Goal: Task Accomplishment & Management: Manage account settings

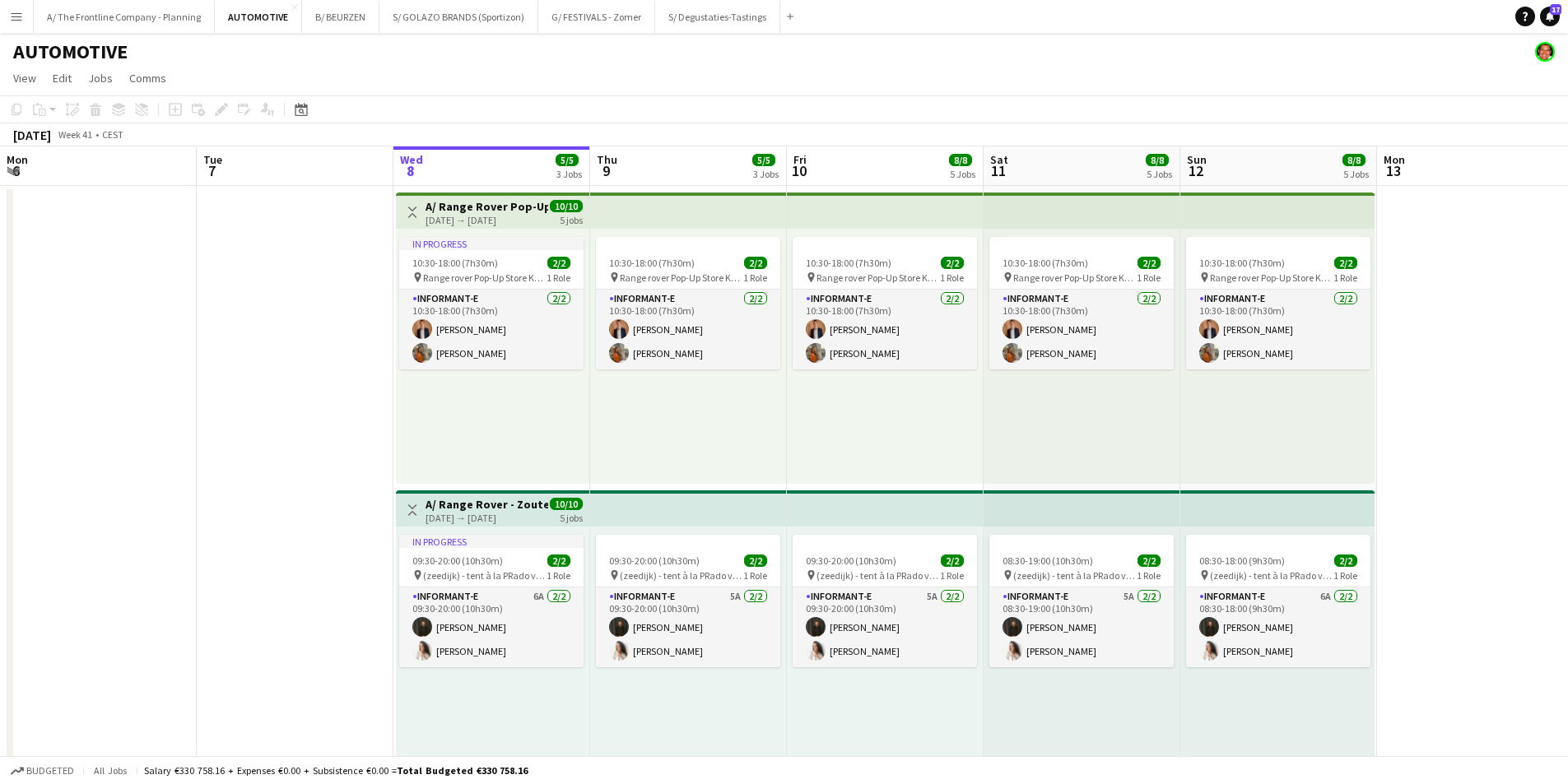
scroll to position [0, 344]
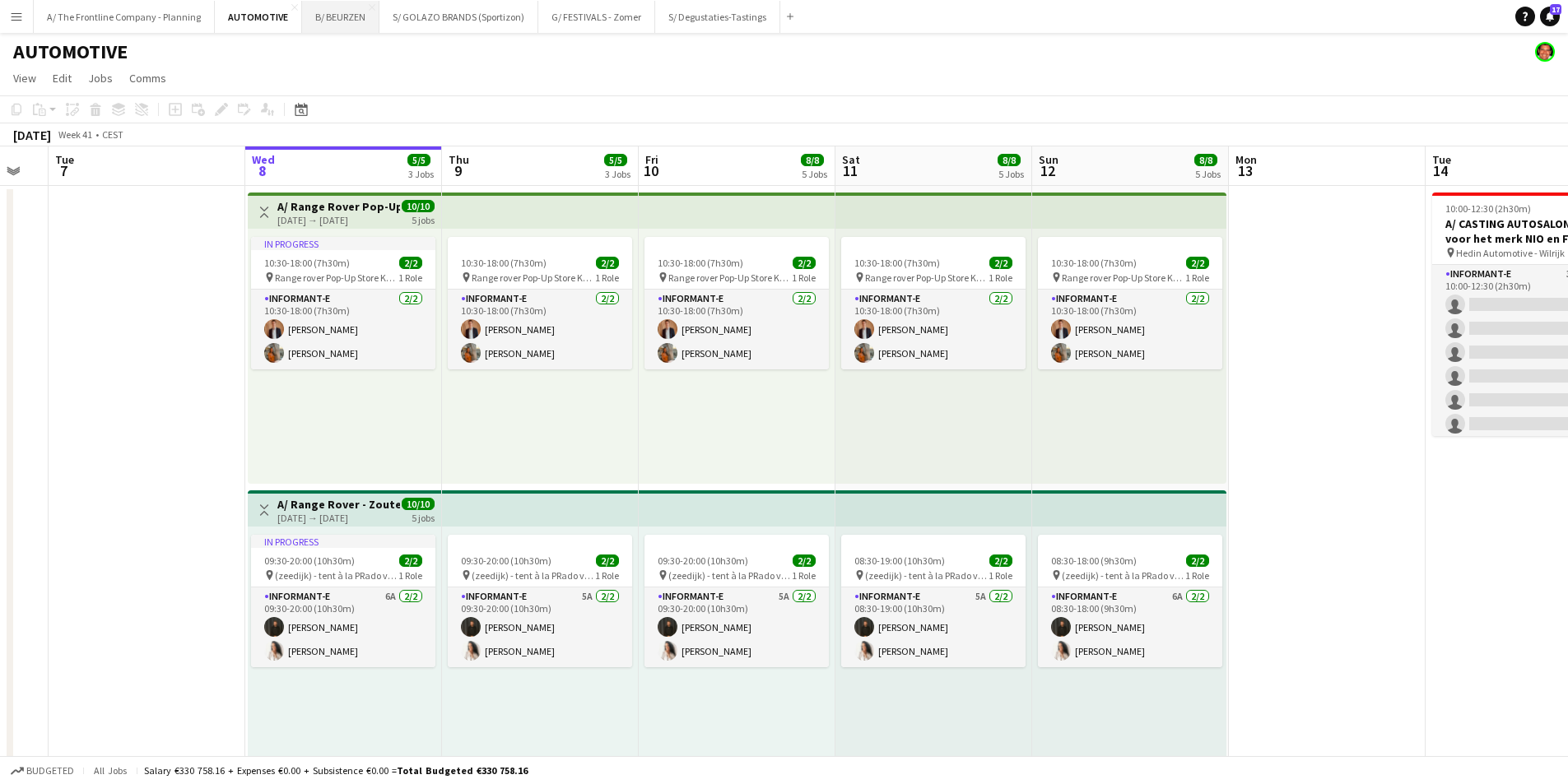
click at [315, 18] on button "B/ BEURZEN Close" at bounding box center [341, 17] width 77 height 32
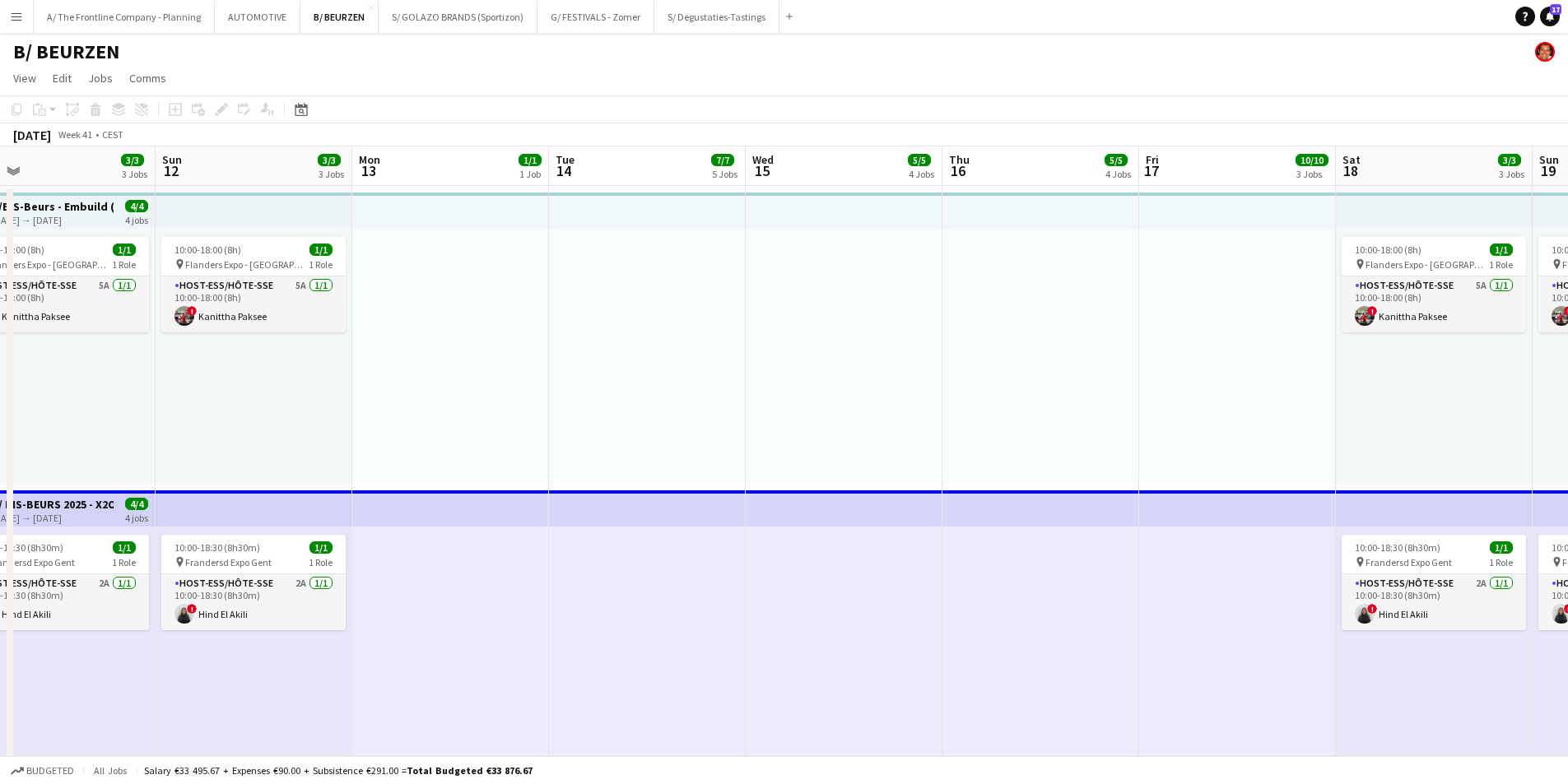
drag, startPoint x: 655, startPoint y: 370, endPoint x: 169, endPoint y: 366, distance: 486.0
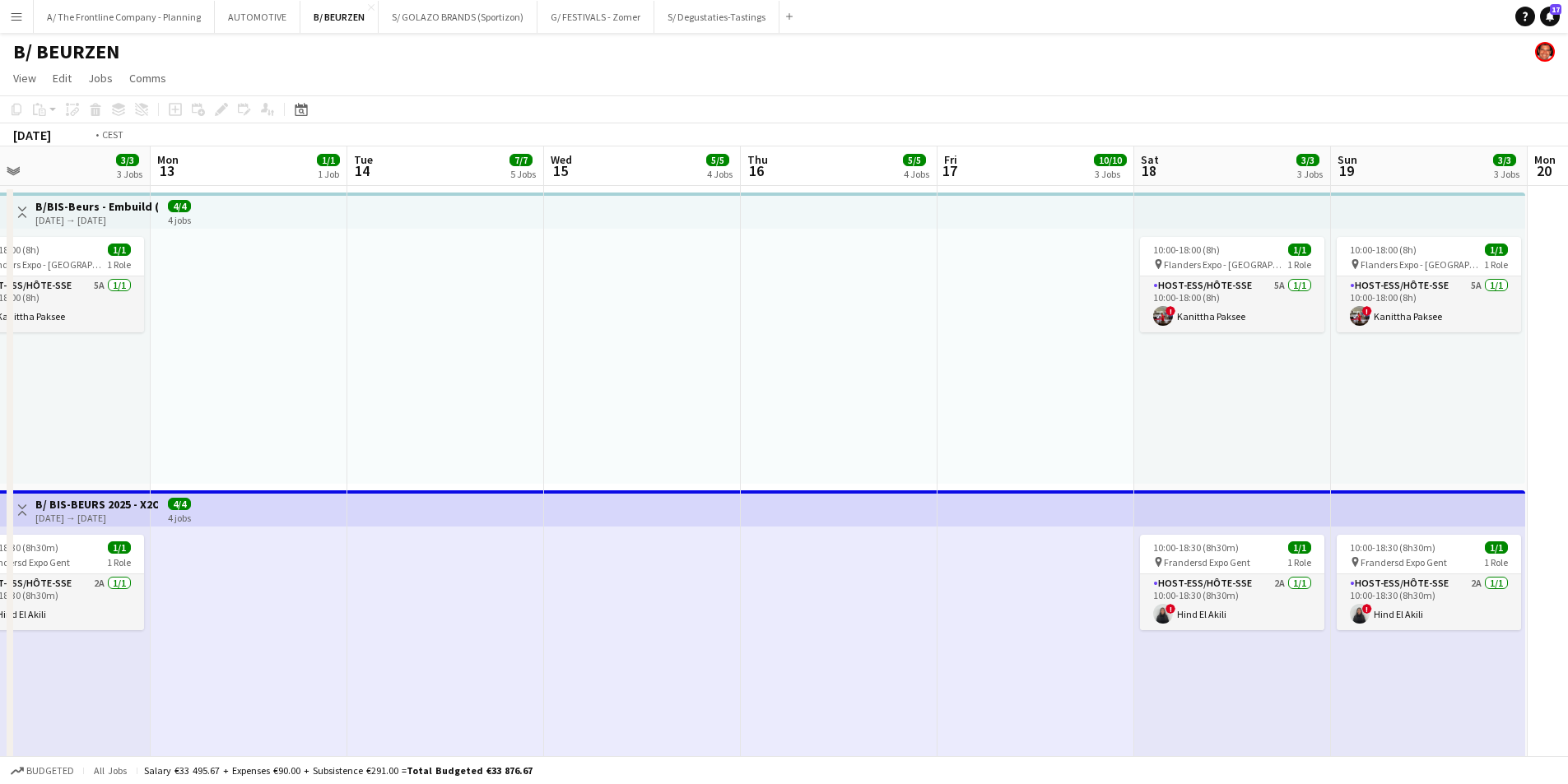
drag, startPoint x: 909, startPoint y: 402, endPoint x: 70, endPoint y: 383, distance: 839.2
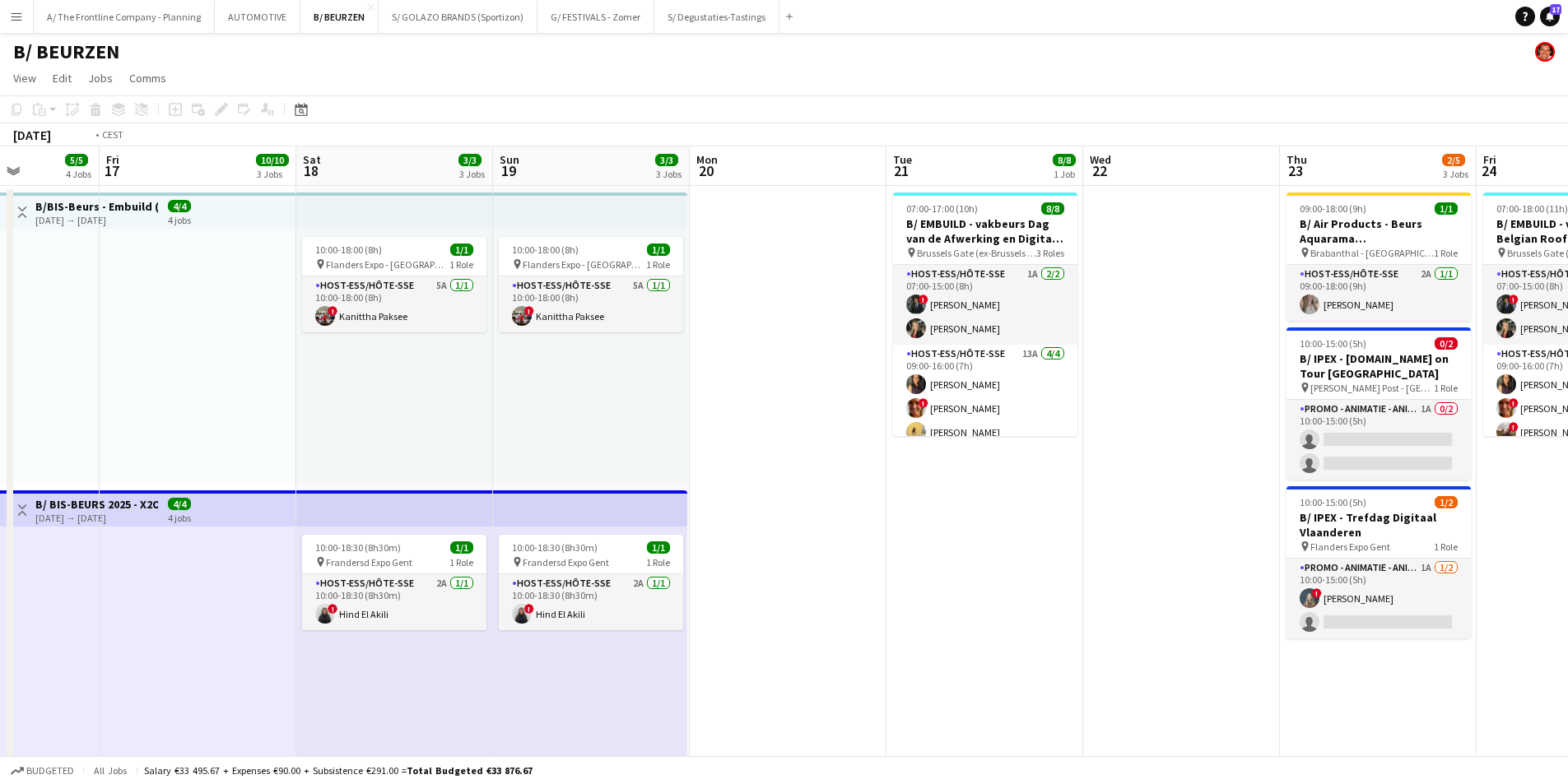
drag, startPoint x: 1100, startPoint y: 420, endPoint x: 96, endPoint y: 383, distance: 1004.7
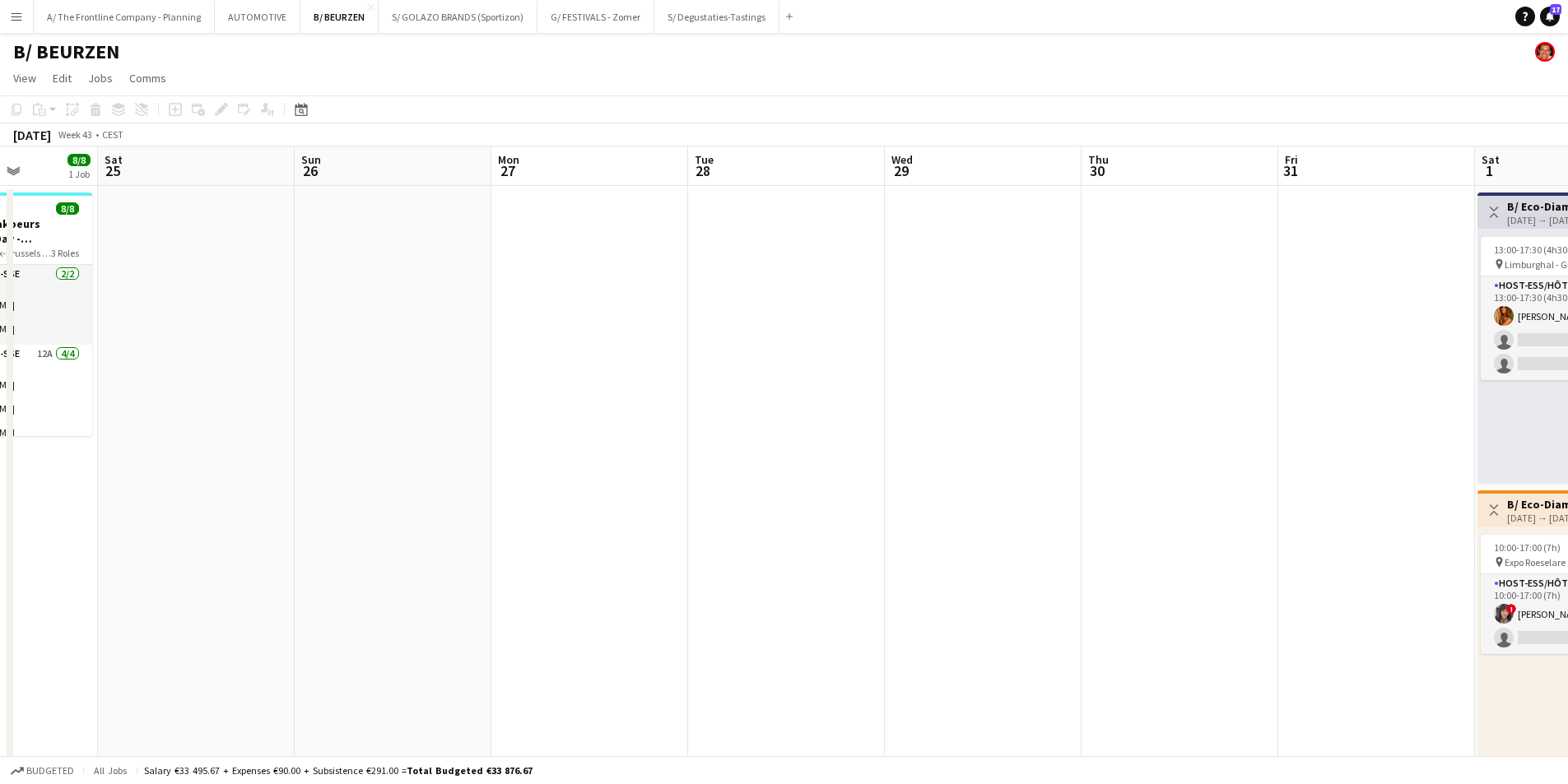
drag, startPoint x: 824, startPoint y: 423, endPoint x: 176, endPoint y: 399, distance: 648.4
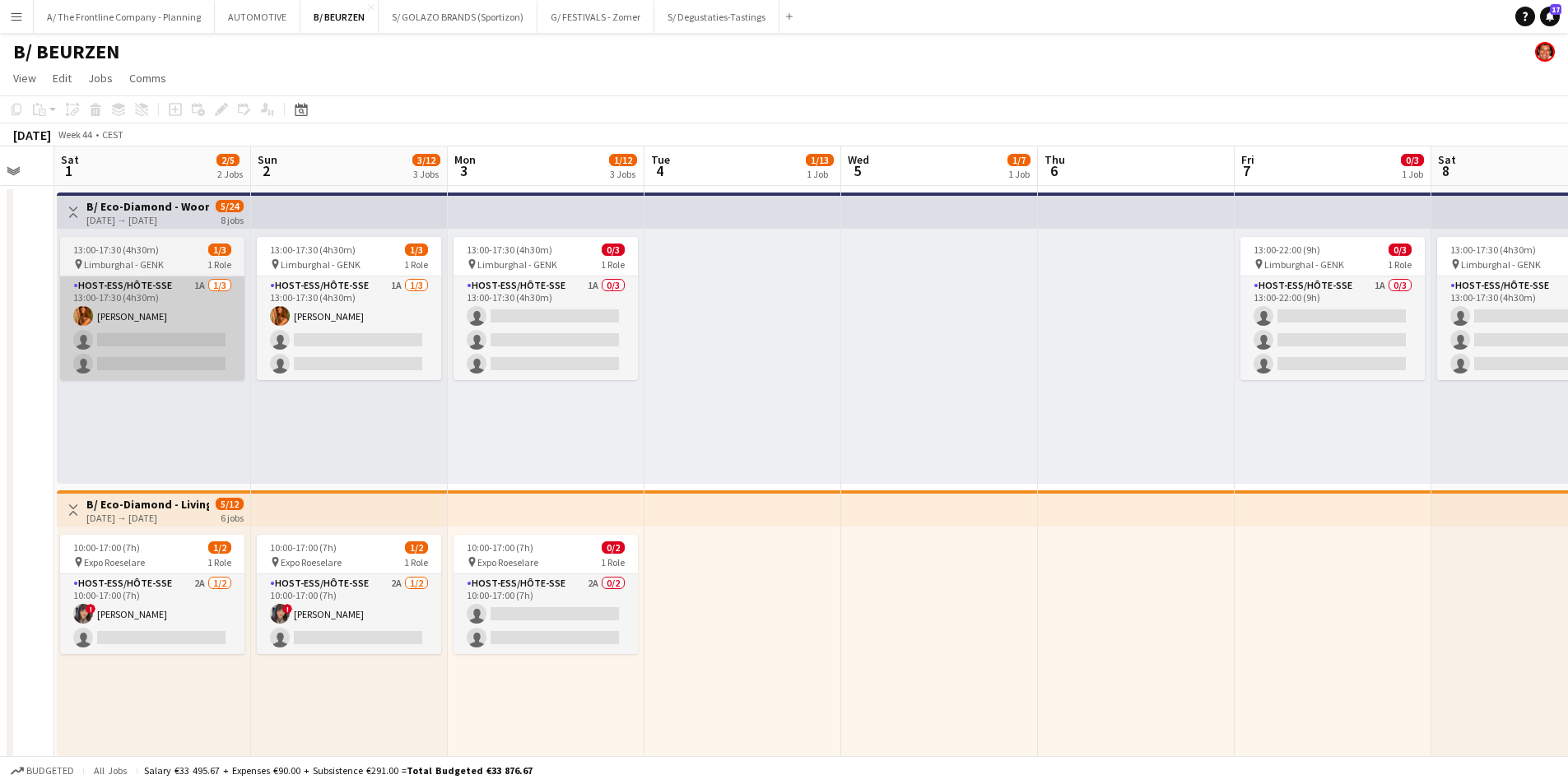
drag, startPoint x: 570, startPoint y: 392, endPoint x: 37, endPoint y: 378, distance: 533.2
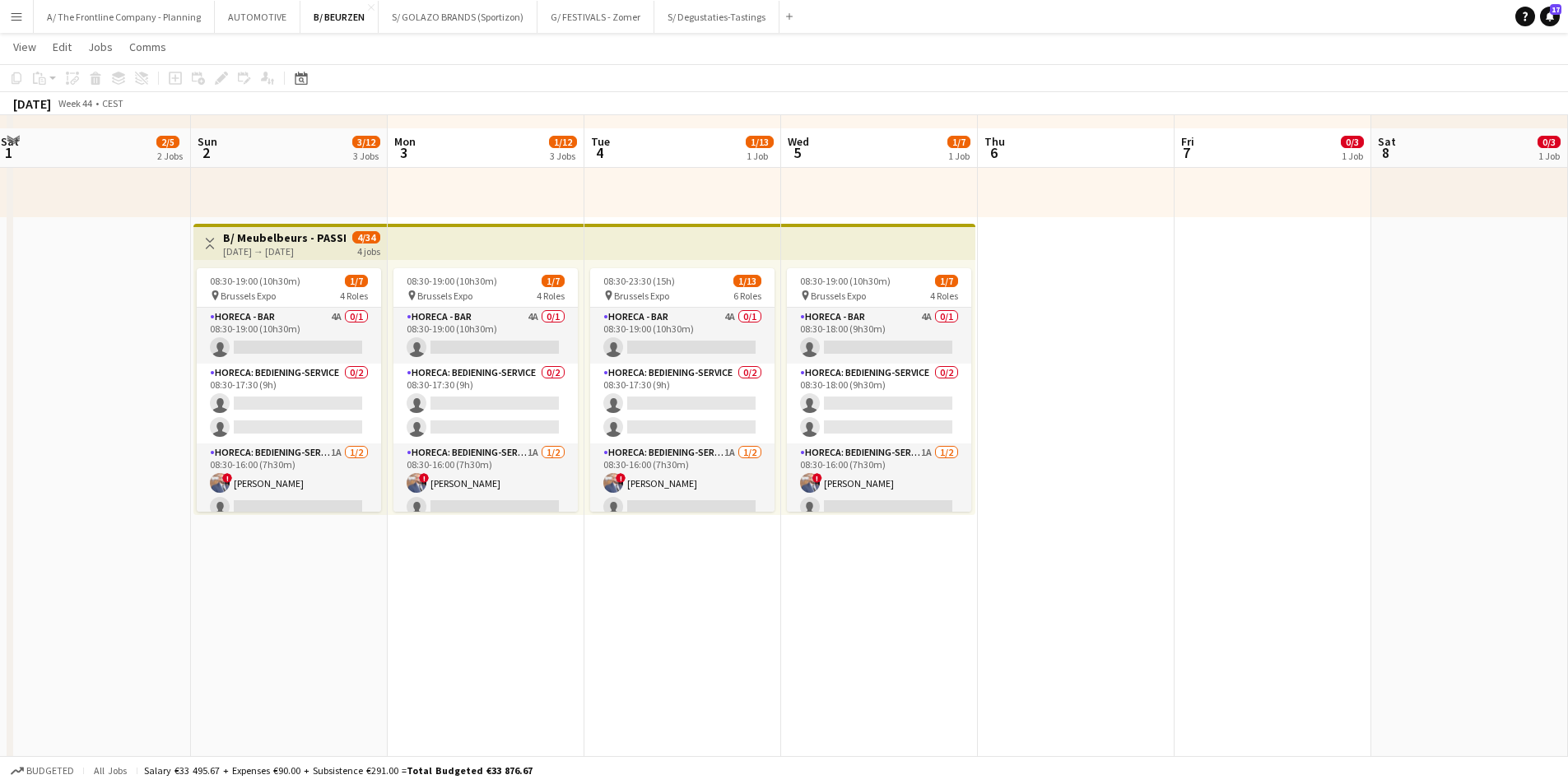
scroll to position [576, 0]
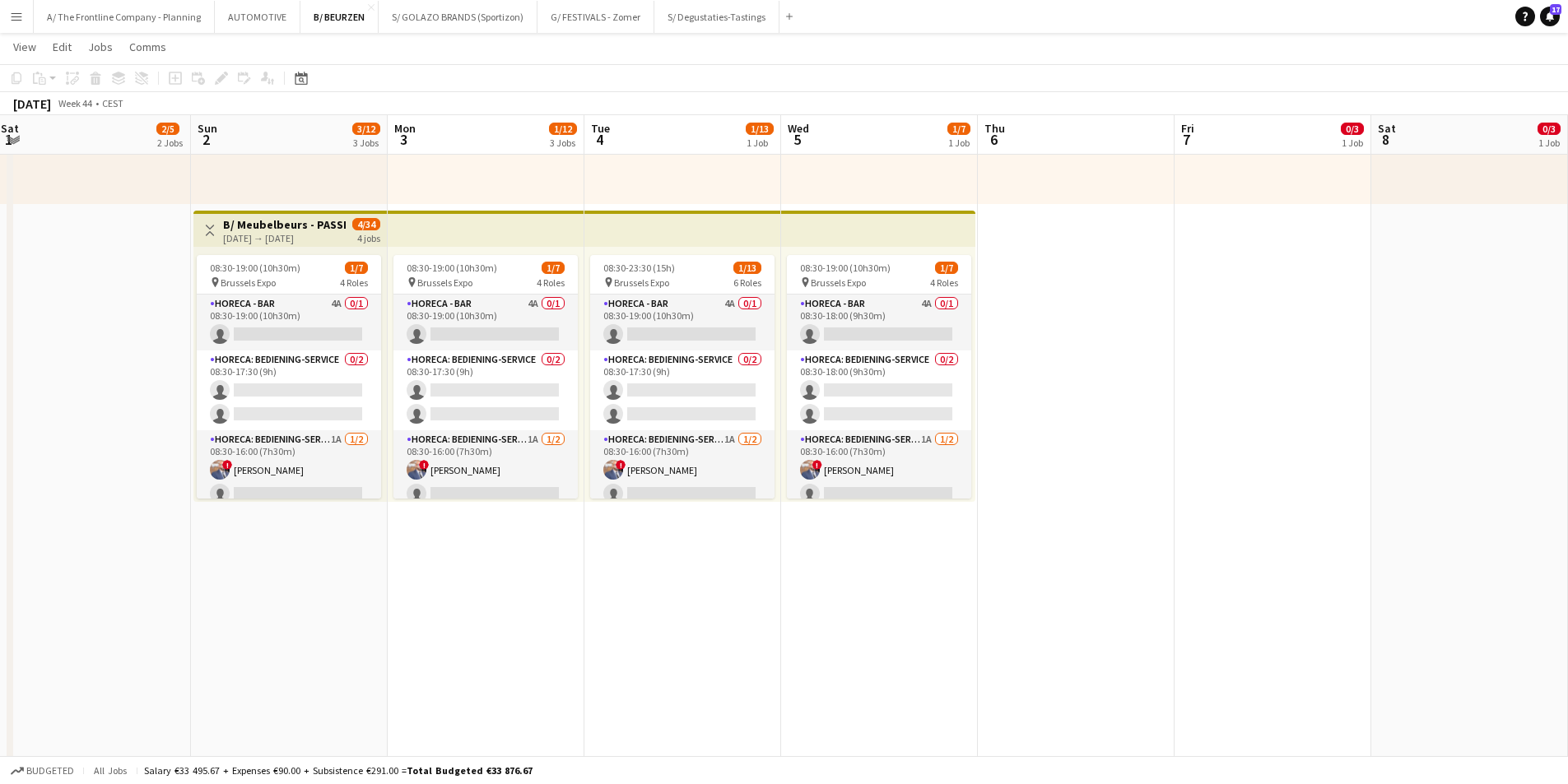
click at [25, 15] on button "Menu" at bounding box center [17, 17] width 33 height 33
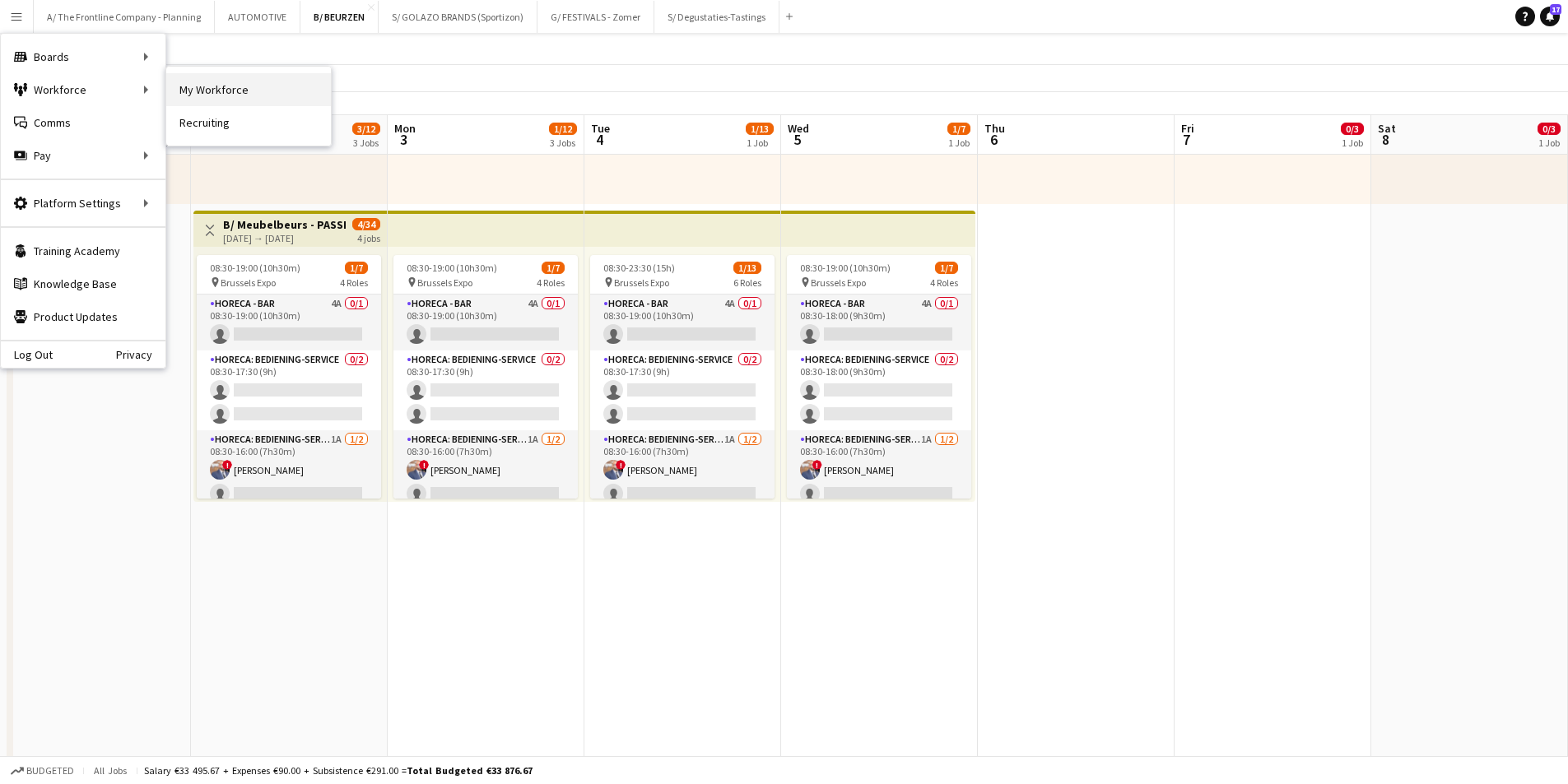
click at [227, 87] on link "My Workforce" at bounding box center [249, 90] width 165 height 33
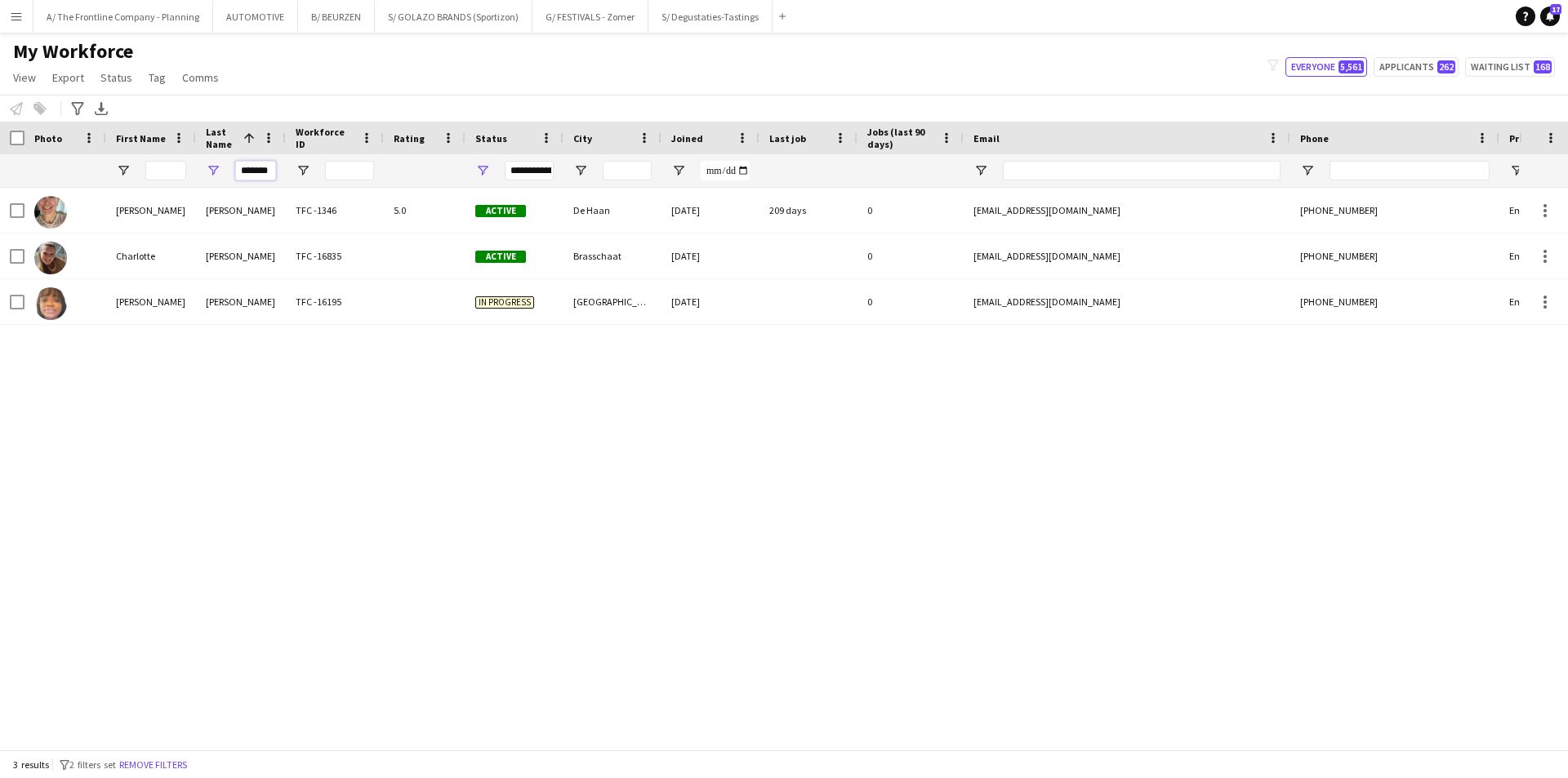
click at [258, 174] on input "*******" at bounding box center [255, 170] width 41 height 20
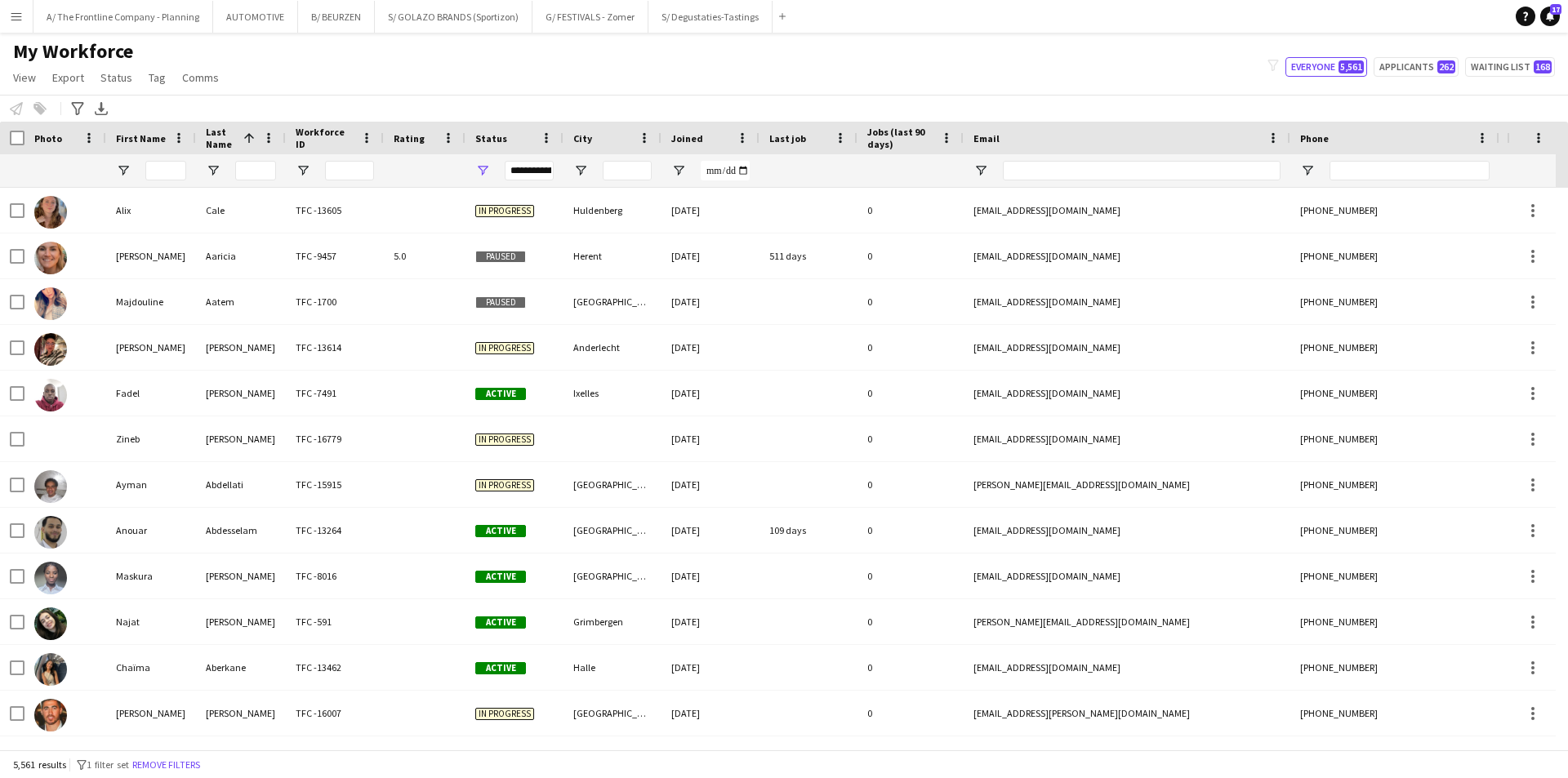
click at [200, 760] on button "Remove filters" at bounding box center [165, 765] width 74 height 18
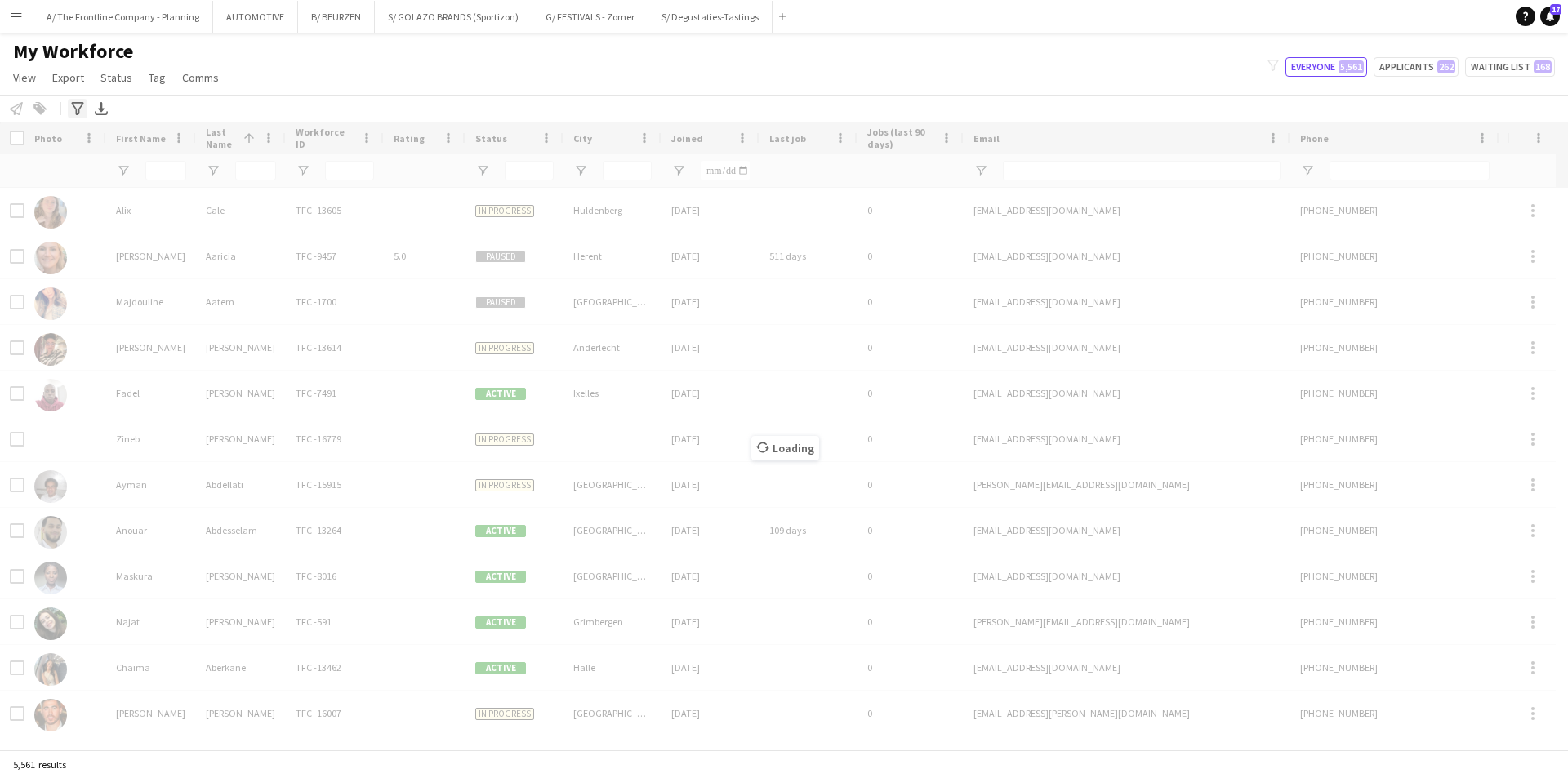
click at [75, 111] on icon "Advanced filters" at bounding box center [77, 108] width 13 height 13
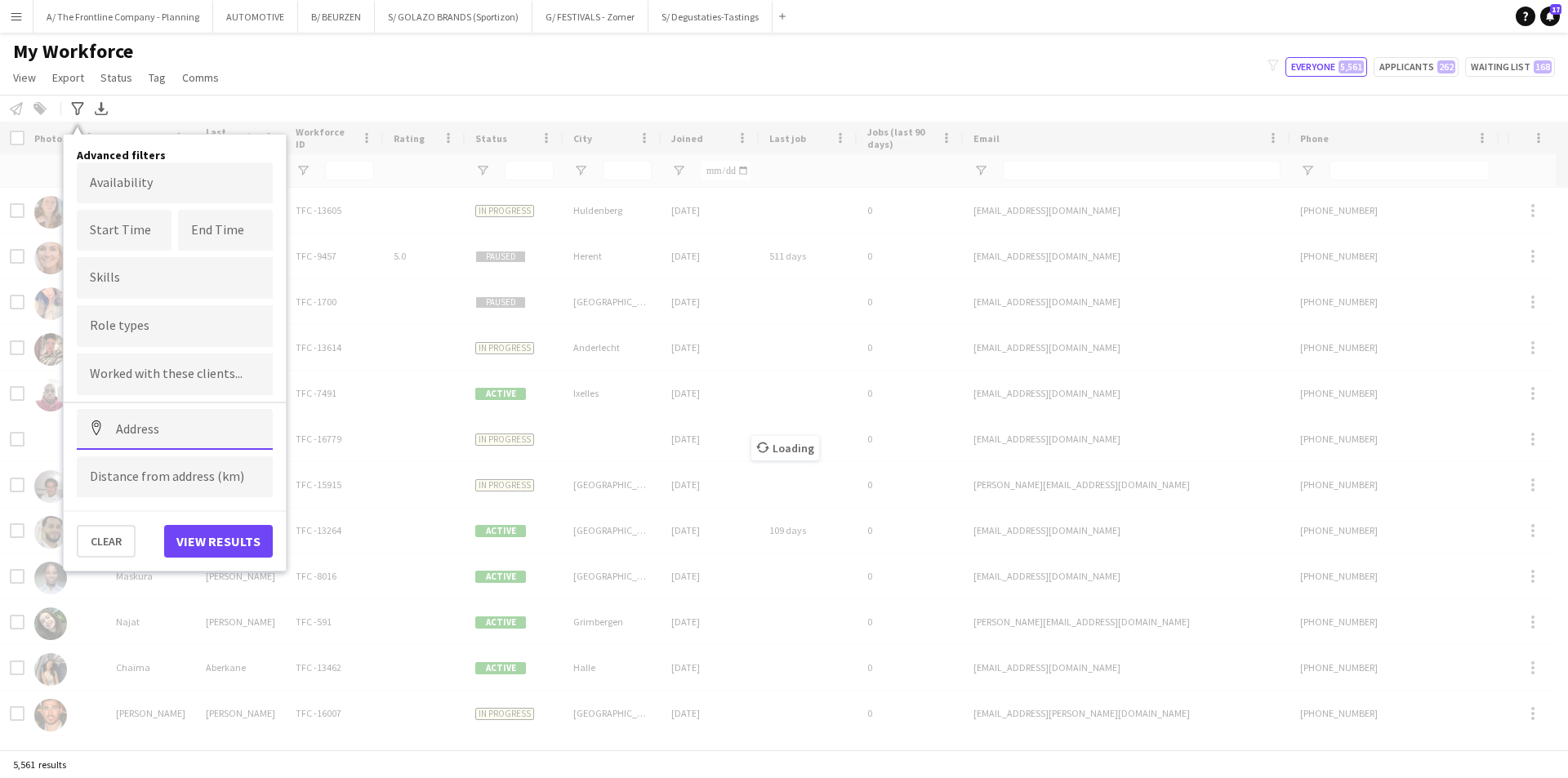
click at [165, 423] on input at bounding box center [174, 429] width 196 height 41
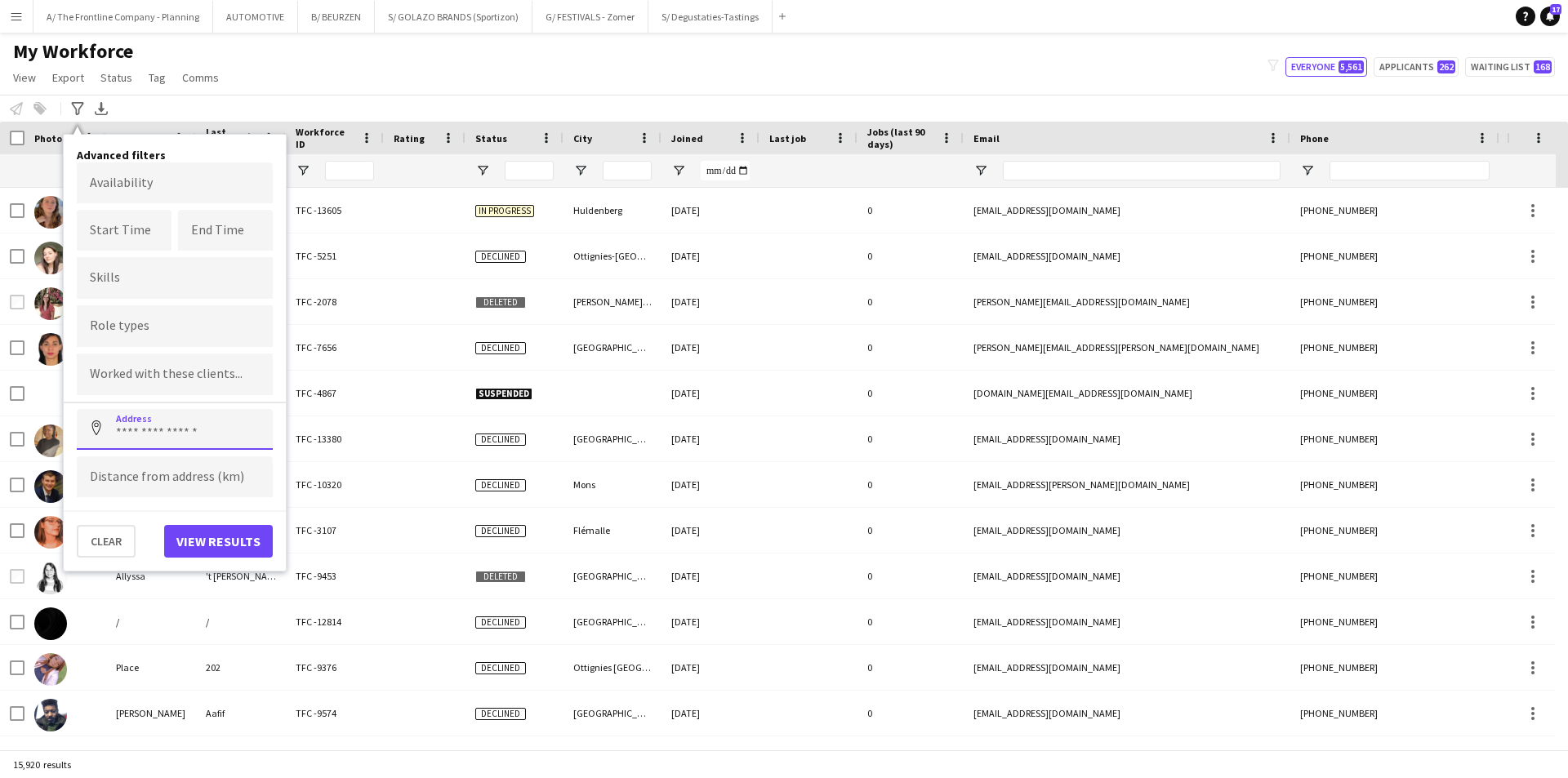
click at [181, 432] on input at bounding box center [174, 429] width 196 height 41
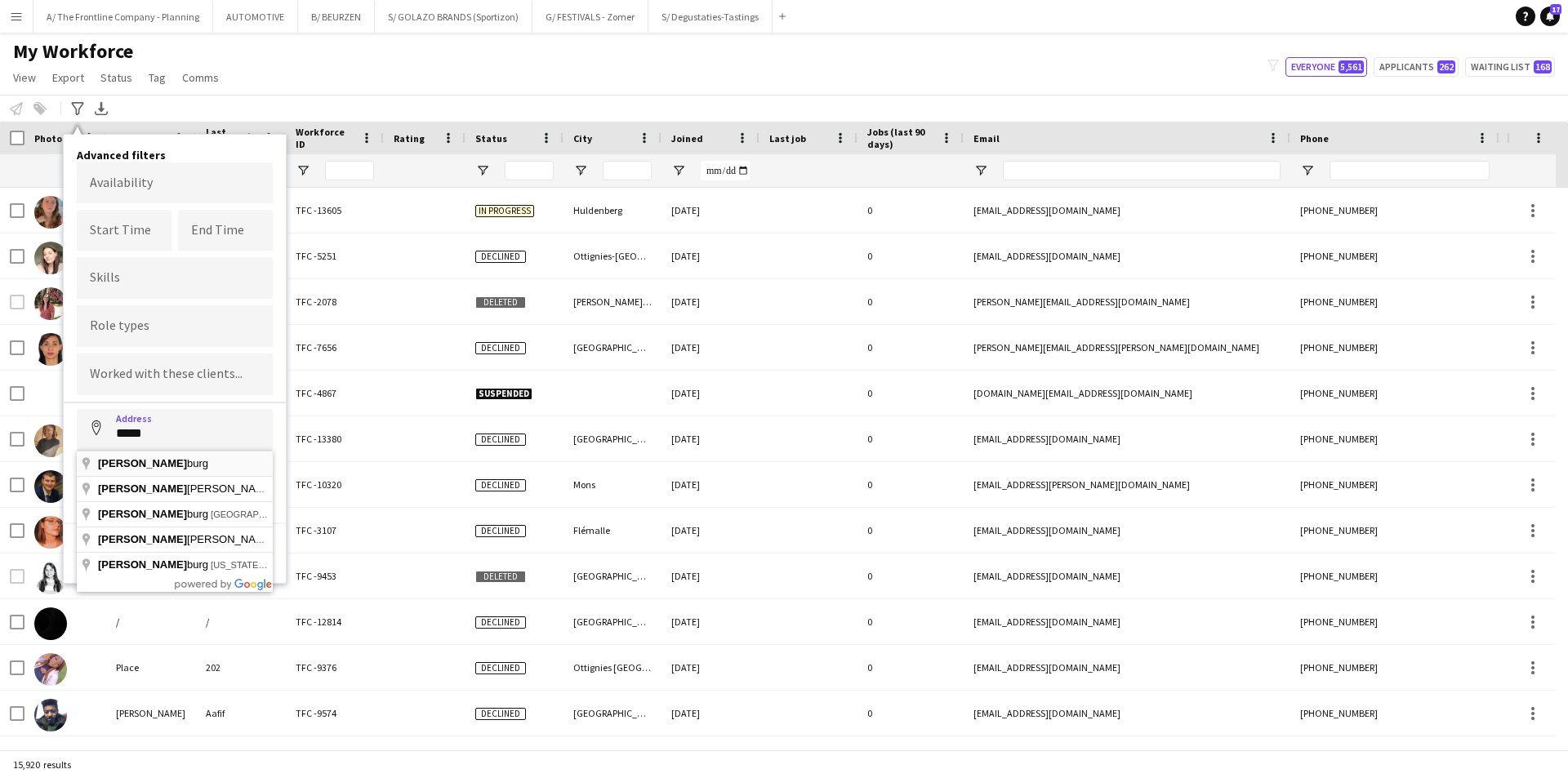
type input "*********"
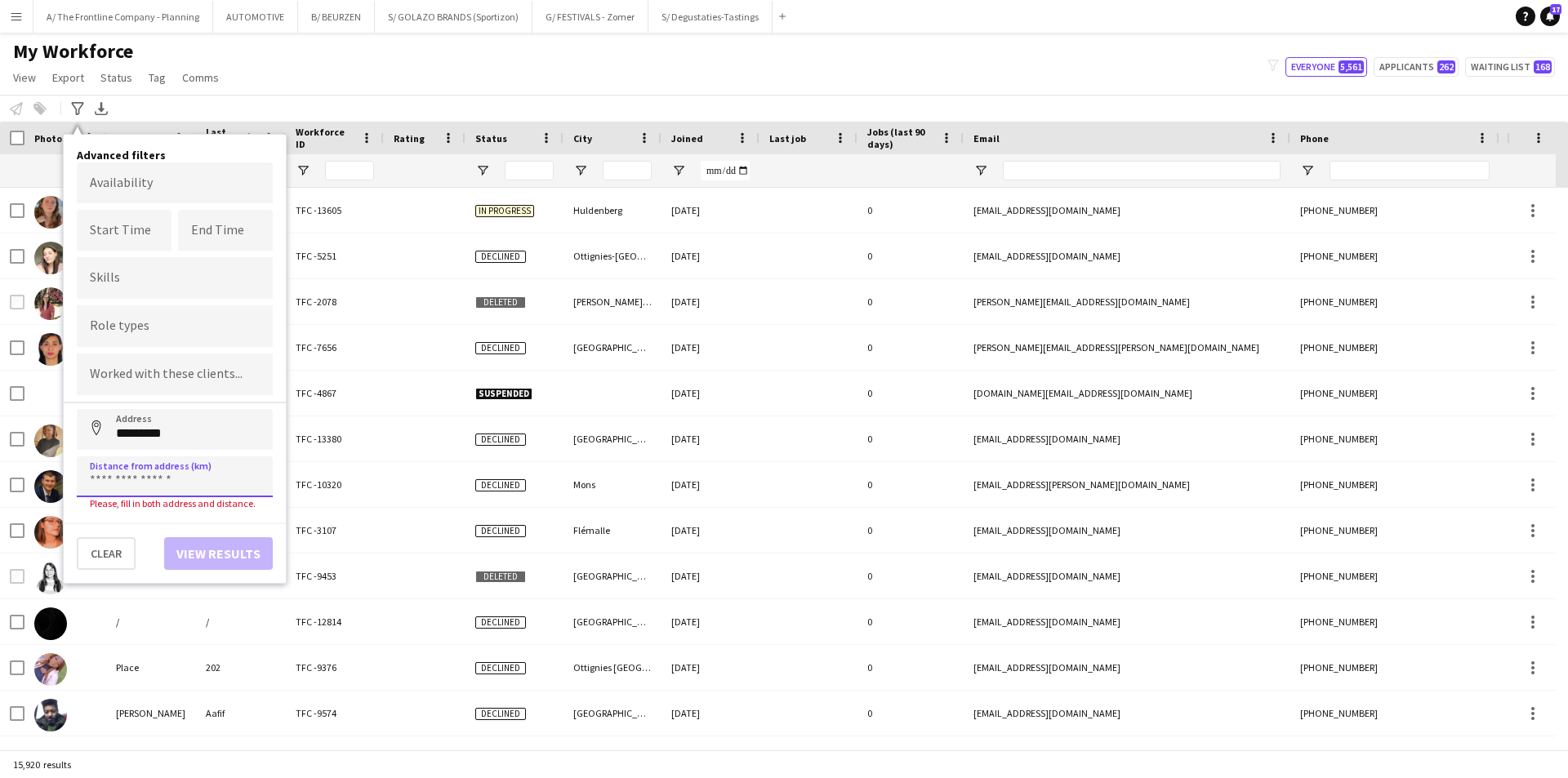
click at [167, 482] on input at bounding box center [174, 476] width 196 height 41
type input "*****"
click button "Address" at bounding box center [96, 428] width 39 height 39
type input "**********"
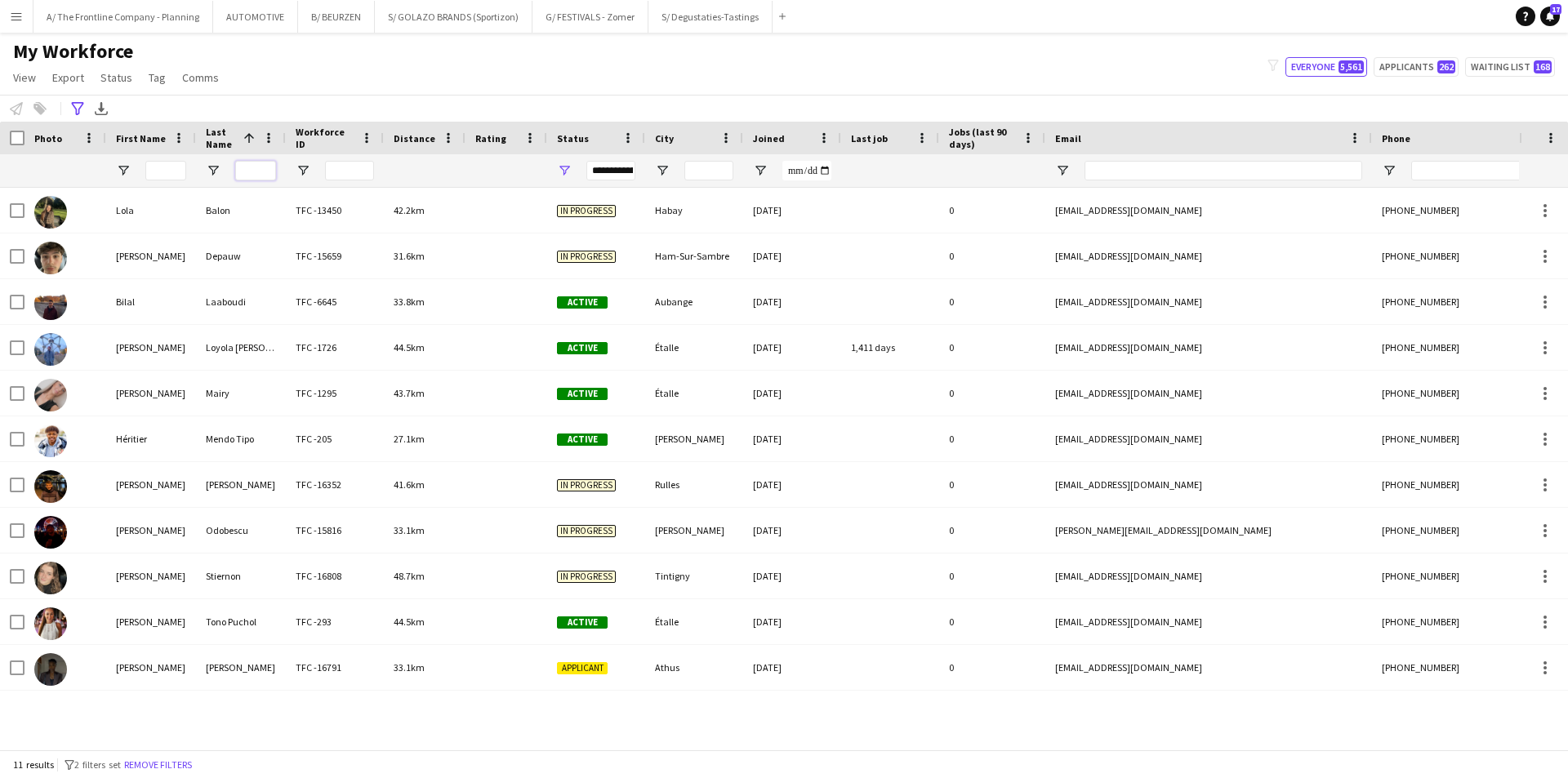
click at [251, 177] on input "Last Name Filter Input" at bounding box center [255, 170] width 41 height 20
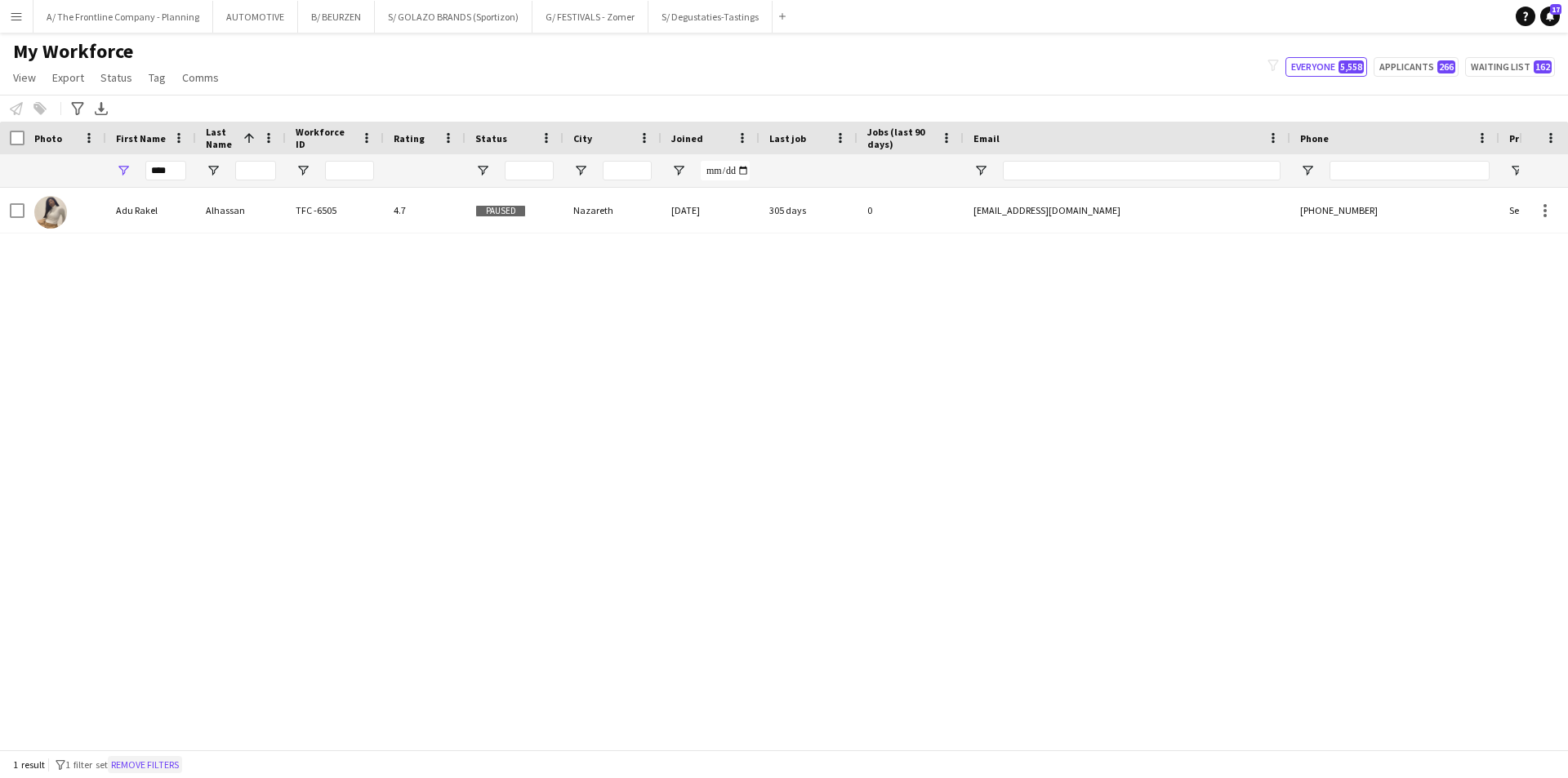
click at [166, 758] on button "Remove filters" at bounding box center [144, 765] width 74 height 18
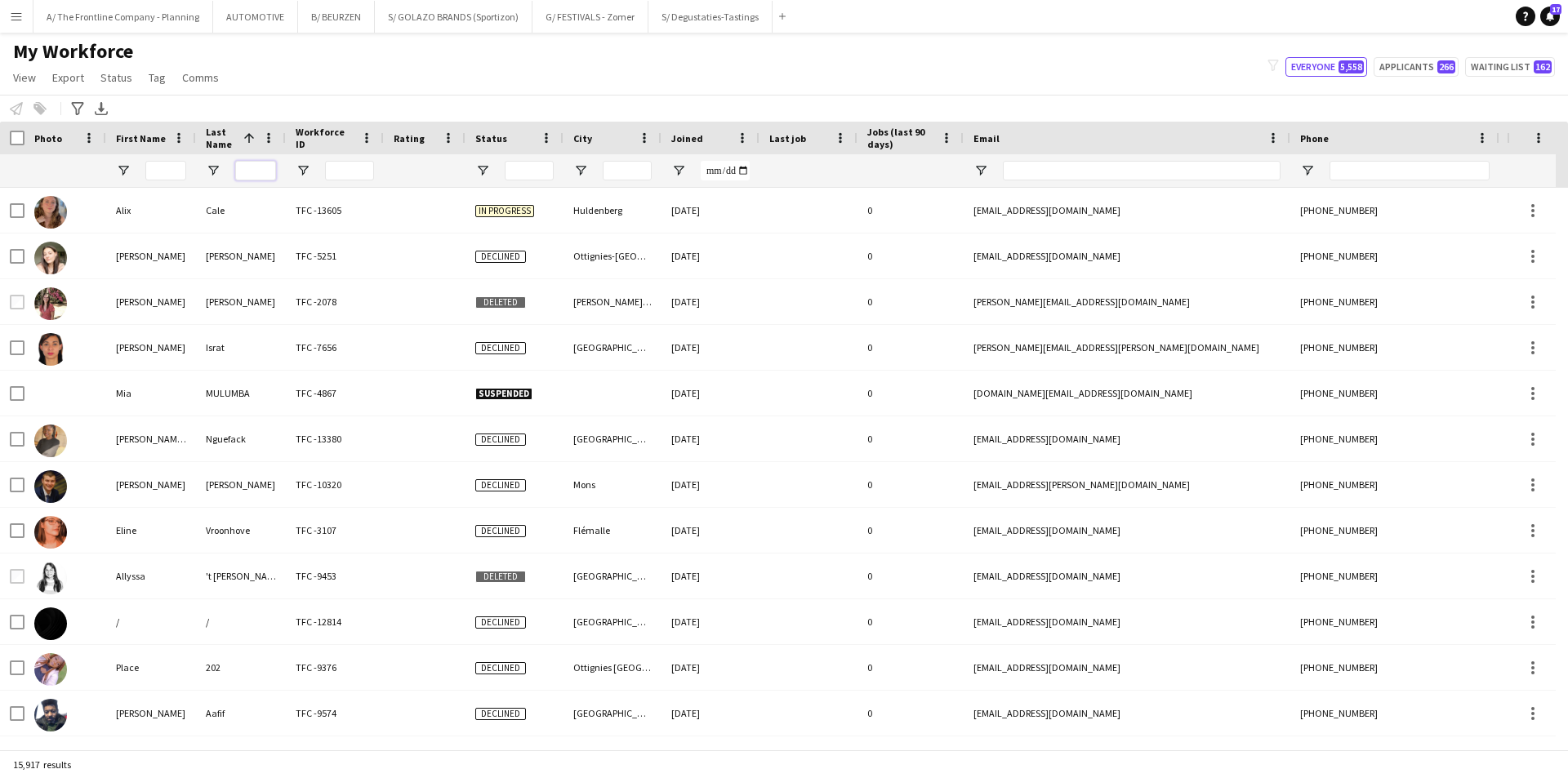
click at [251, 173] on input "Last Name Filter Input" at bounding box center [255, 170] width 41 height 20
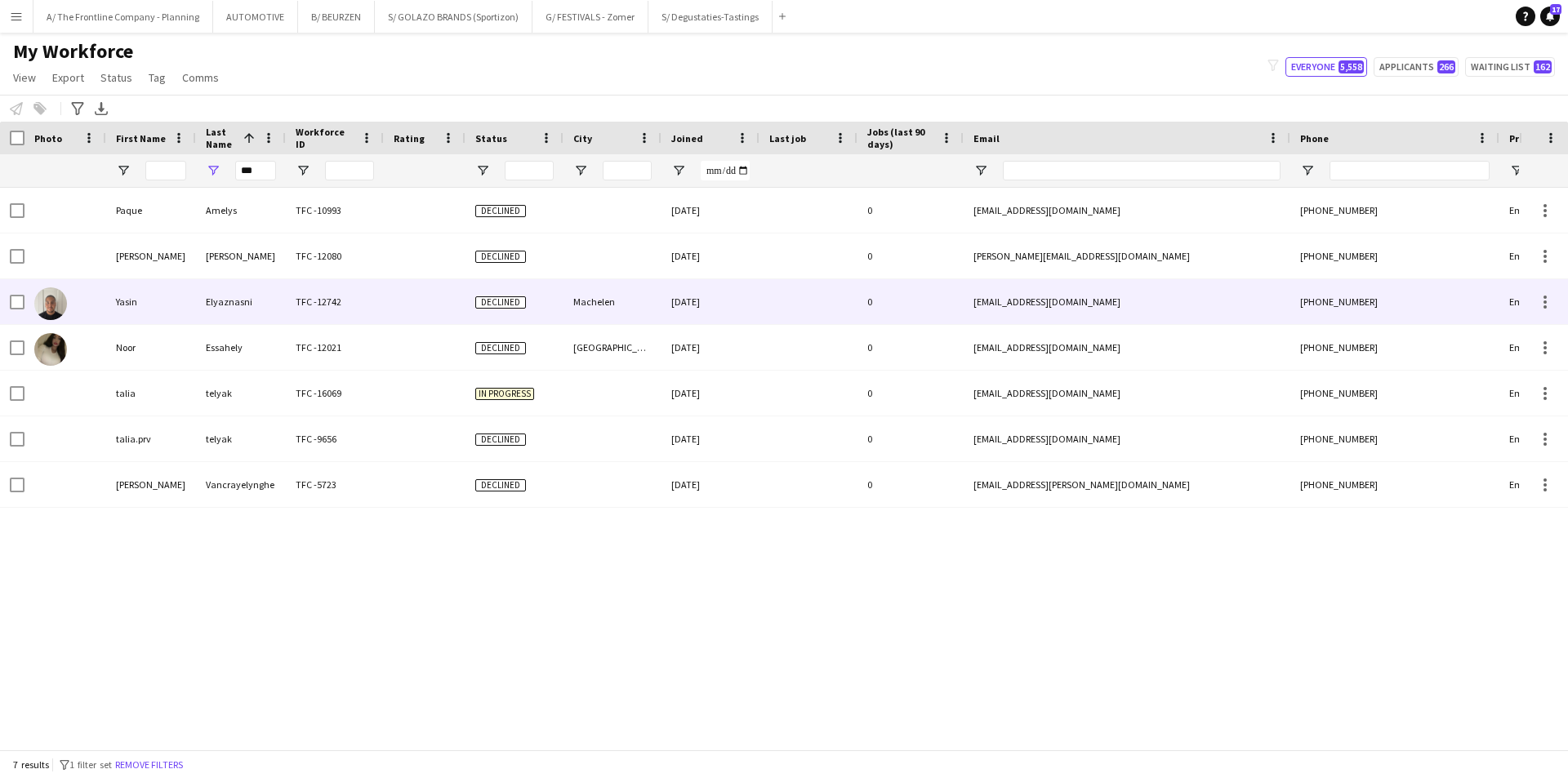
click at [133, 293] on div "Yasin" at bounding box center [150, 302] width 90 height 45
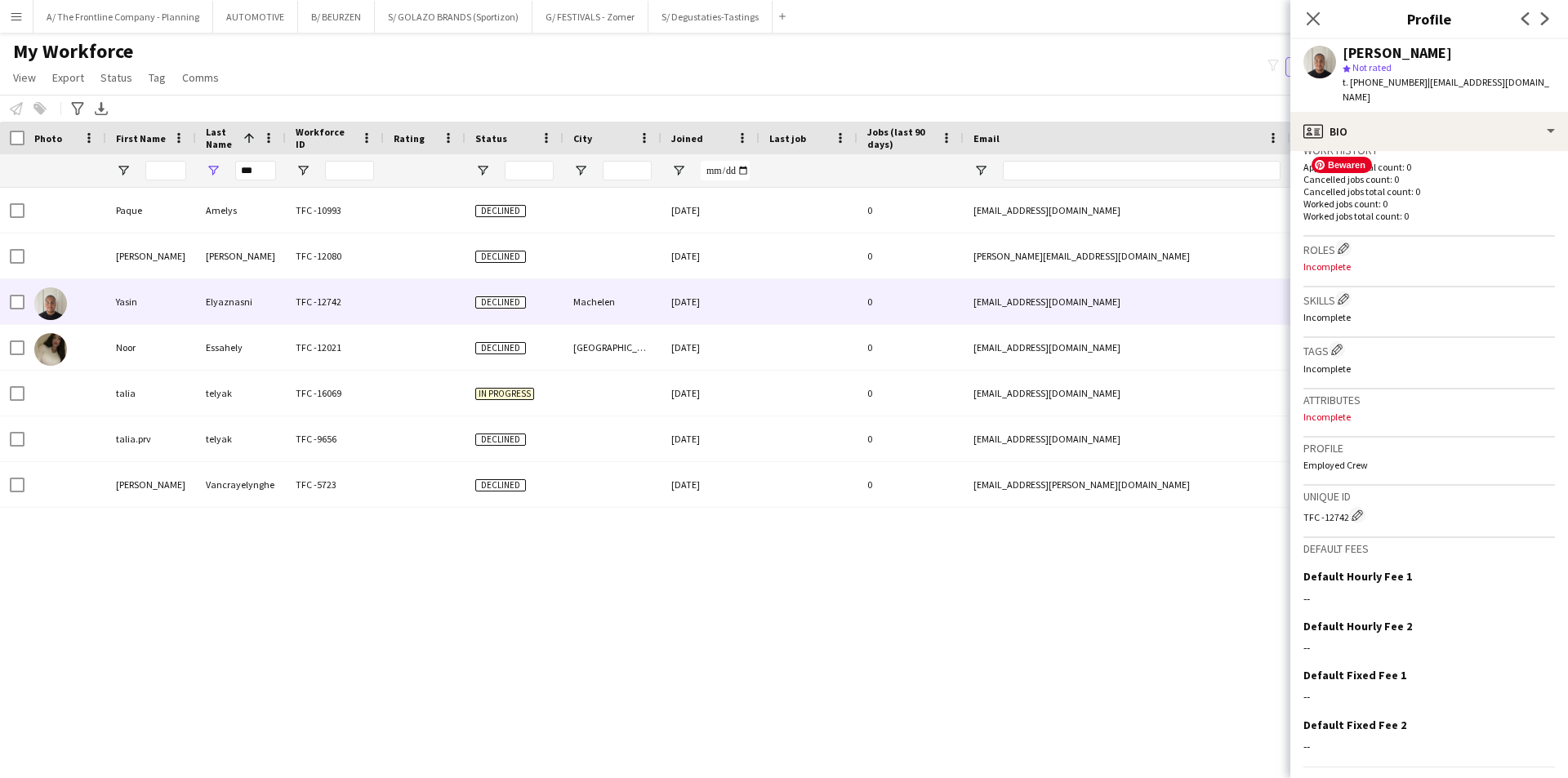
scroll to position [445, 0]
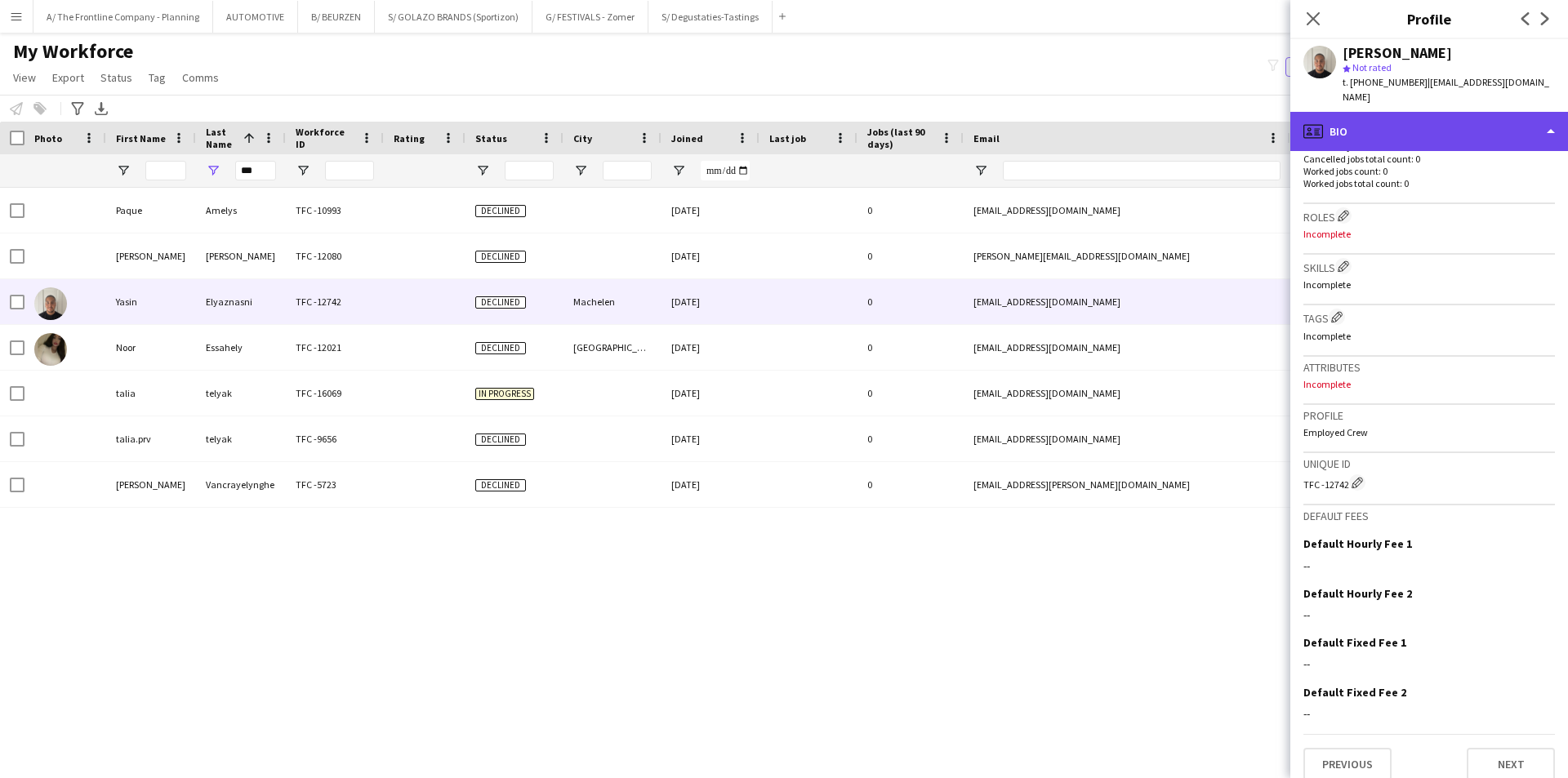
click at [1411, 112] on div "profile Bio" at bounding box center [1429, 131] width 277 height 39
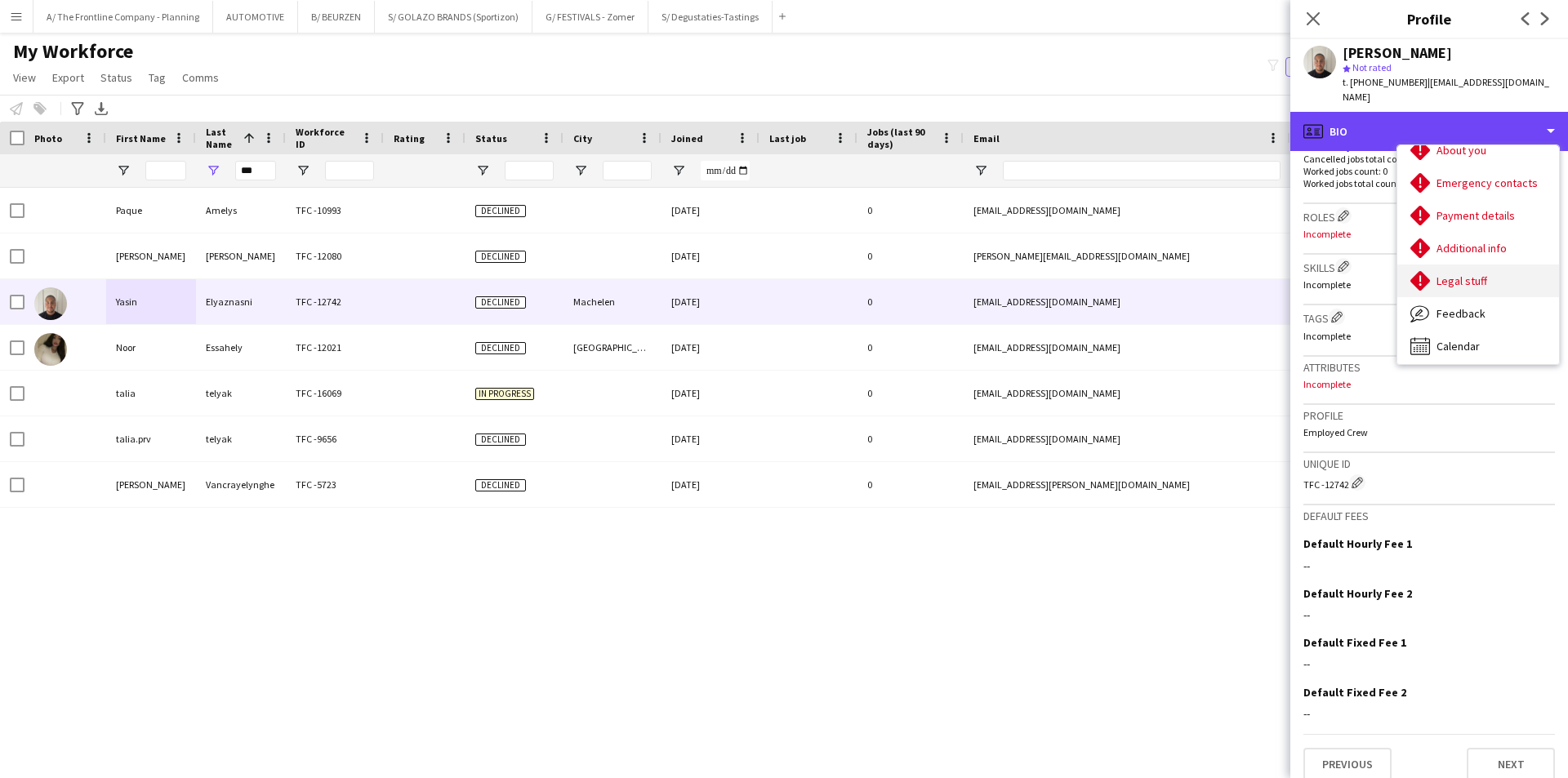
scroll to position [121, 0]
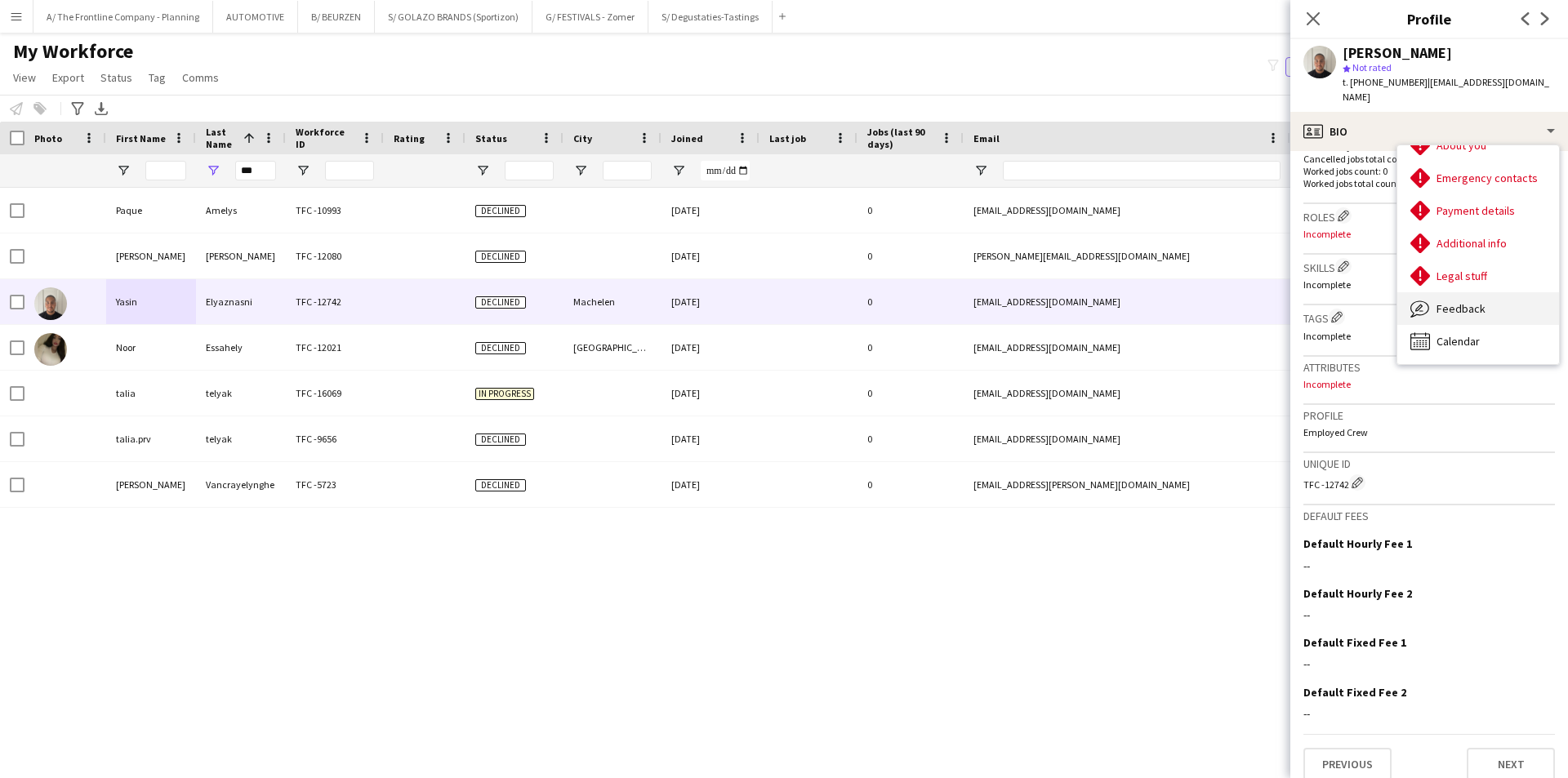
click at [1454, 302] on span "Feedback" at bounding box center [1461, 309] width 49 height 15
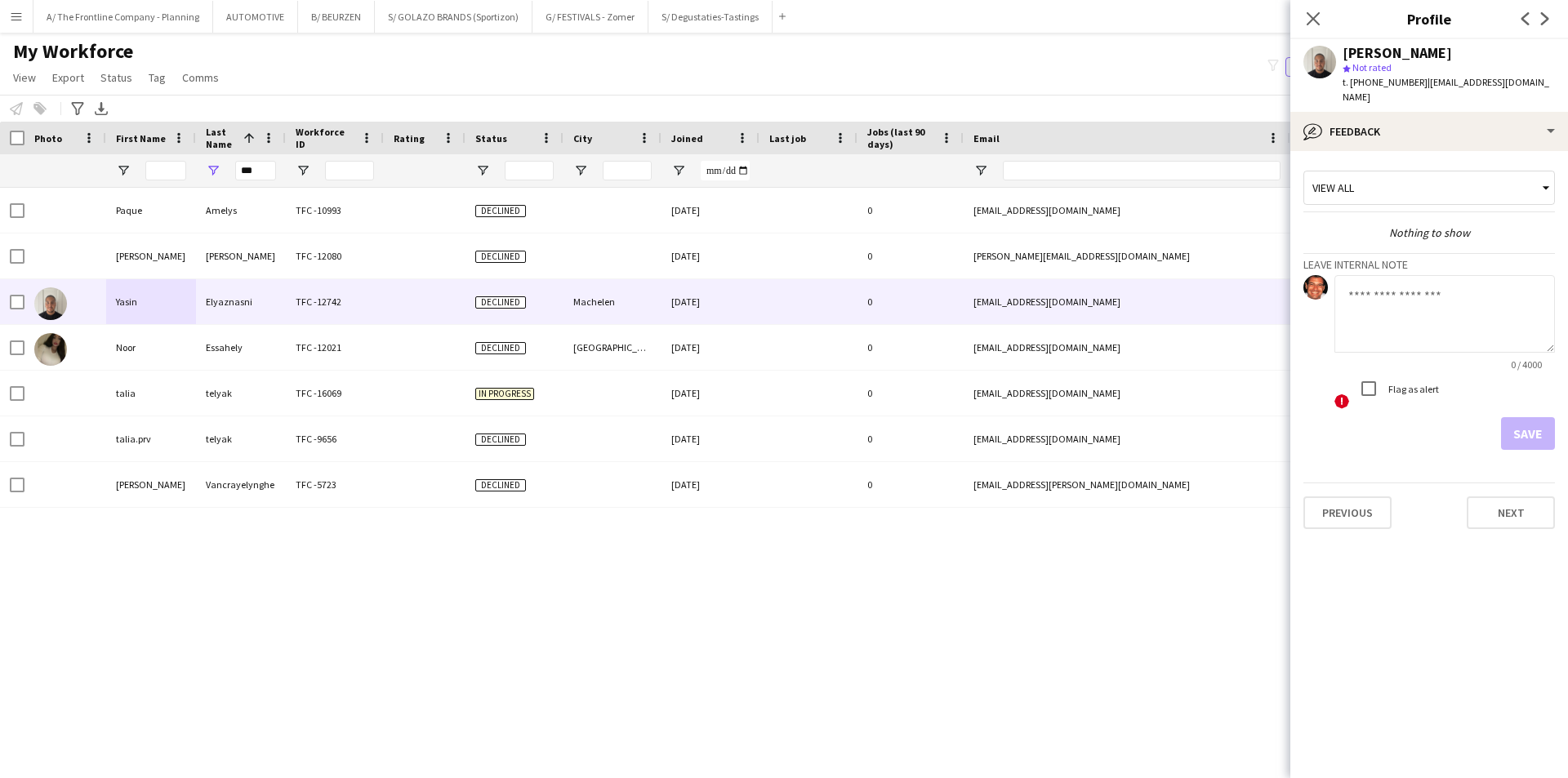
click at [330, 562] on div "Paque Amelys TFC -10993 Declined [DATE] 0 [EMAIL_ADDRESS][DOMAIN_NAME] [PHONE_N…" at bounding box center [759, 462] width 1519 height 549
click at [302, 616] on div "Paque Amelys TFC -10993 Declined [DATE] 0 [EMAIL_ADDRESS][DOMAIN_NAME] [PHONE_N…" at bounding box center [759, 462] width 1519 height 549
drag, startPoint x: 262, startPoint y: 175, endPoint x: 190, endPoint y: 174, distance: 72.0
click at [190, 174] on div "***" at bounding box center [885, 170] width 1771 height 33
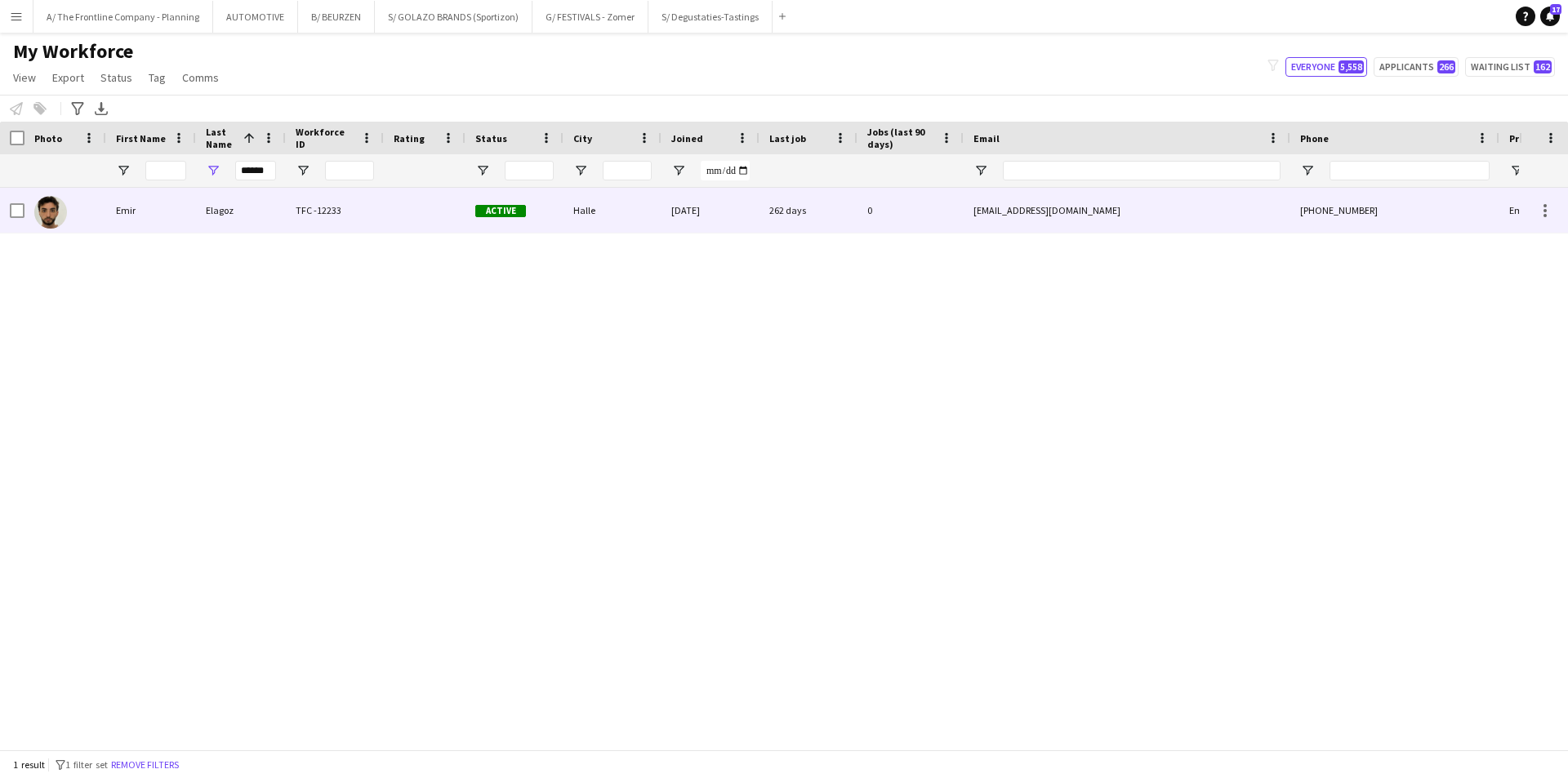
click at [161, 219] on div "Emir" at bounding box center [150, 210] width 90 height 45
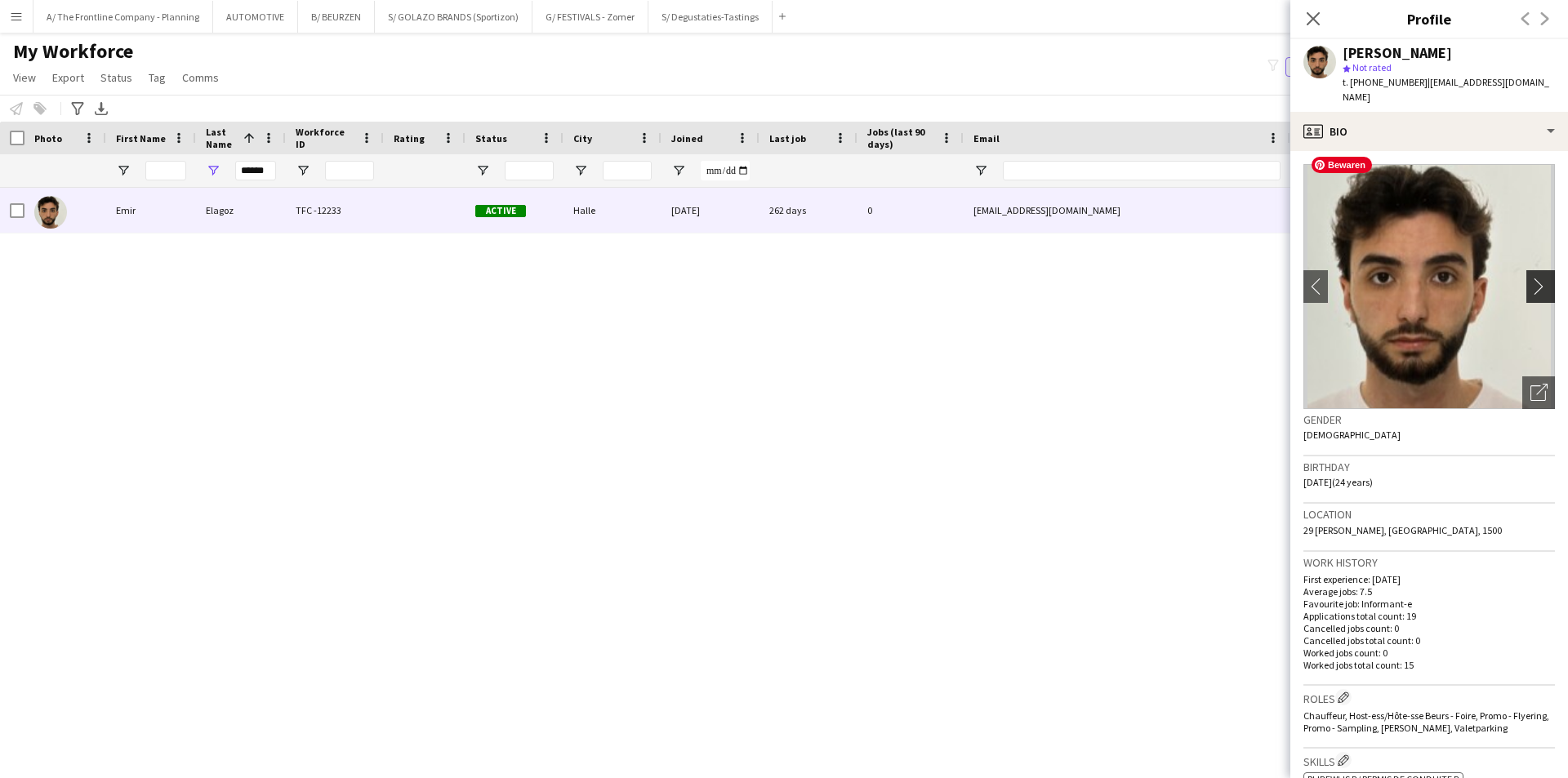
click at [1531, 277] on app-icon "chevron-right" at bounding box center [1543, 286] width 25 height 17
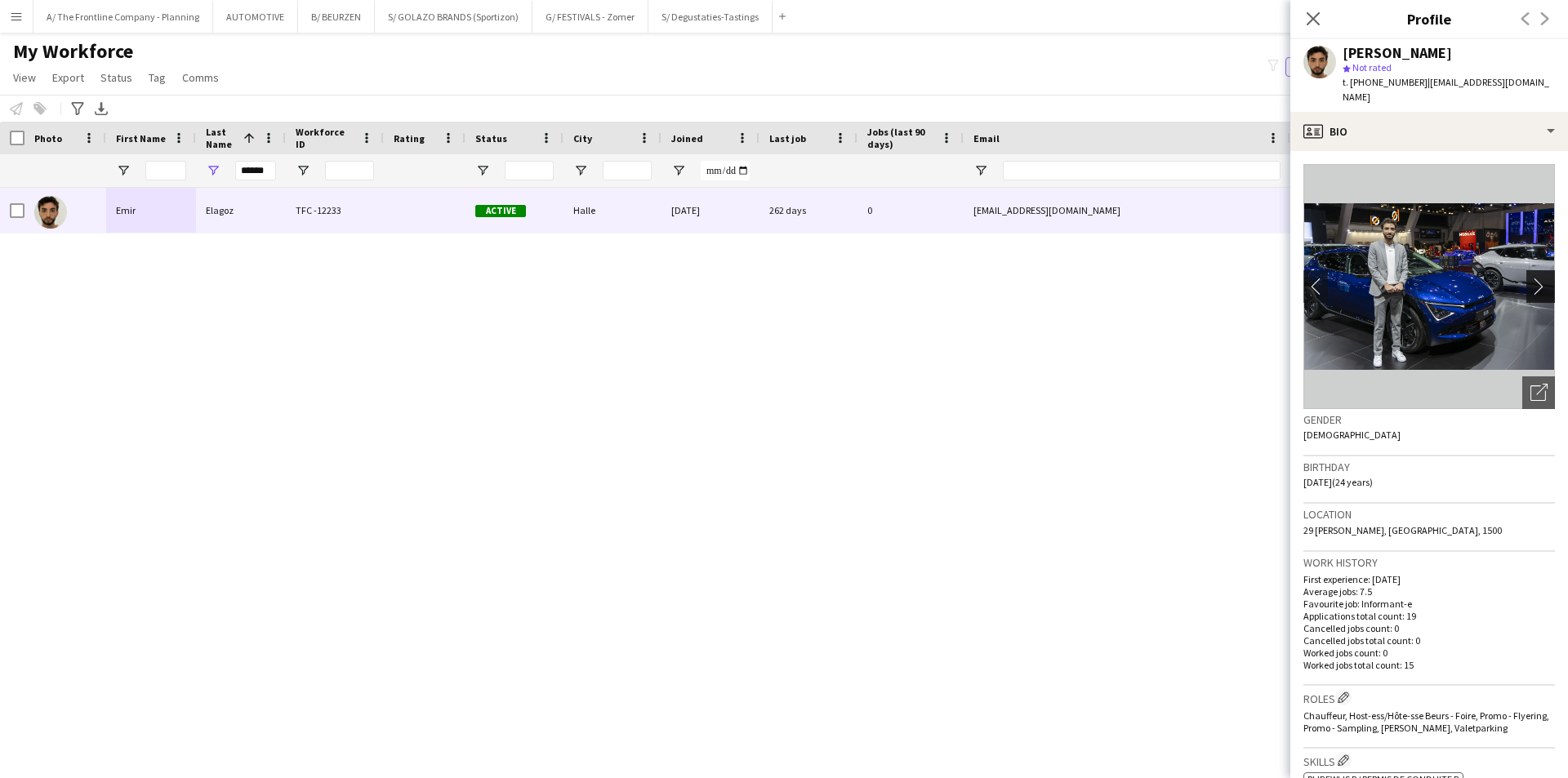
click at [1531, 277] on app-icon "chevron-right" at bounding box center [1543, 286] width 25 height 17
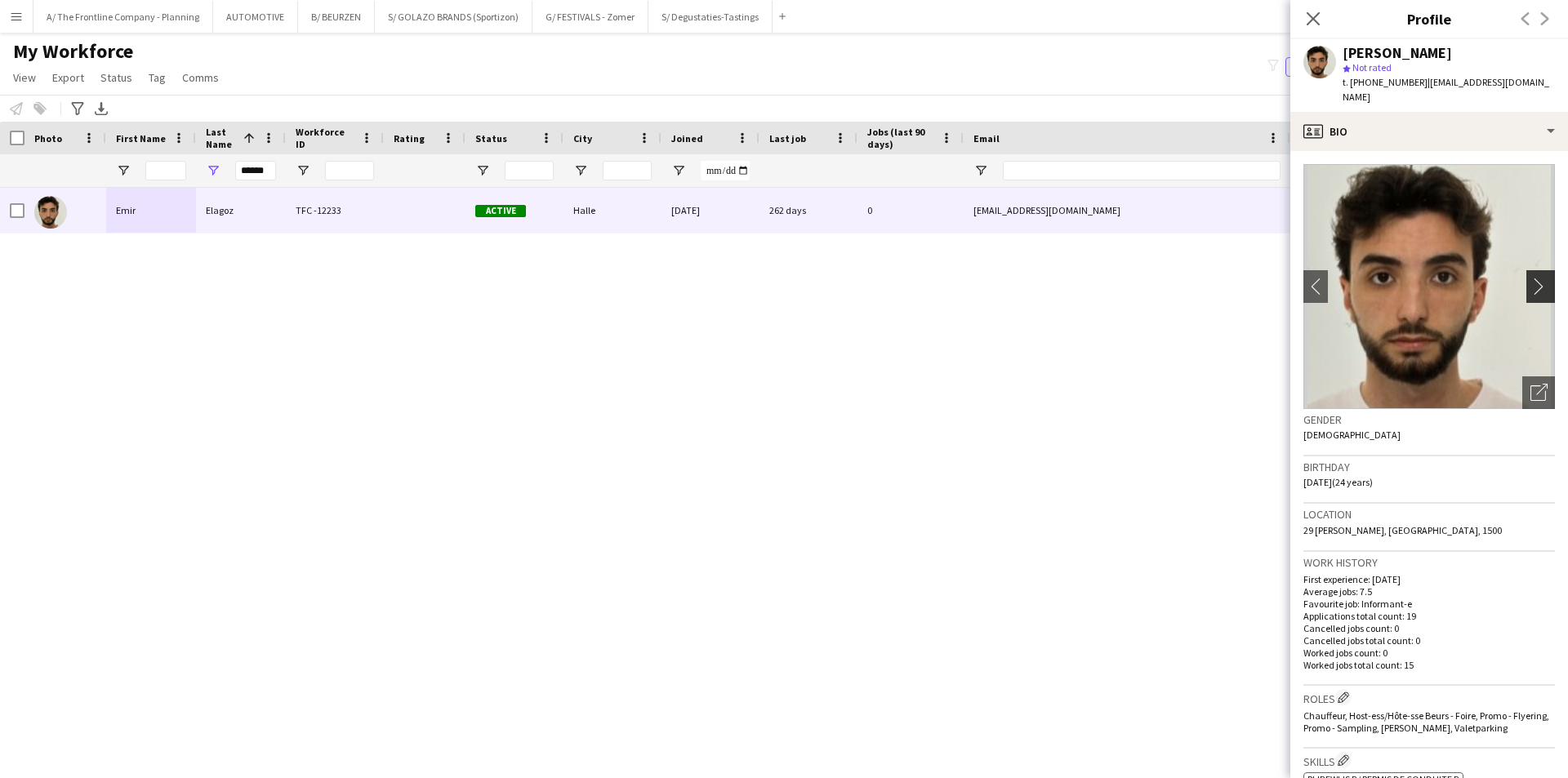
click at [1531, 277] on app-icon "chevron-right" at bounding box center [1543, 286] width 25 height 17
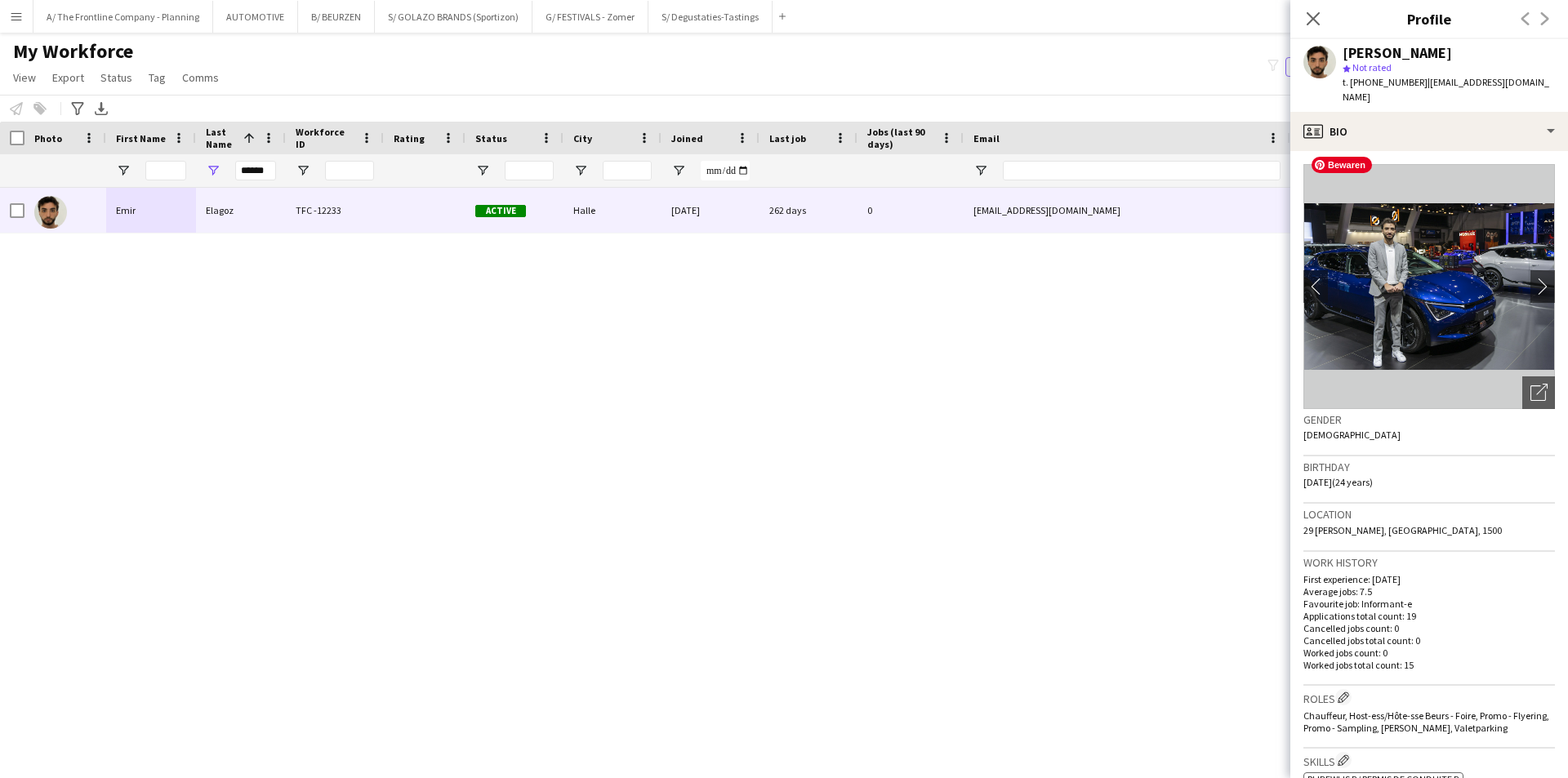
click at [1461, 284] on img at bounding box center [1429, 287] width 251 height 245
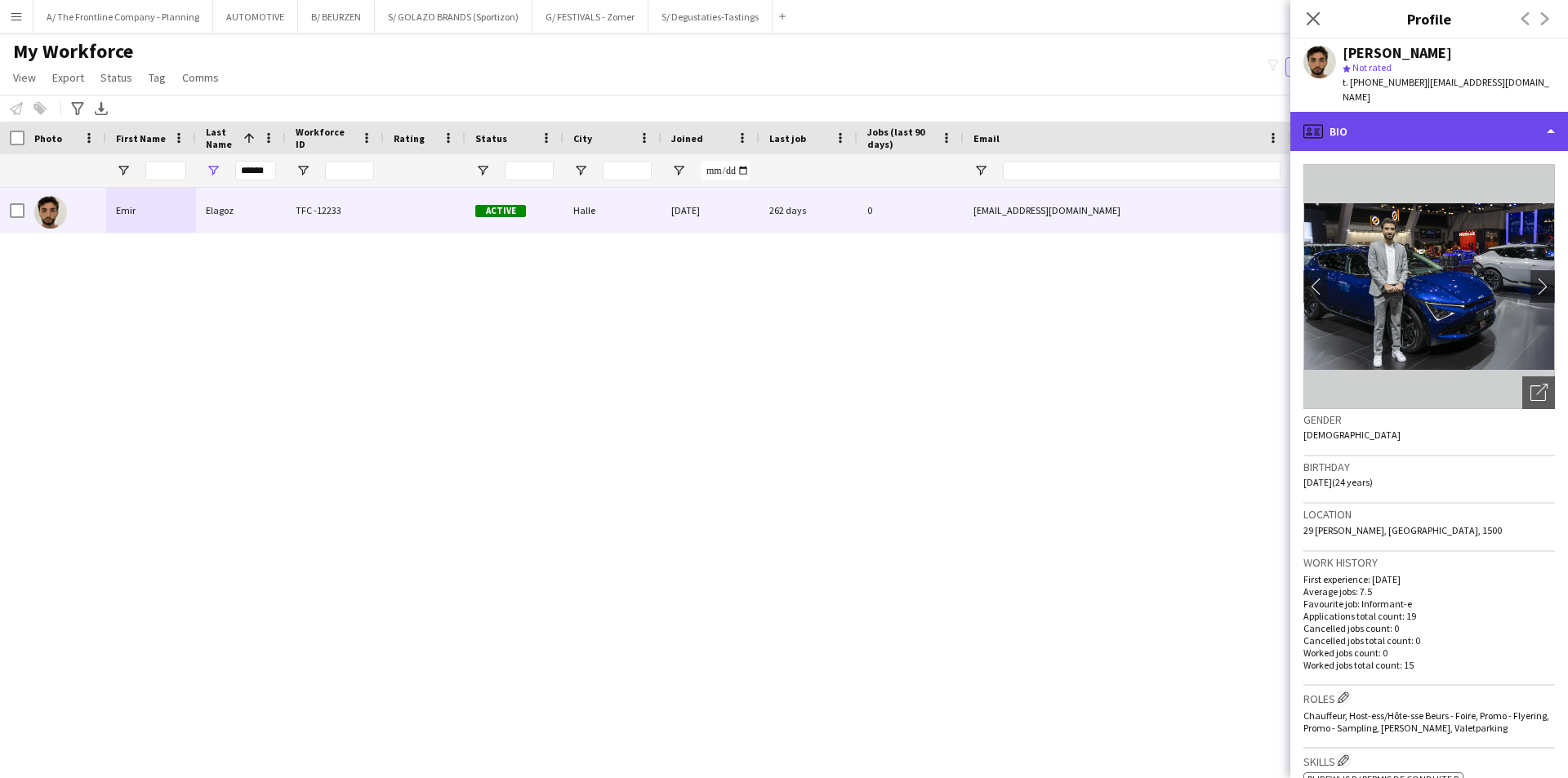
click at [1441, 112] on div "profile Bio" at bounding box center [1429, 131] width 277 height 39
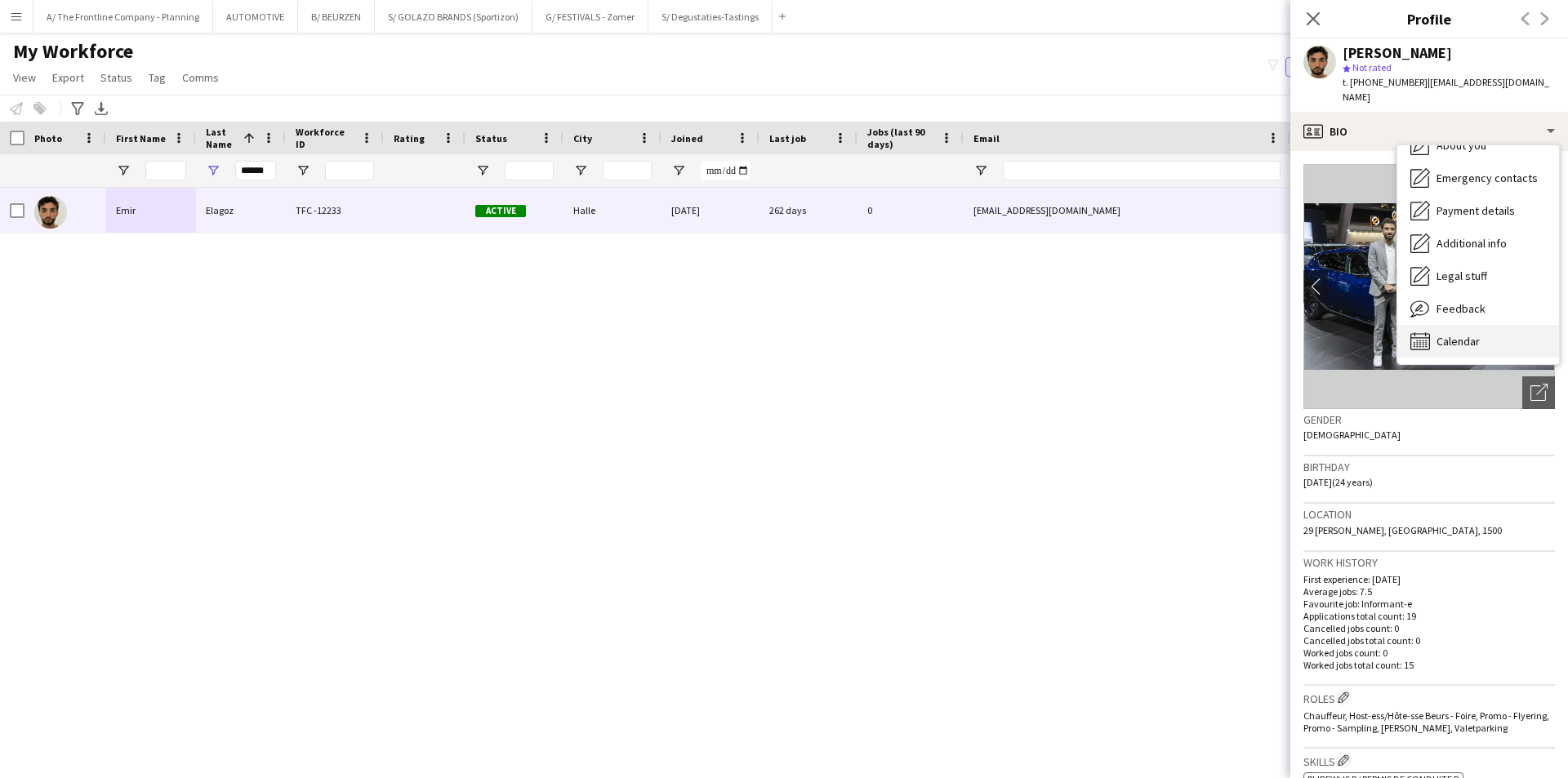
click at [1460, 334] on span "Calendar" at bounding box center [1458, 341] width 43 height 15
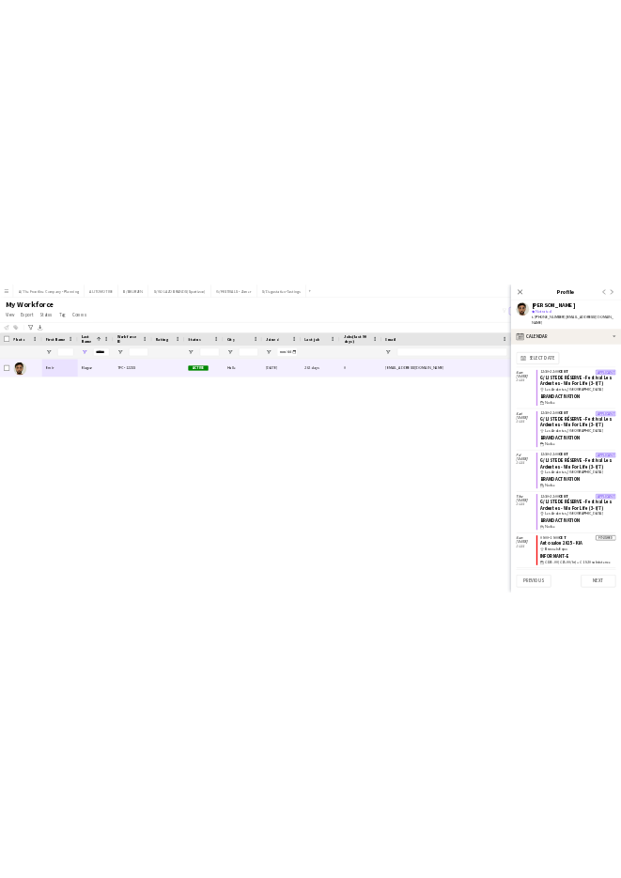
scroll to position [495, 0]
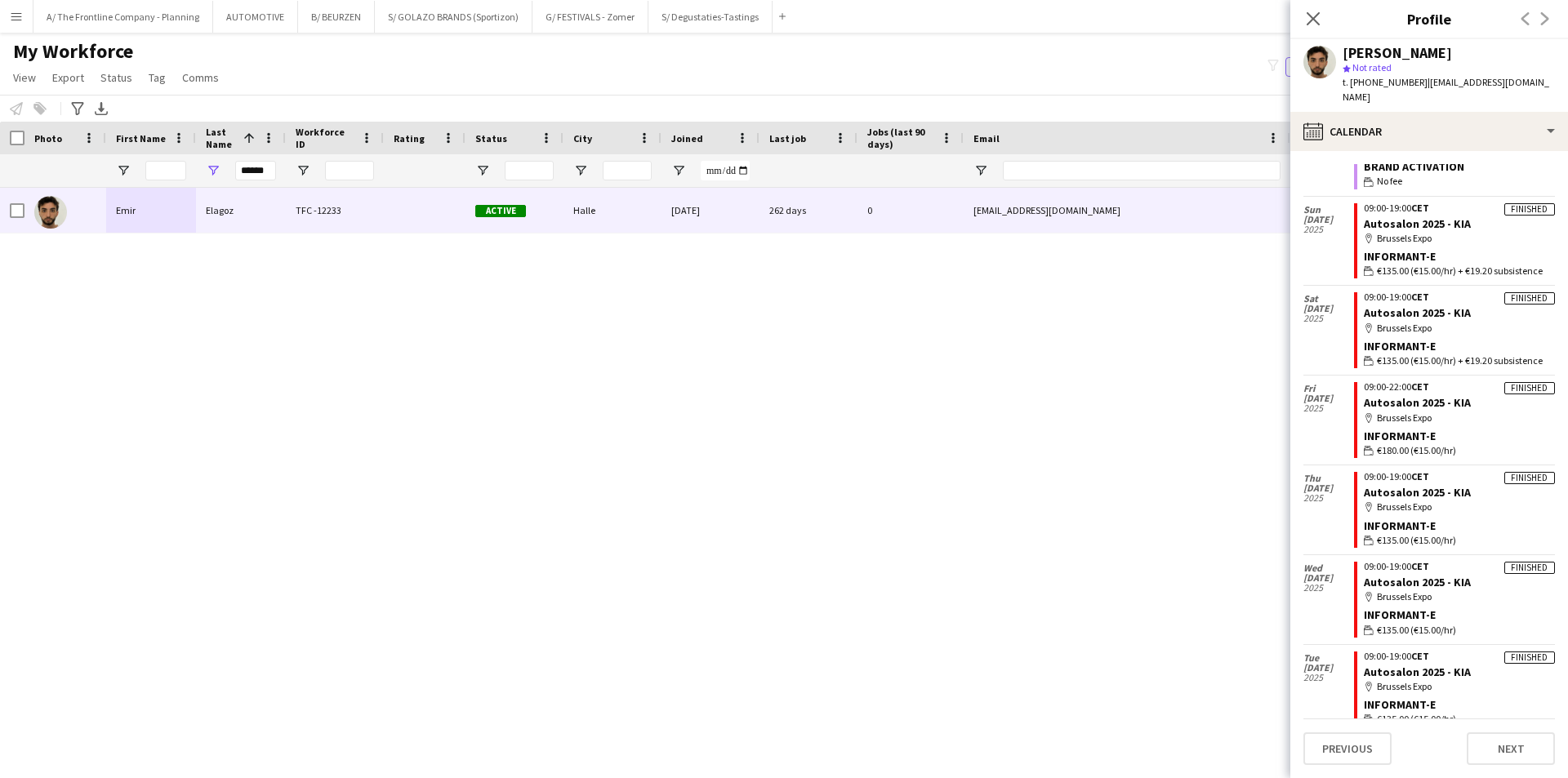
click at [1104, 478] on div "[PERSON_NAME] TFC -12233 Active Halle [DATE] 262 days 0 [EMAIL_ADDRESS][DOMAIN_…" at bounding box center [759, 462] width 1519 height 549
click at [255, 170] on input "******" at bounding box center [255, 170] width 41 height 20
type input "***"
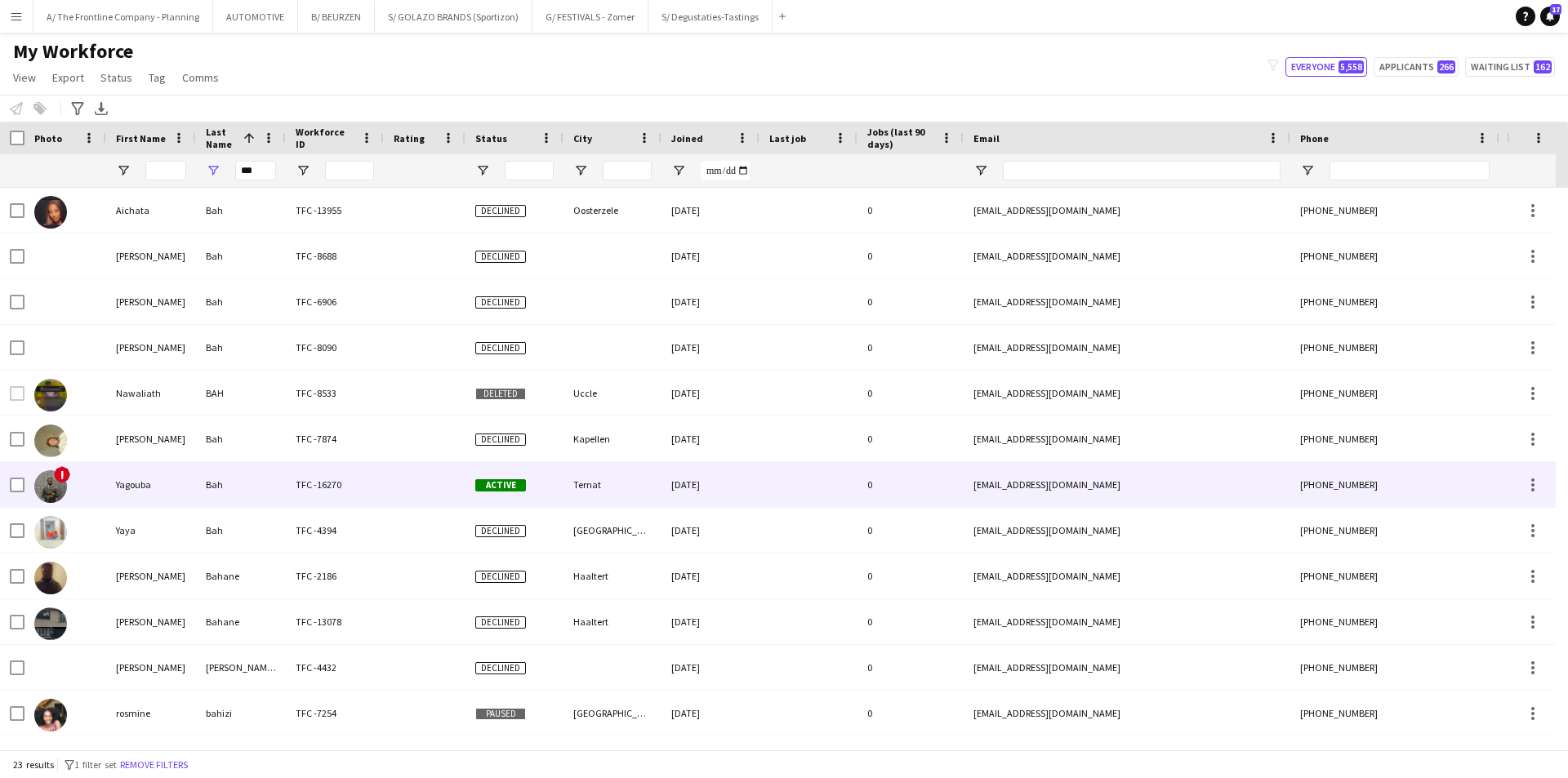
click at [179, 485] on div "Yagouba" at bounding box center [150, 485] width 90 height 45
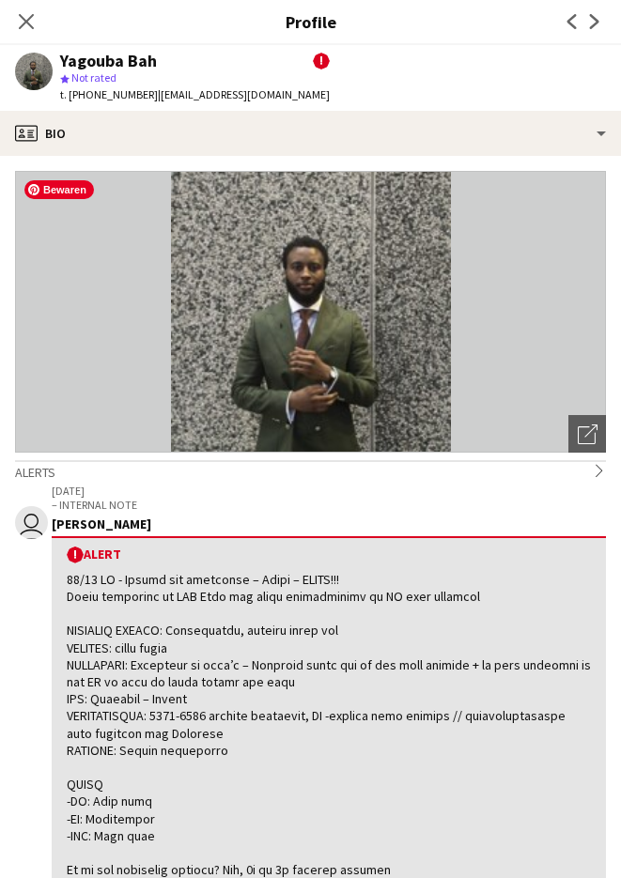
drag, startPoint x: 393, startPoint y: 357, endPoint x: 368, endPoint y: 313, distance: 50.4
click at [361, 317] on img at bounding box center [310, 312] width 591 height 282
drag, startPoint x: 343, startPoint y: 334, endPoint x: 359, endPoint y: 301, distance: 36.5
click at [359, 301] on img at bounding box center [310, 312] width 591 height 282
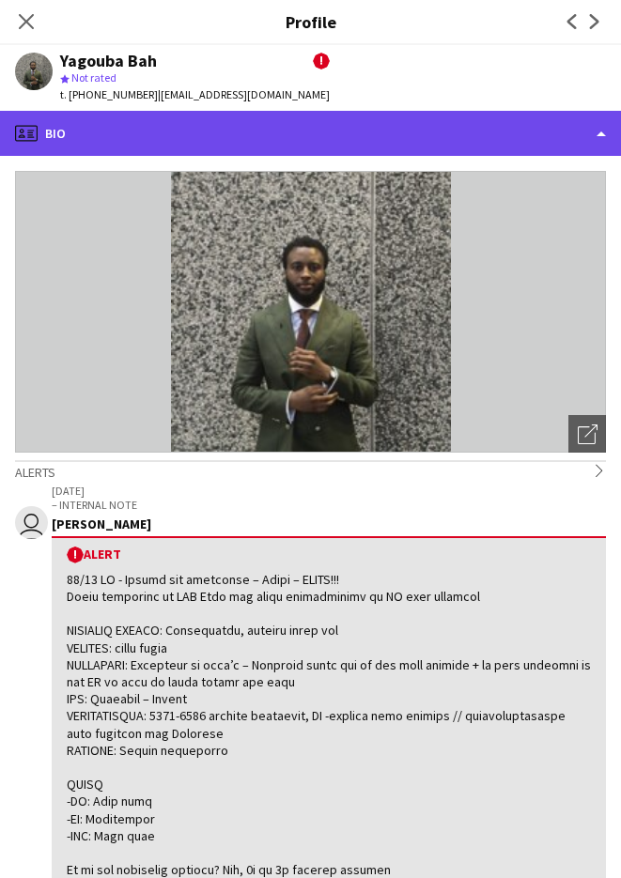
click at [327, 134] on div "profile Bio" at bounding box center [310, 133] width 621 height 45
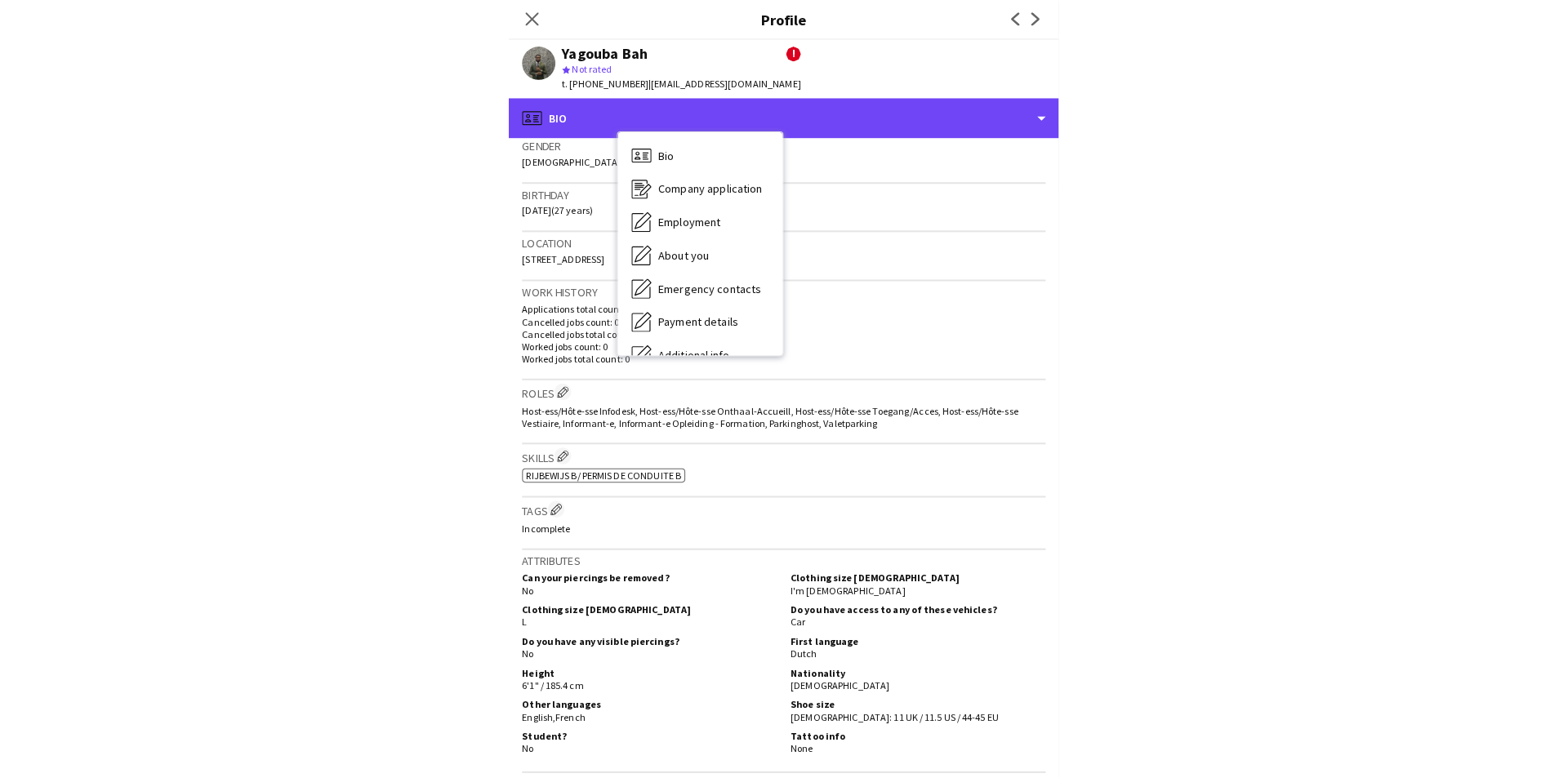
scroll to position [1120, 0]
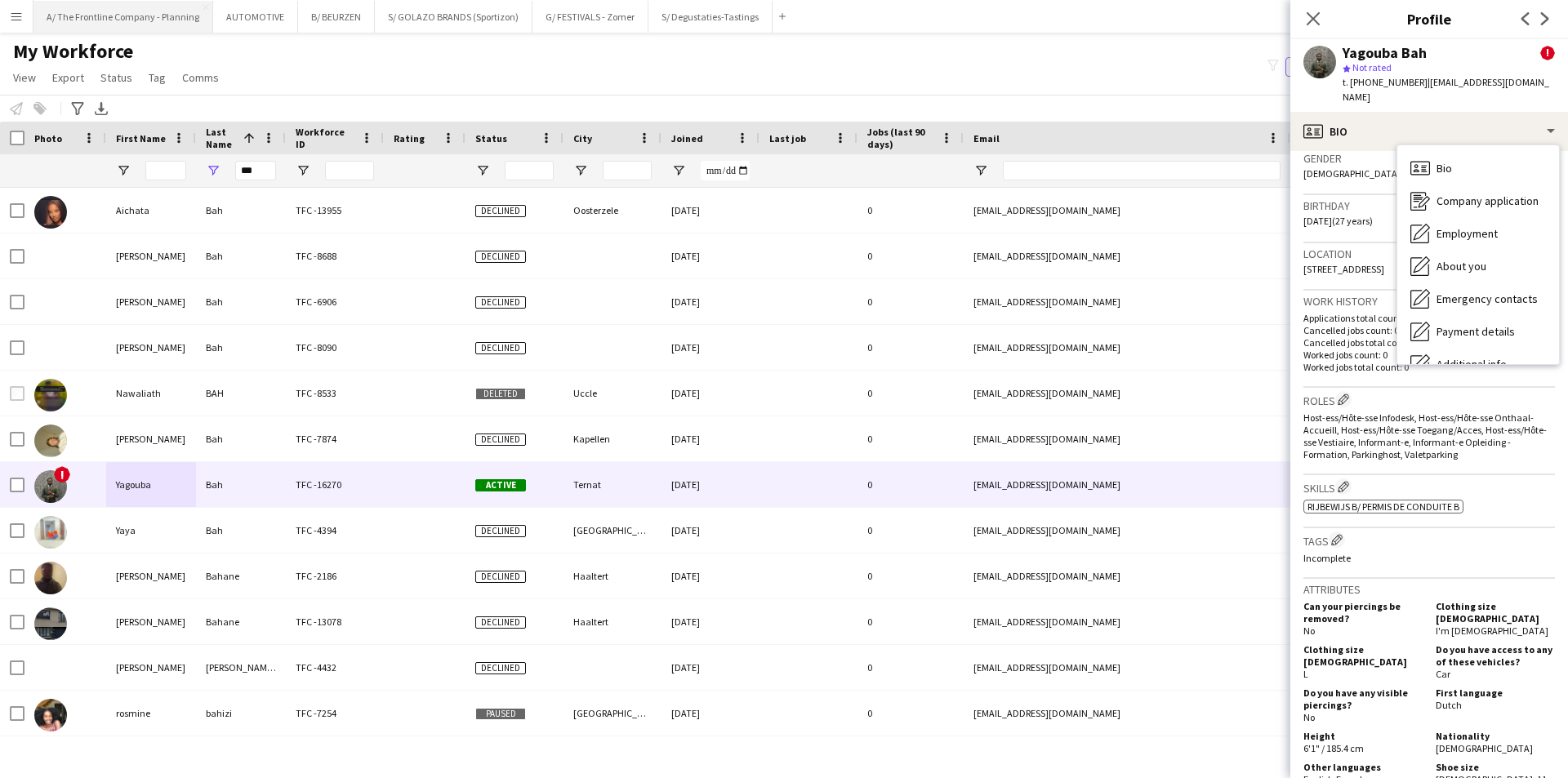
click at [130, 19] on button "A/ The Frontline Company - Planning Close" at bounding box center [123, 17] width 180 height 32
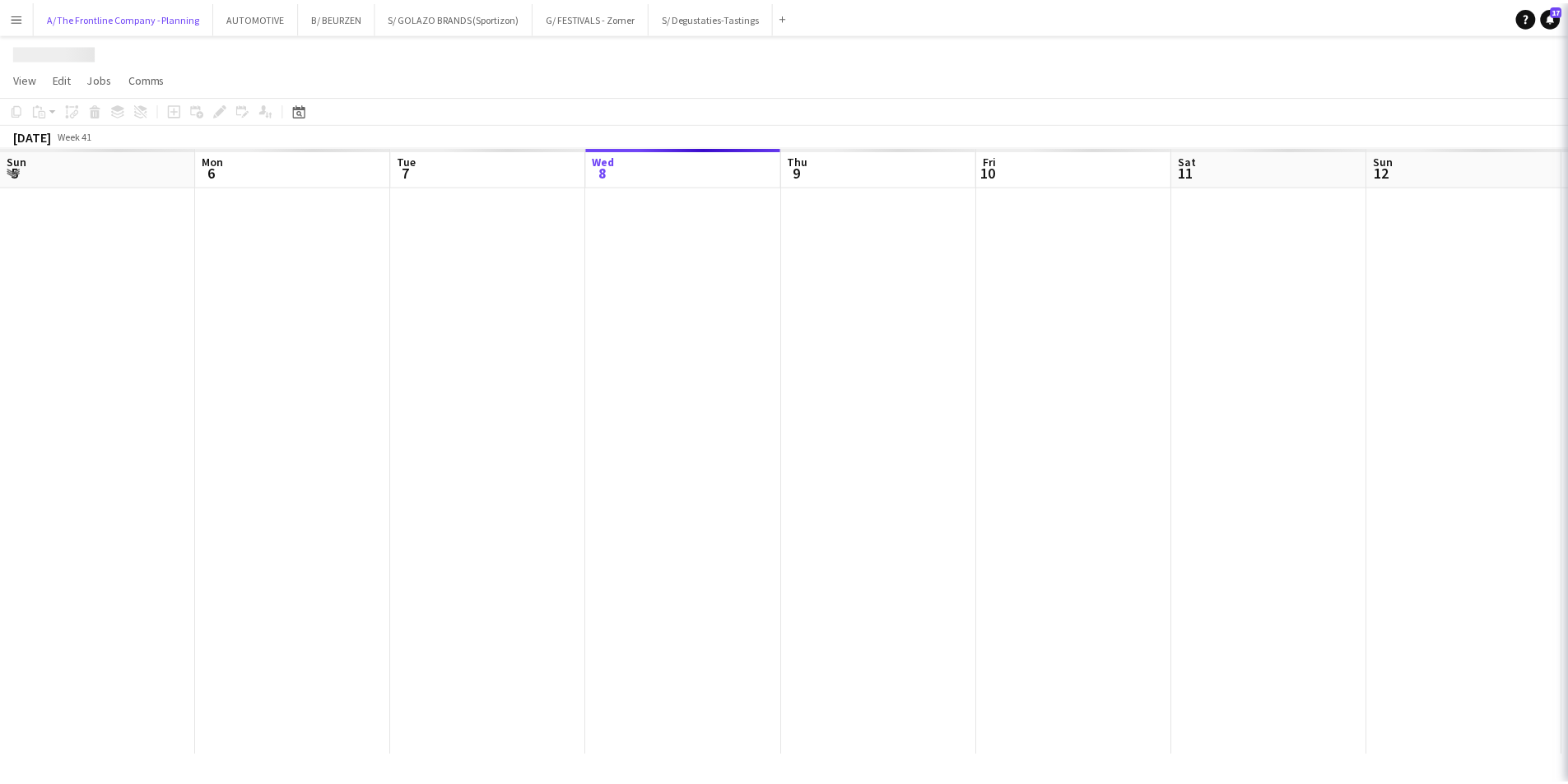
scroll to position [0, 394]
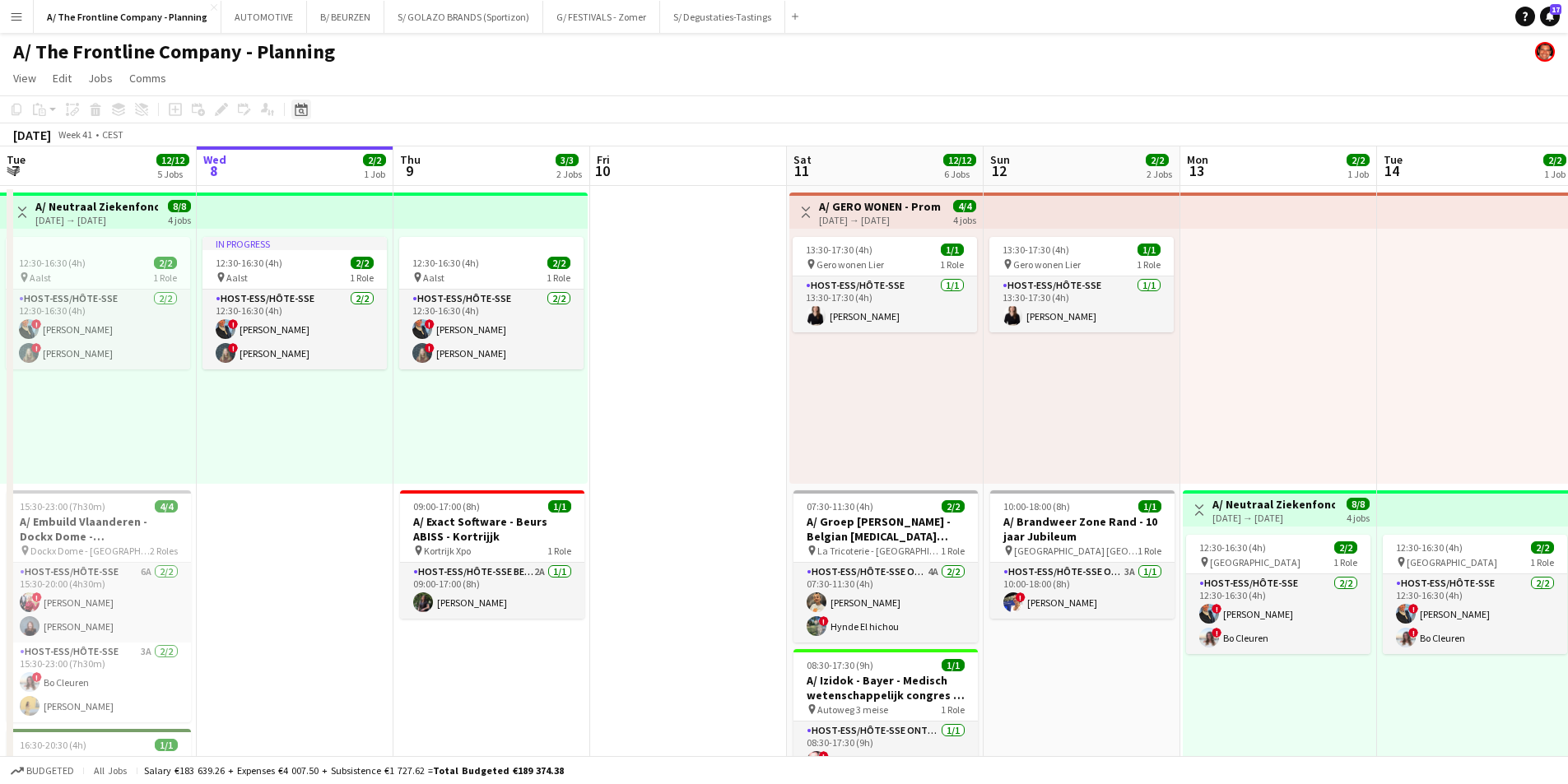
click at [302, 113] on icon at bounding box center [302, 111] width 6 height 6
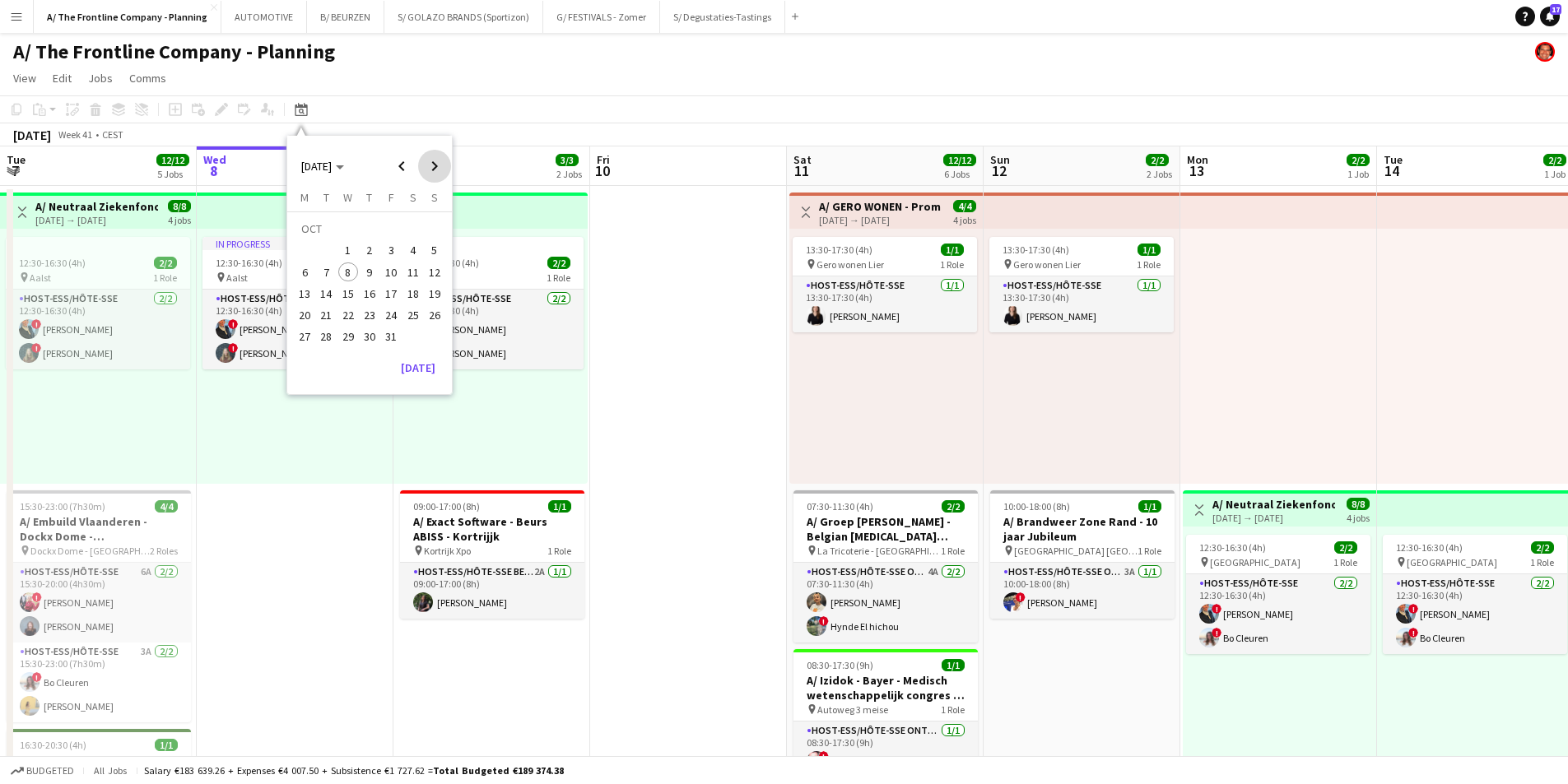
click at [428, 166] on span "Next month" at bounding box center [435, 166] width 33 height 33
click at [392, 273] on span "14" at bounding box center [391, 276] width 20 height 20
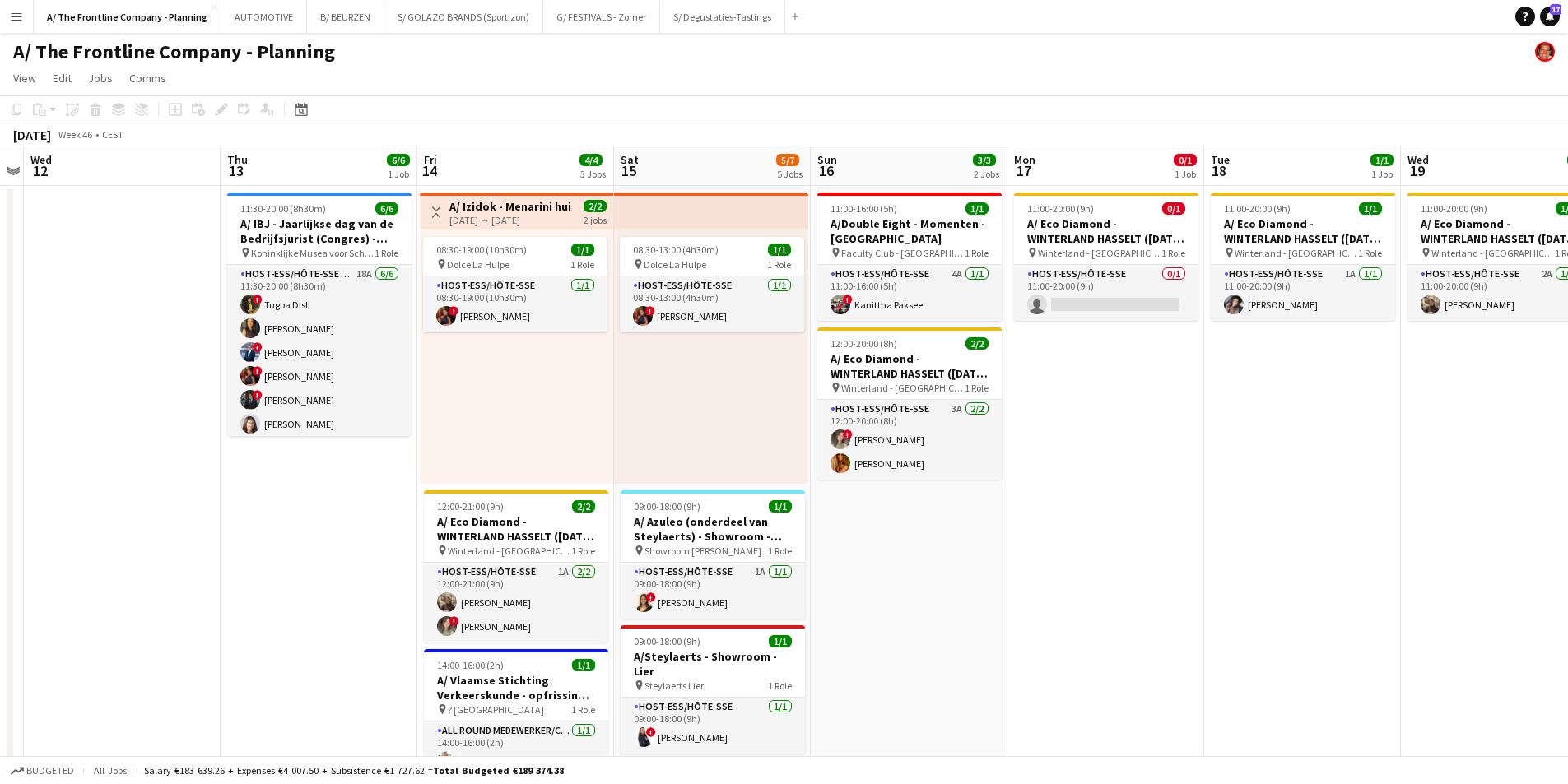
click at [508, 201] on h3 "A/ Izidok - Menarini huisartsen (14+15/11/25)" at bounding box center [511, 206] width 123 height 15
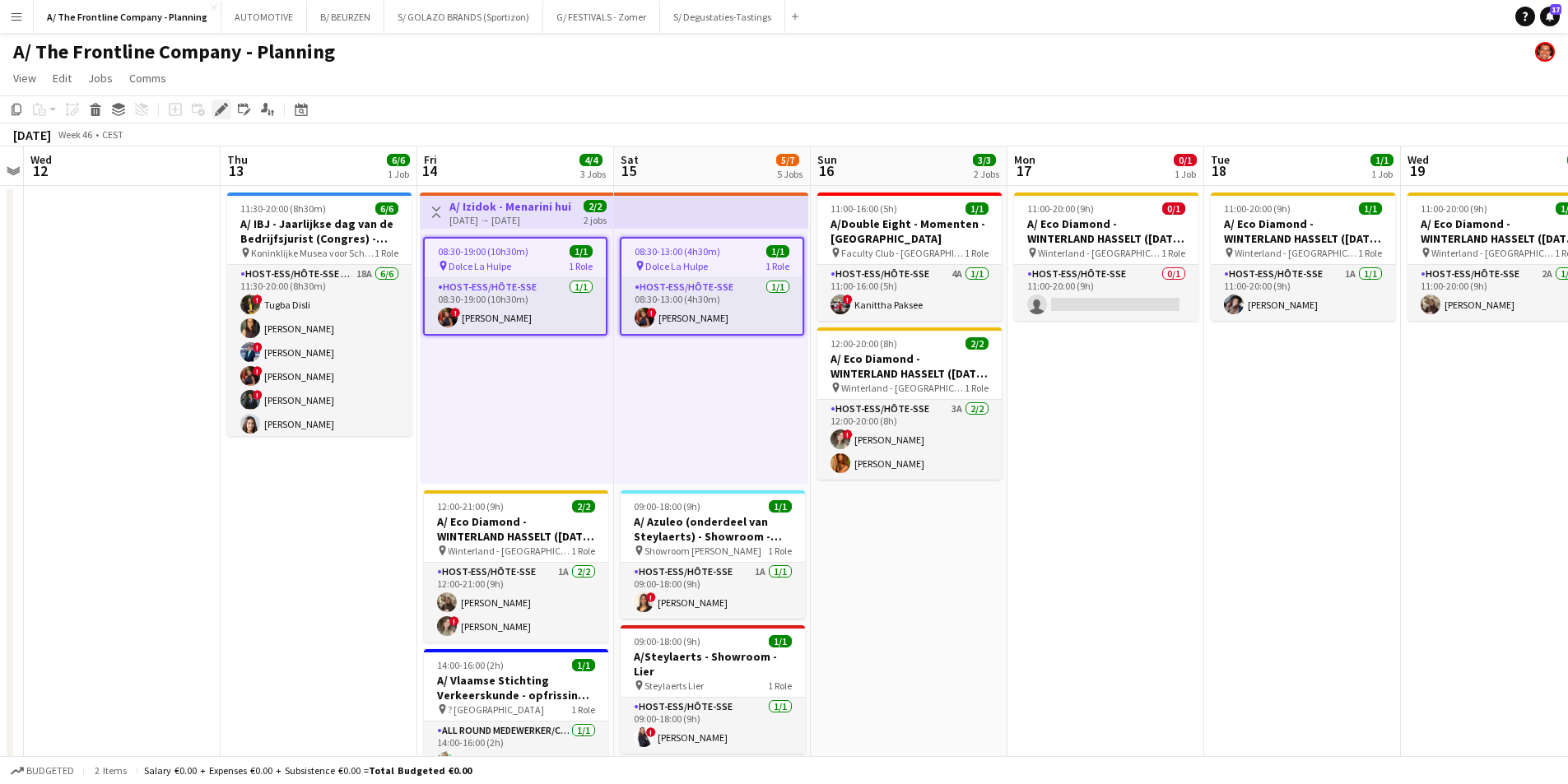
click at [221, 109] on icon at bounding box center [221, 109] width 9 height 9
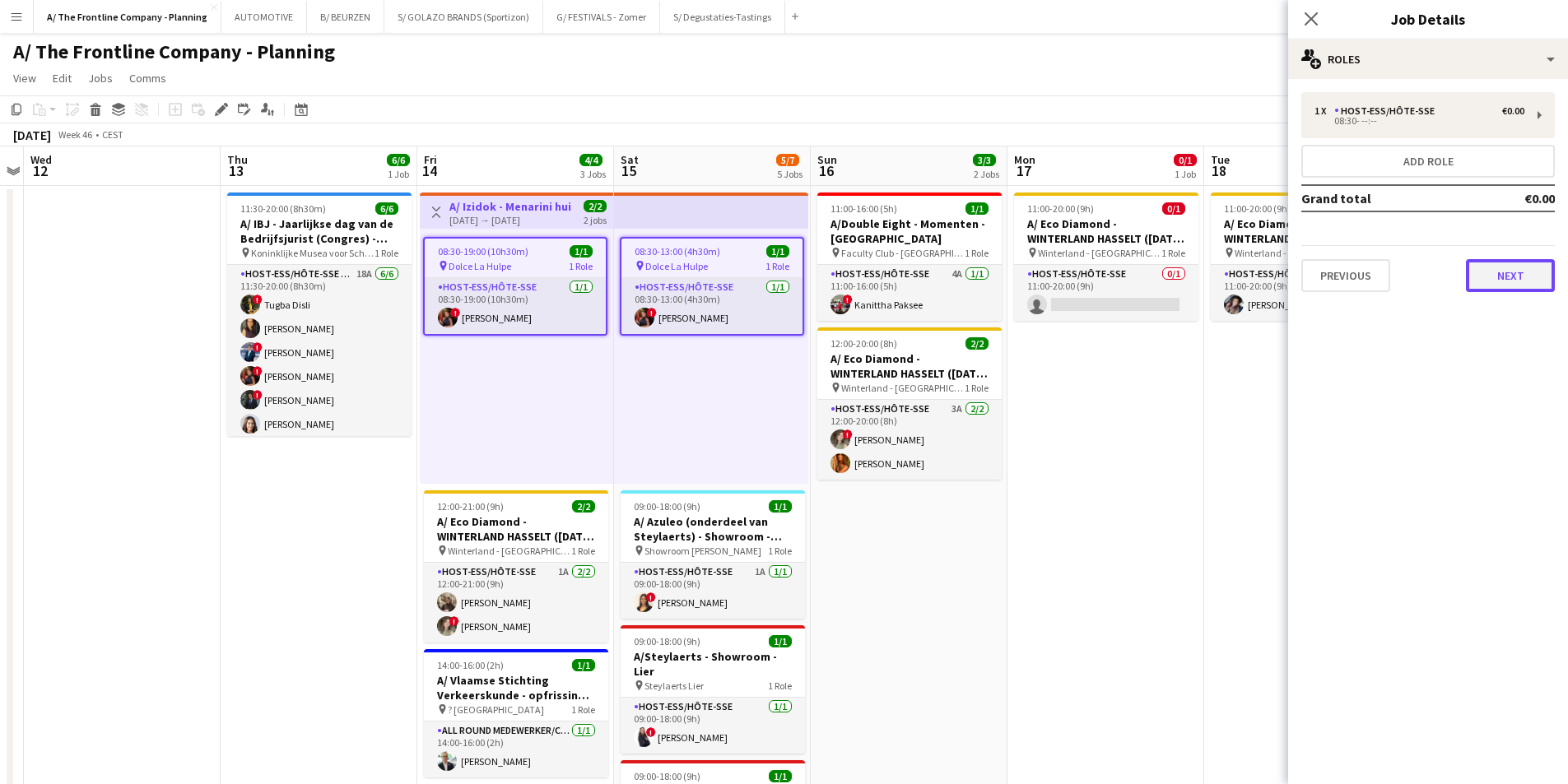
click at [1500, 274] on button "Next" at bounding box center [1509, 276] width 89 height 33
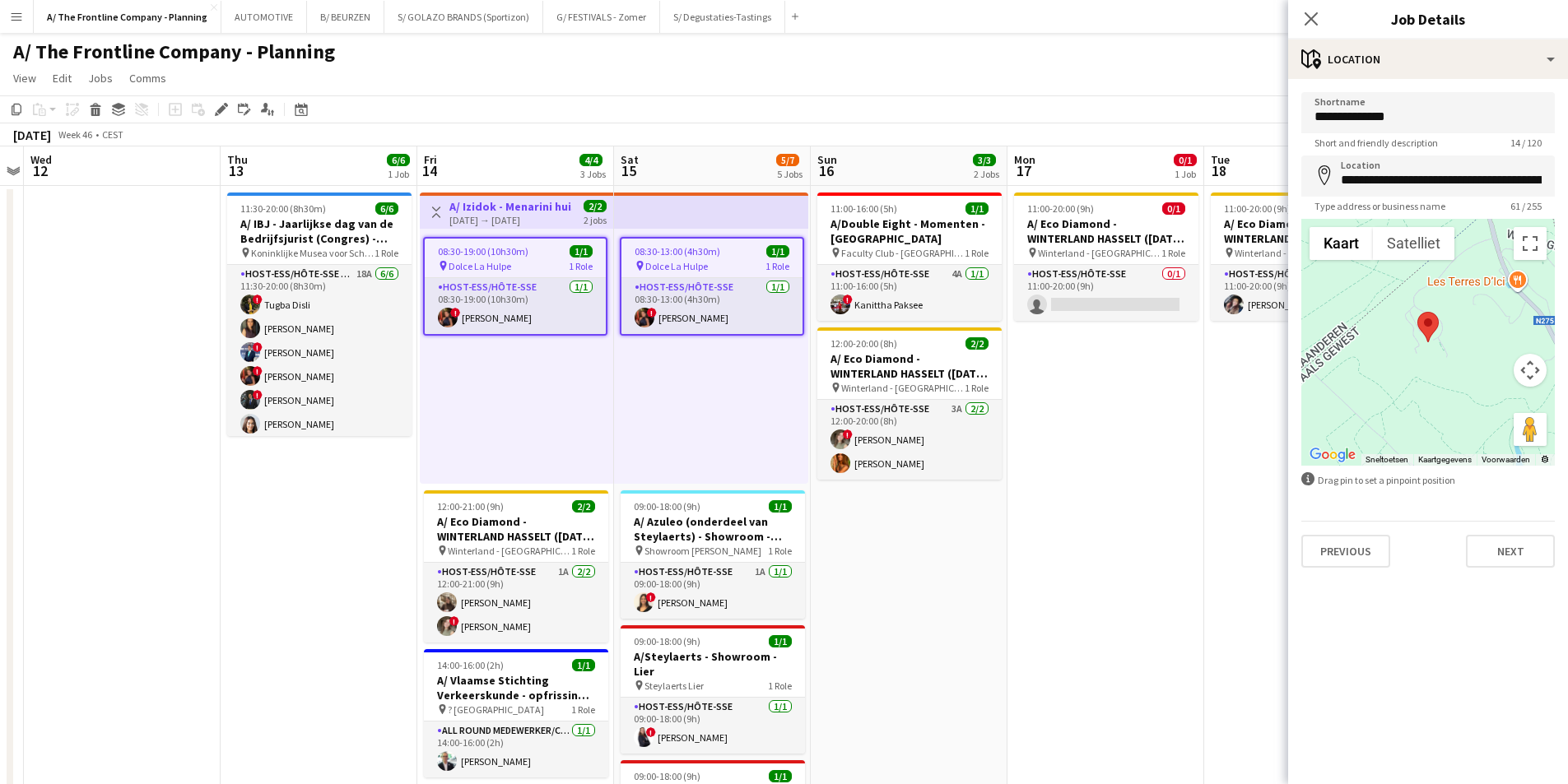
click at [493, 412] on div "08:30-19:00 (10h30m) 1/1 pin Dolce La Hulpe 1 Role Host-ess/Hôte-sse [DATE] 08:…" at bounding box center [516, 356] width 194 height 255
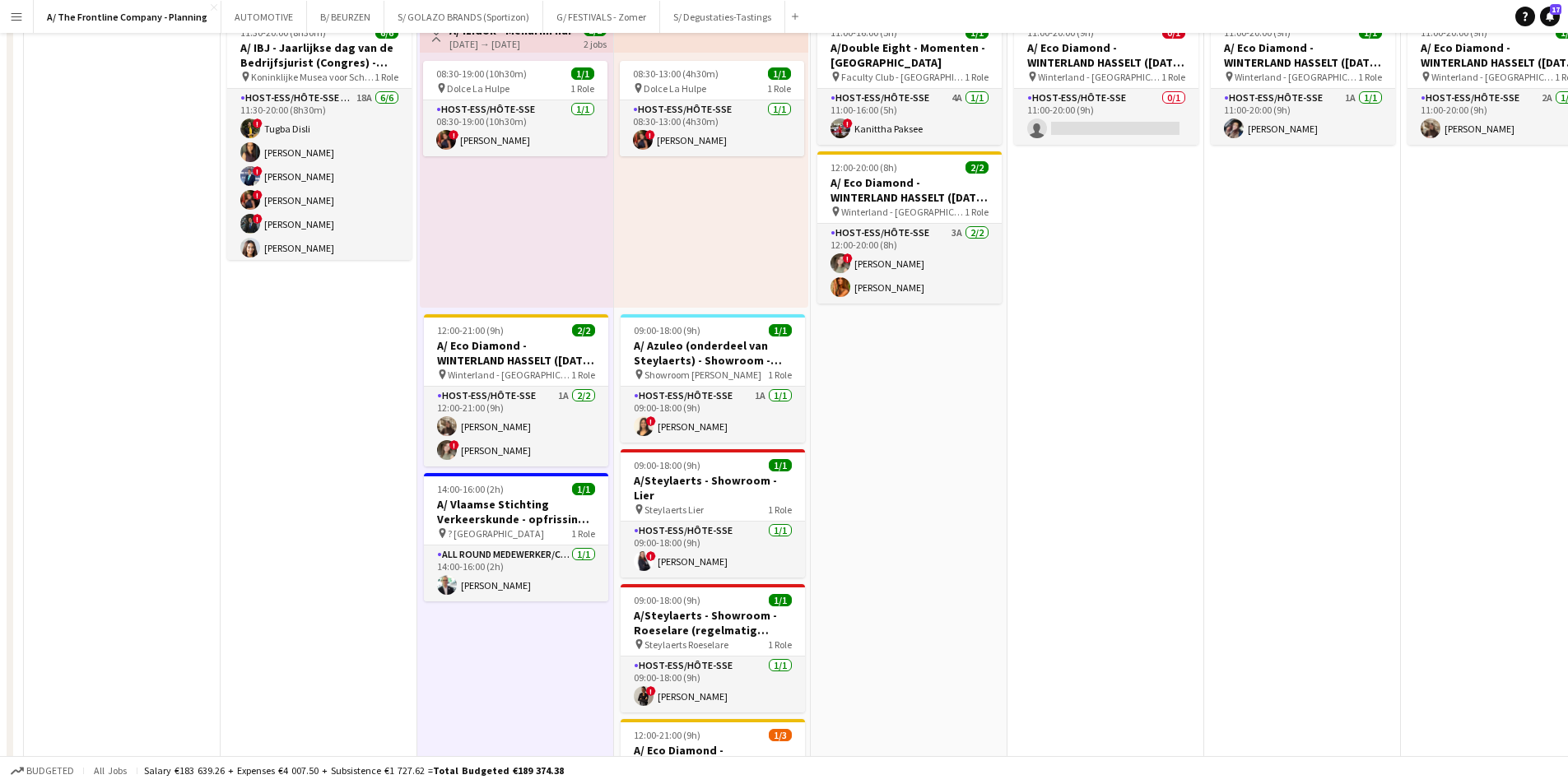
scroll to position [412, 0]
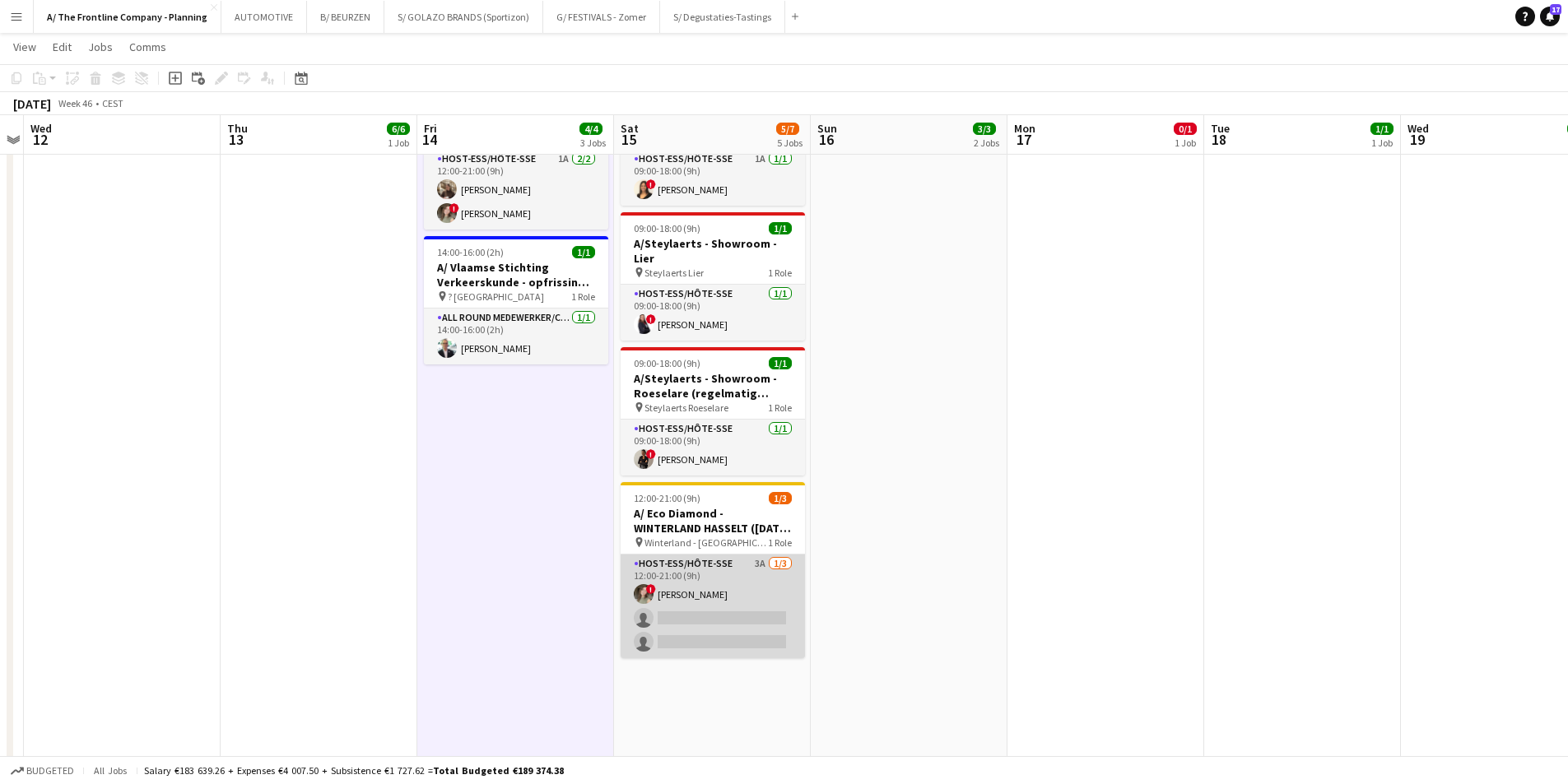
click at [712, 578] on app-card-role "Host-ess/Hôte-sse 3A [DATE] 12:00-21:00 (9h) ! Feyza Göksu single-neutral-actio…" at bounding box center [713, 606] width 184 height 103
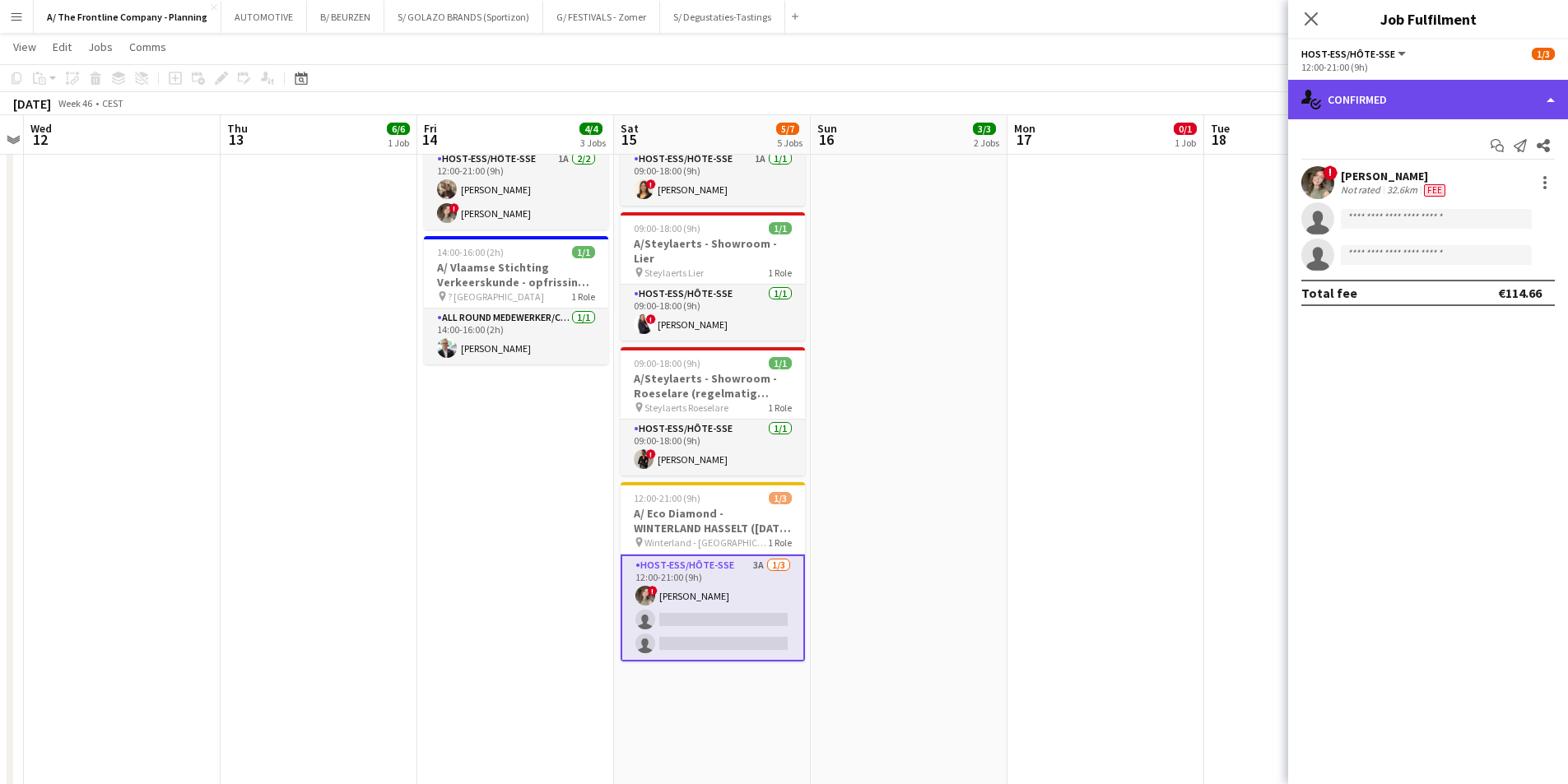
click at [1421, 107] on div "single-neutral-actions-check-2 Confirmed" at bounding box center [1428, 99] width 280 height 39
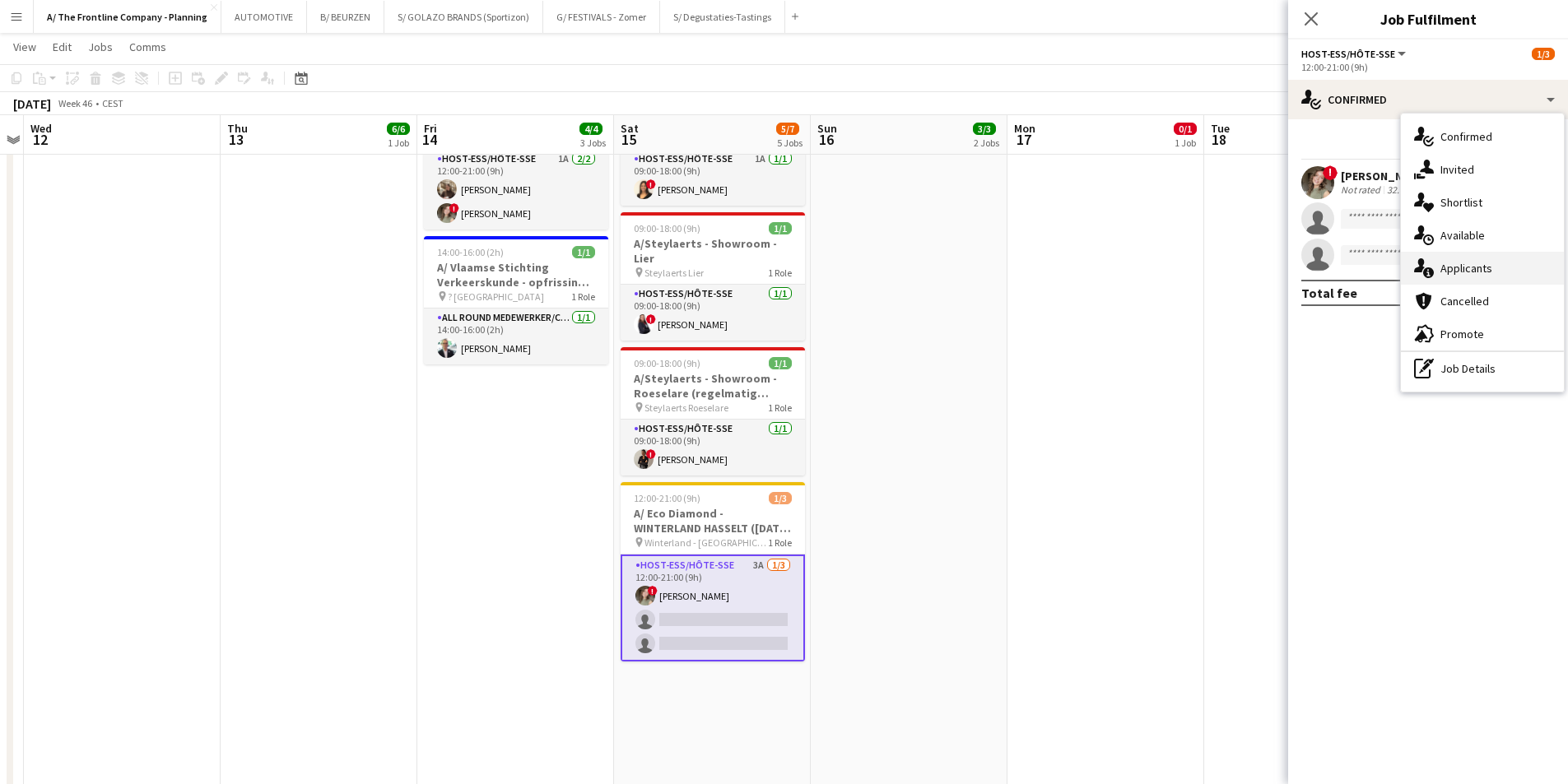
click at [1443, 274] on span "Applicants" at bounding box center [1465, 268] width 52 height 15
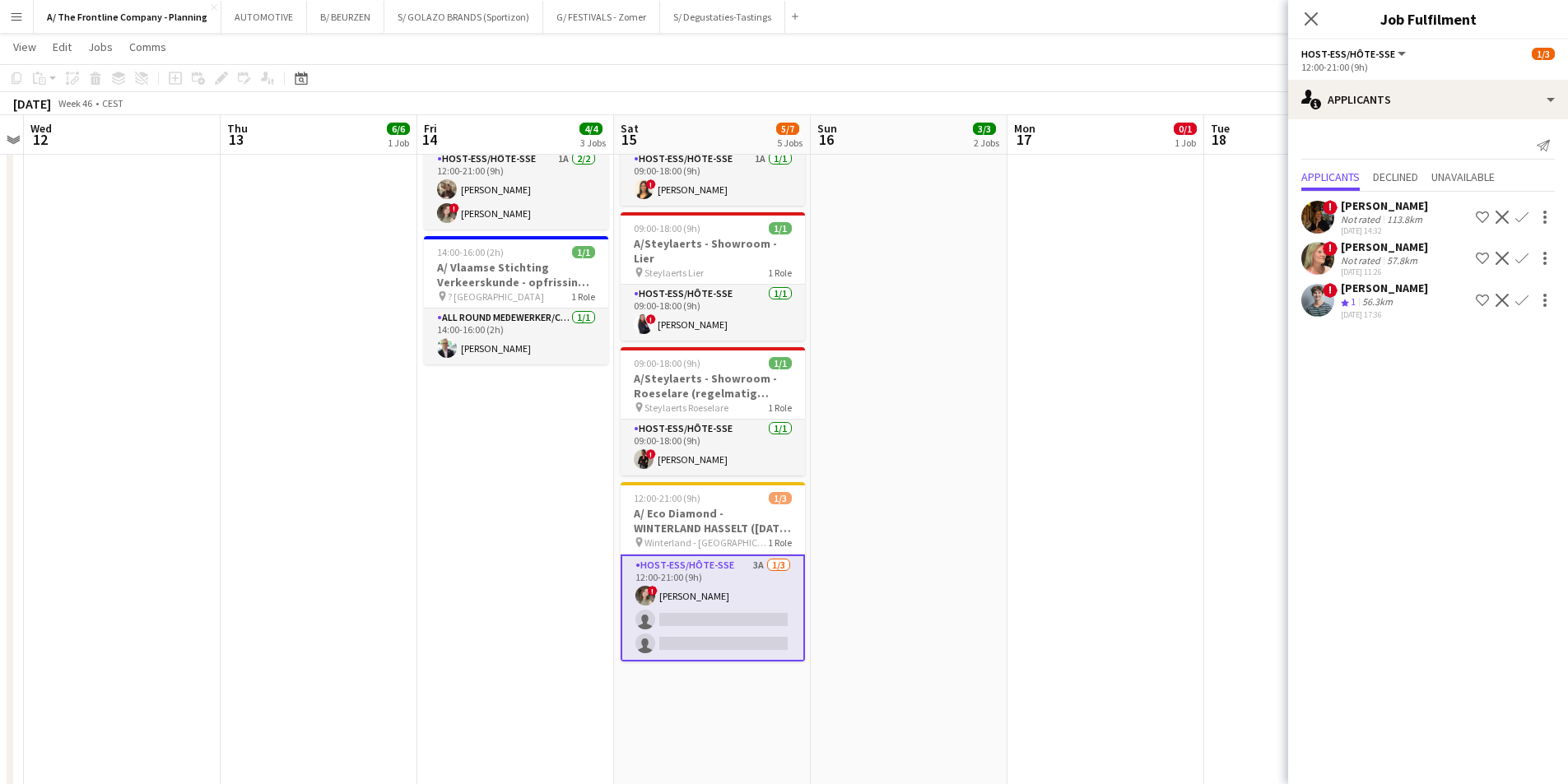
click at [1372, 206] on div "[PERSON_NAME]" at bounding box center [1385, 205] width 88 height 15
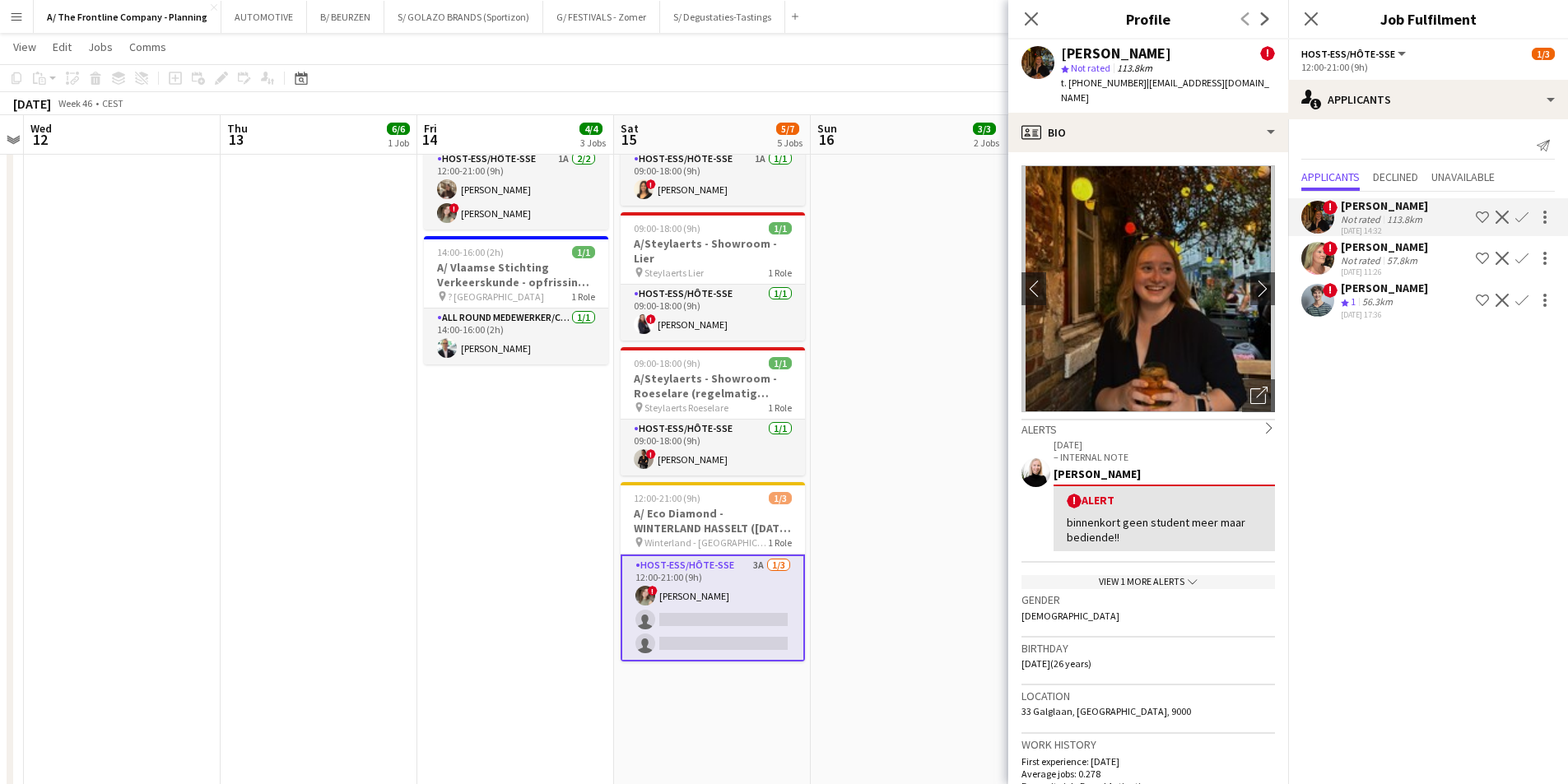
click at [888, 294] on app-date-cell "11:00-16:00 (5h) 1/1 A/Double Eight - Momenten - [GEOGRAPHIC_DATA] pin Faculty …" at bounding box center [909, 417] width 196 height 1288
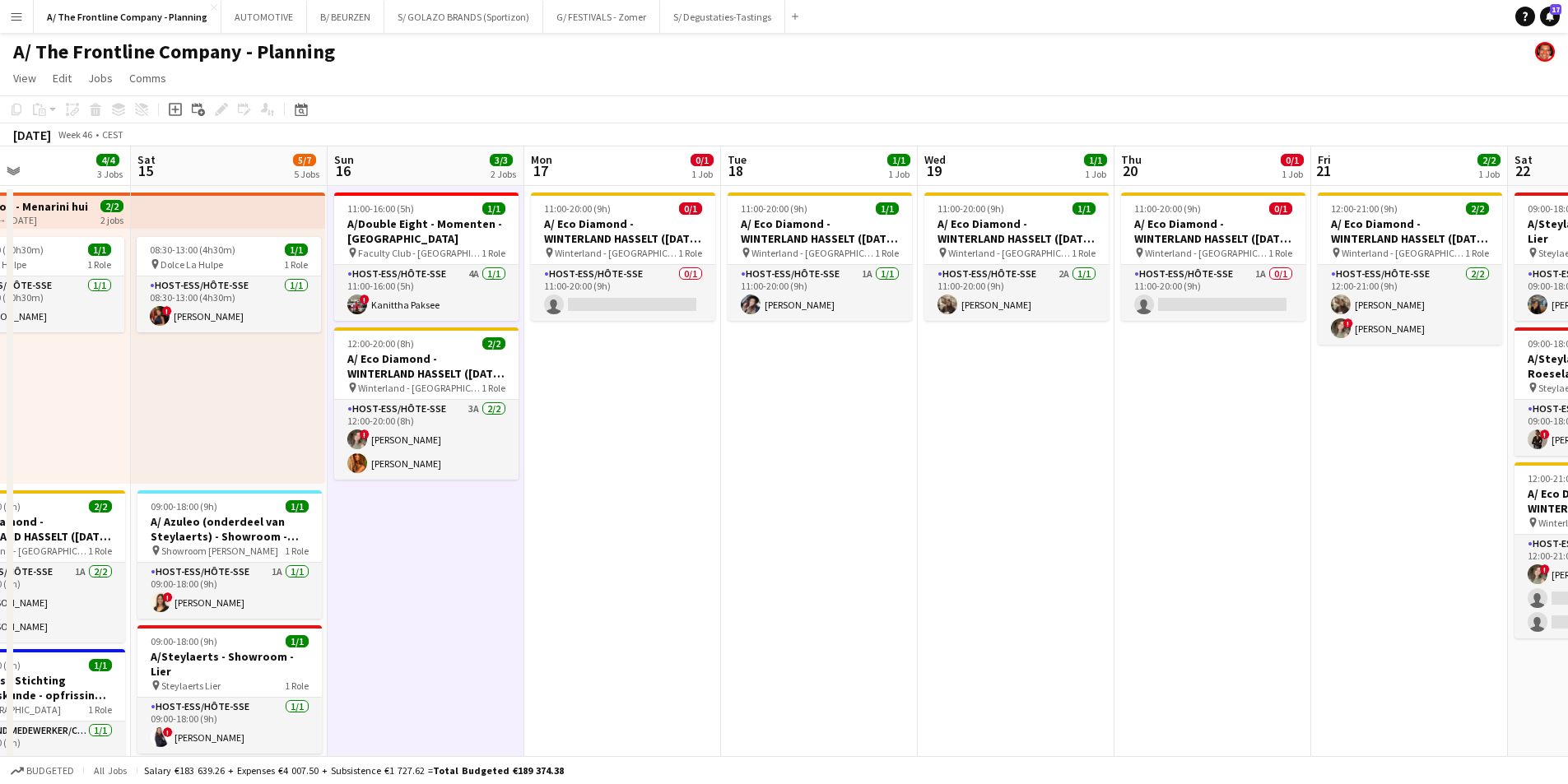
scroll to position [0, 531]
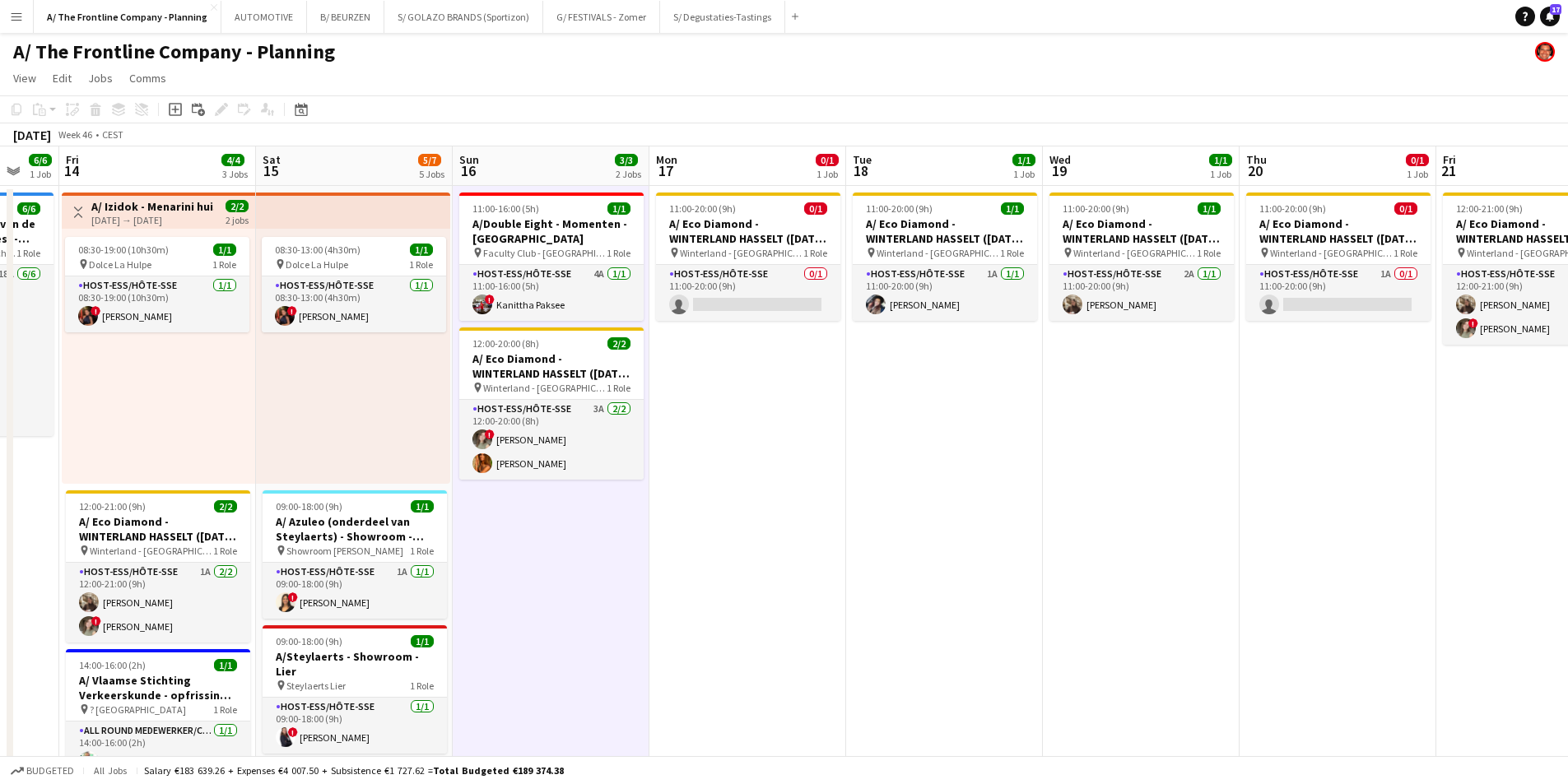
drag, startPoint x: 1266, startPoint y: 390, endPoint x: 711, endPoint y: 391, distance: 555.0
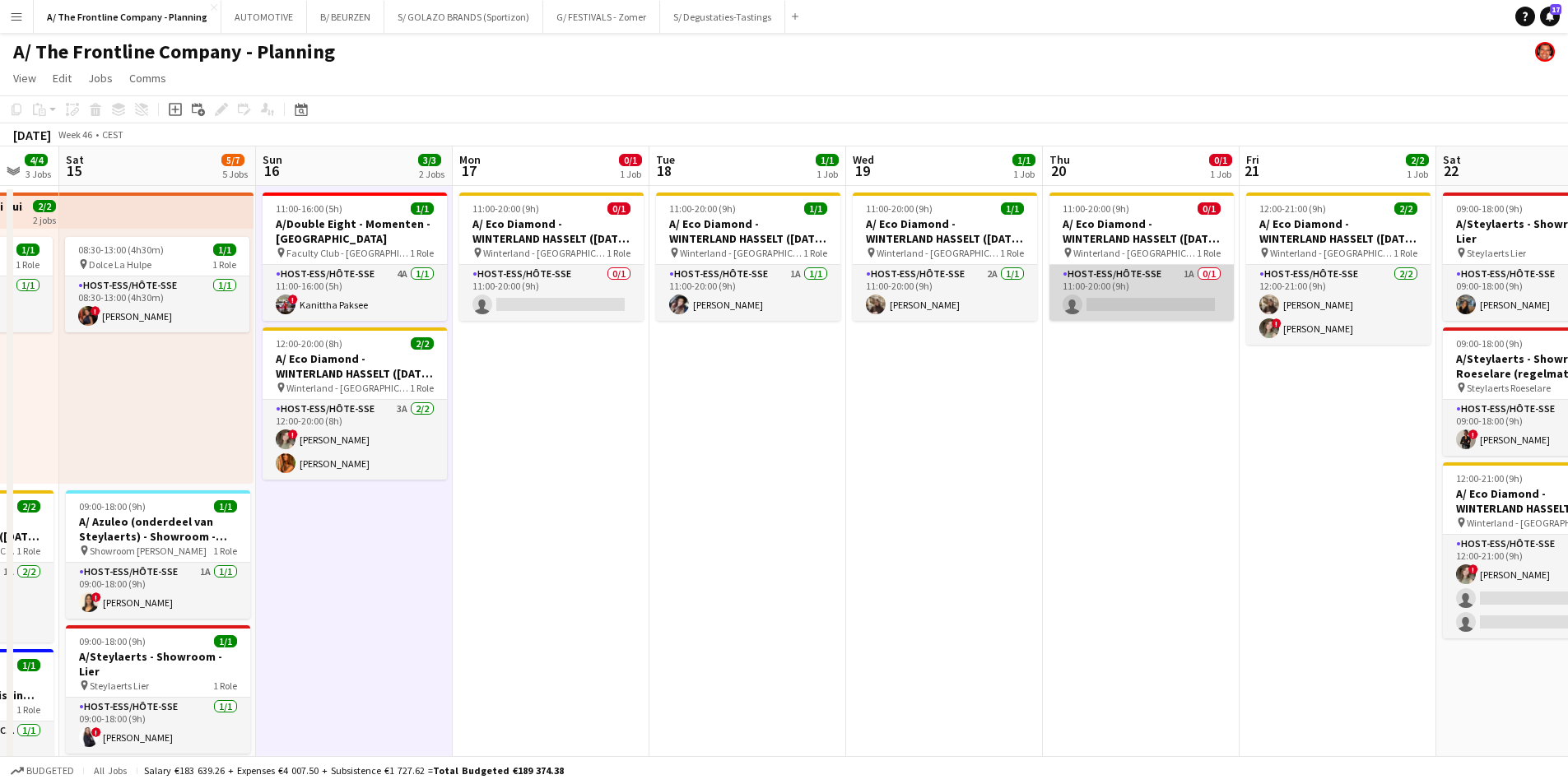
click at [1199, 279] on app-card-role "Host-ess/Hôte-sse 1A 0/1 11:00-20:00 (9h) single-neutral-actions" at bounding box center [1141, 293] width 184 height 56
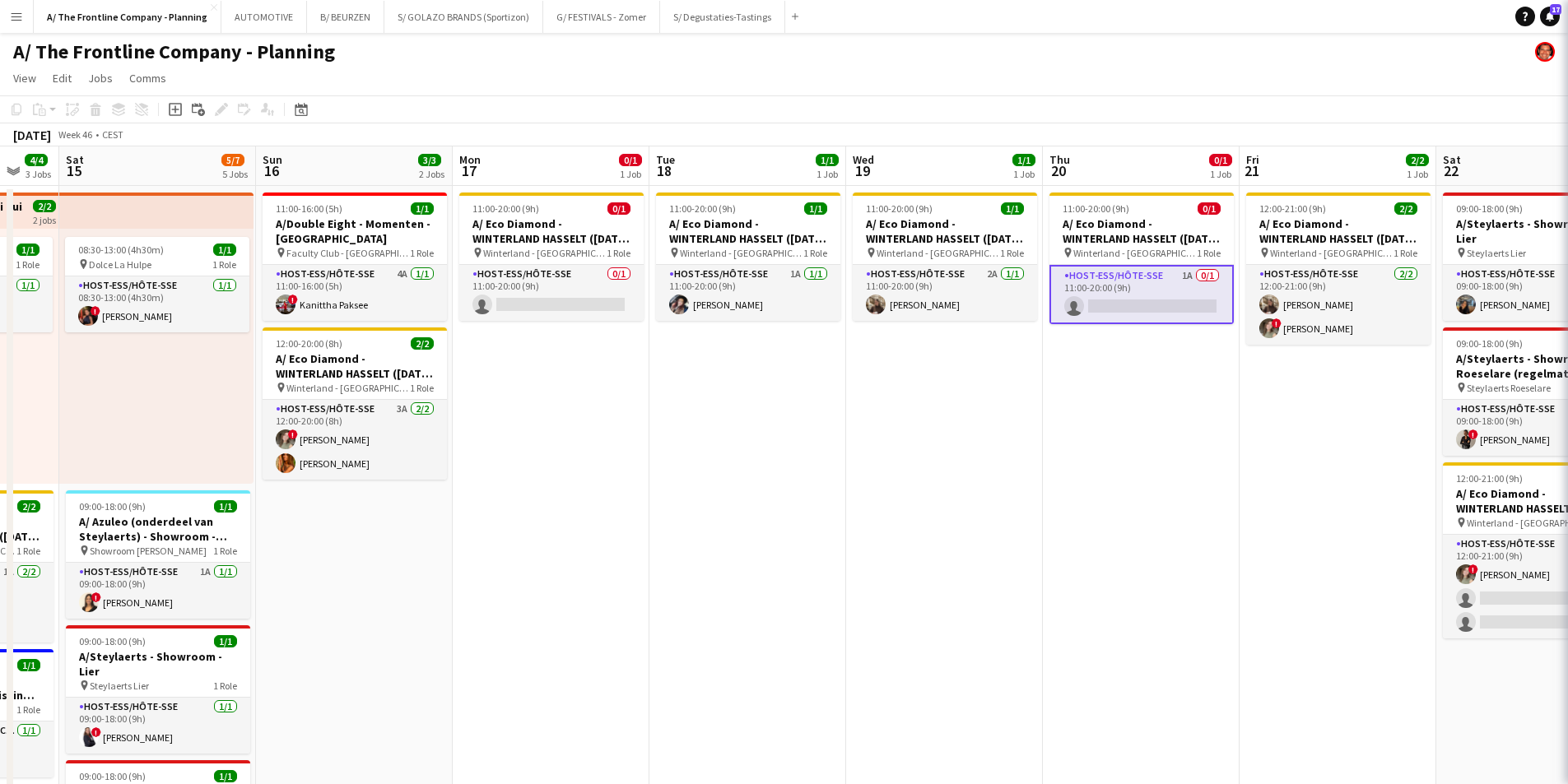
scroll to position [0, 532]
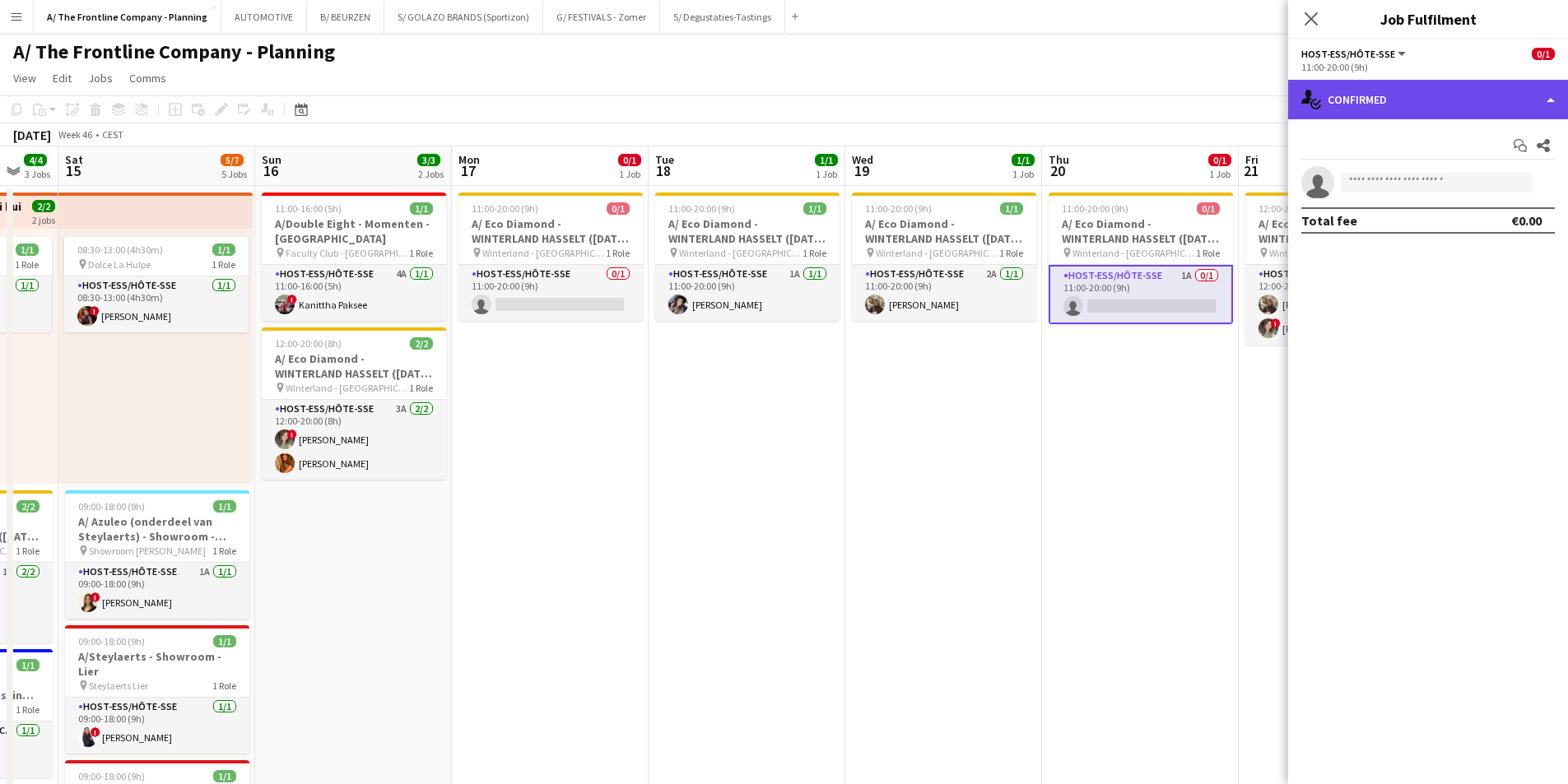
click at [1425, 94] on div "single-neutral-actions-check-2 Confirmed" at bounding box center [1428, 99] width 280 height 39
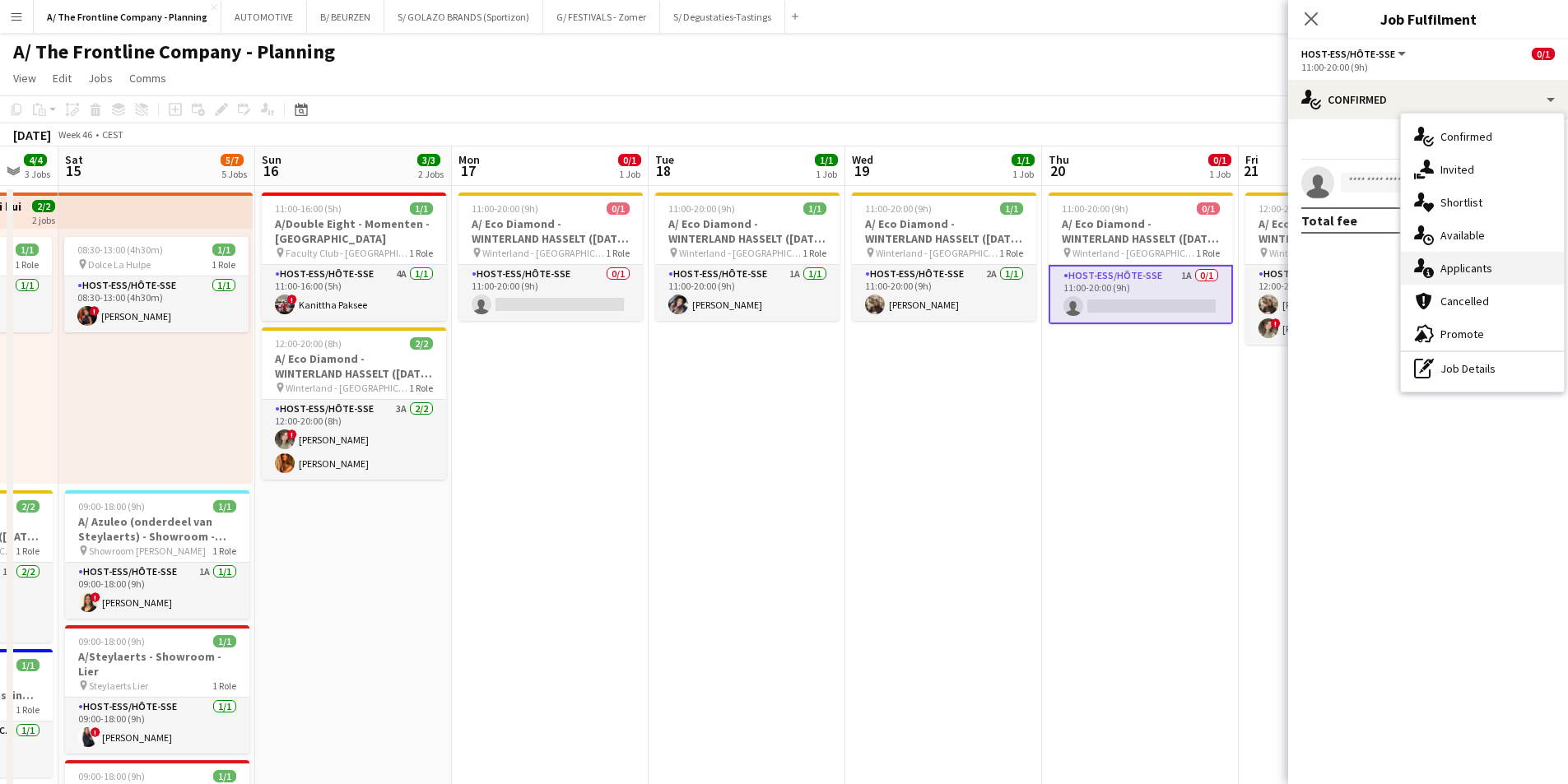
click at [1435, 270] on div "single-neutral-actions-information Applicants" at bounding box center [1482, 268] width 163 height 33
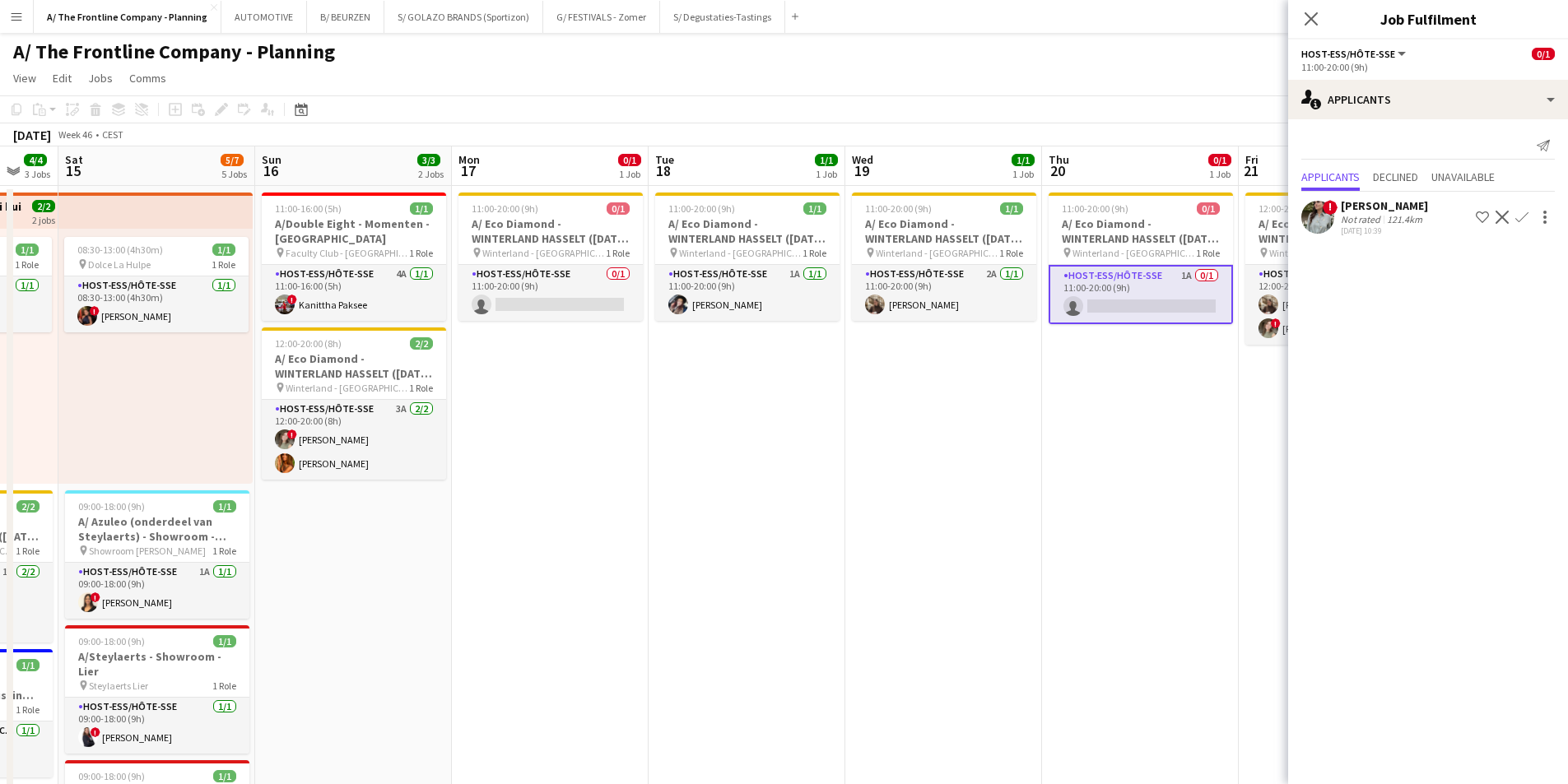
click at [1370, 214] on div "Not rated" at bounding box center [1362, 219] width 43 height 12
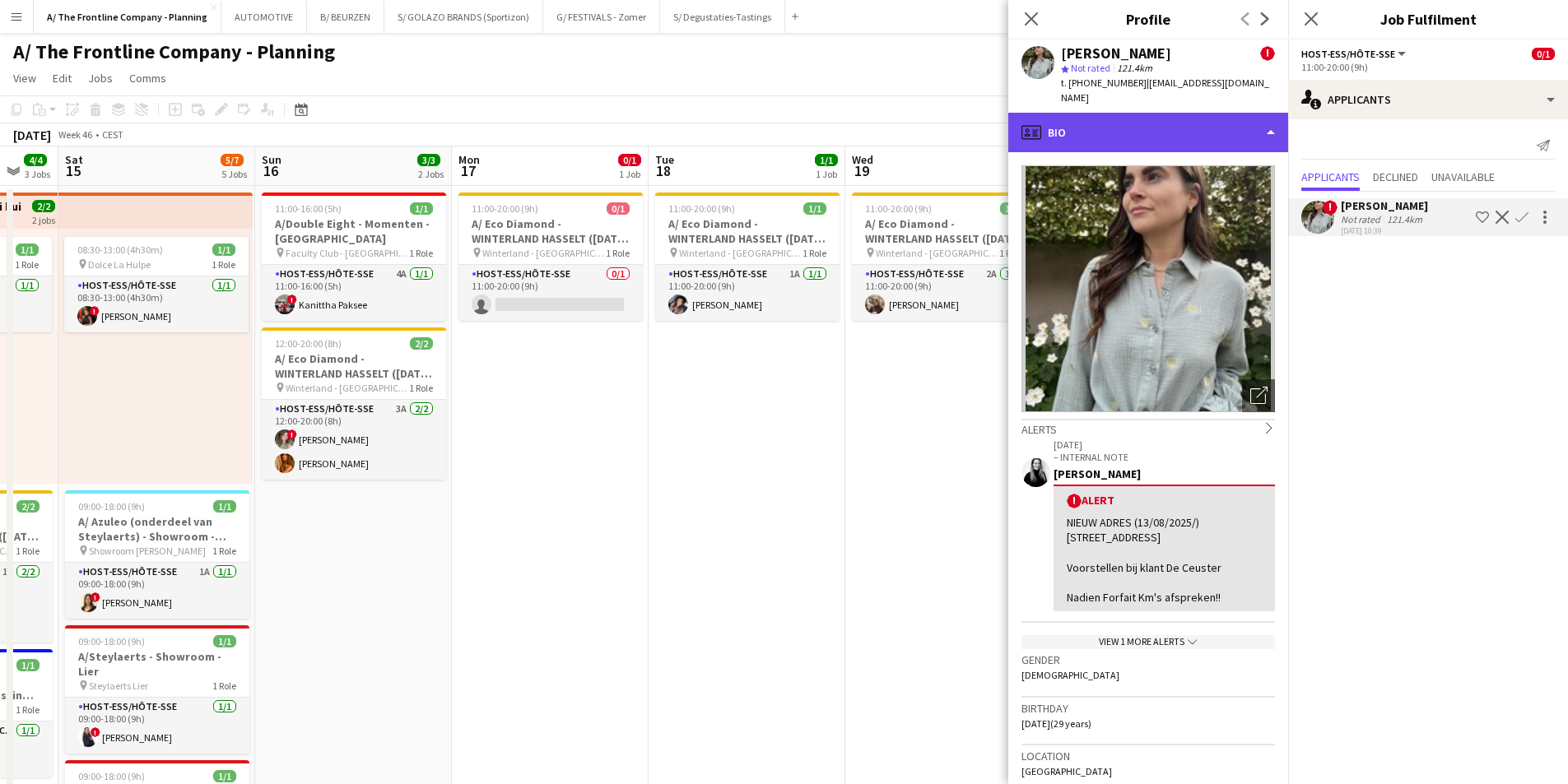
click at [1149, 114] on div "profile Bio" at bounding box center [1147, 132] width 280 height 39
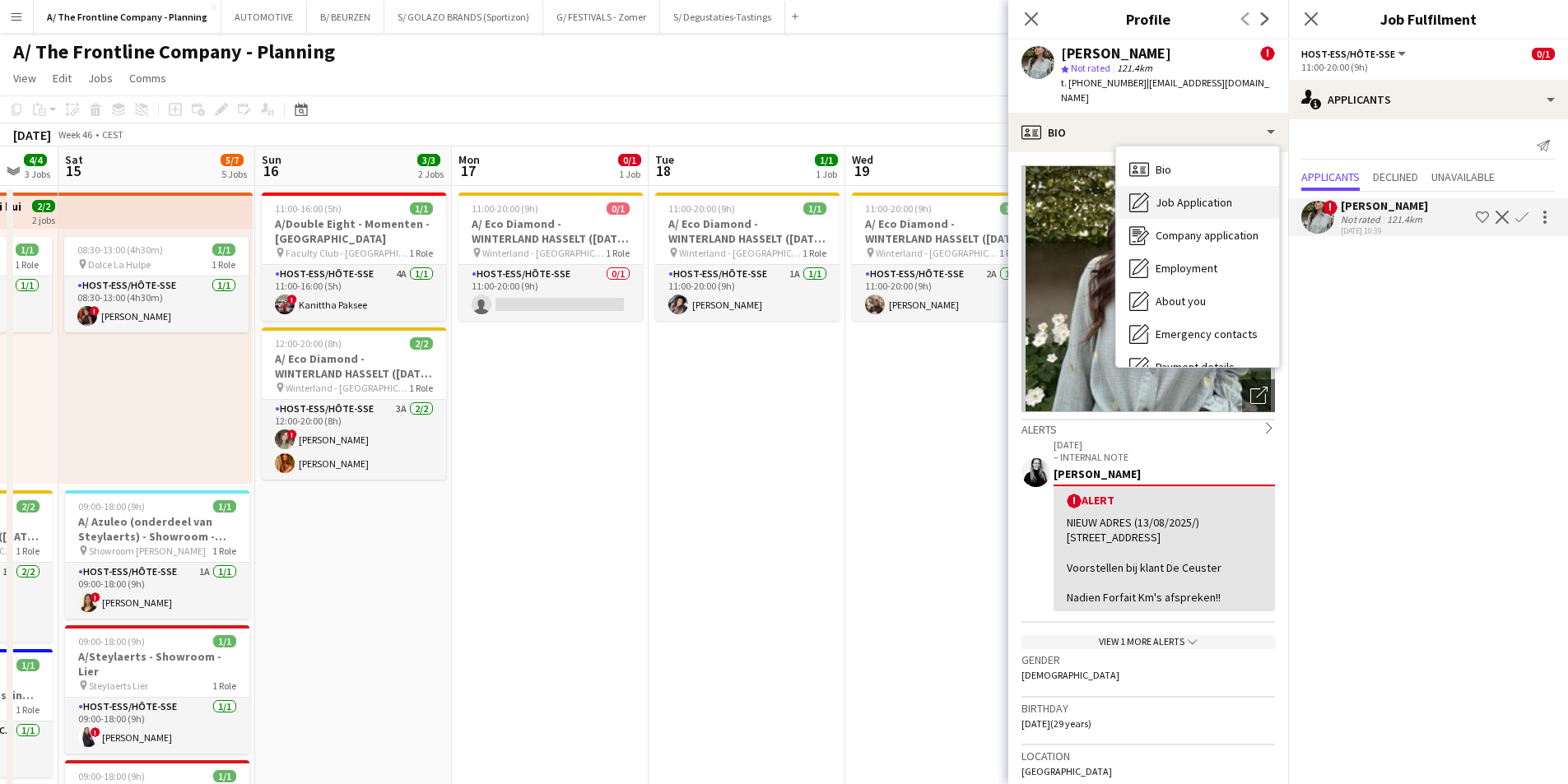
click at [1149, 193] on icon at bounding box center [1140, 201] width 17 height 17
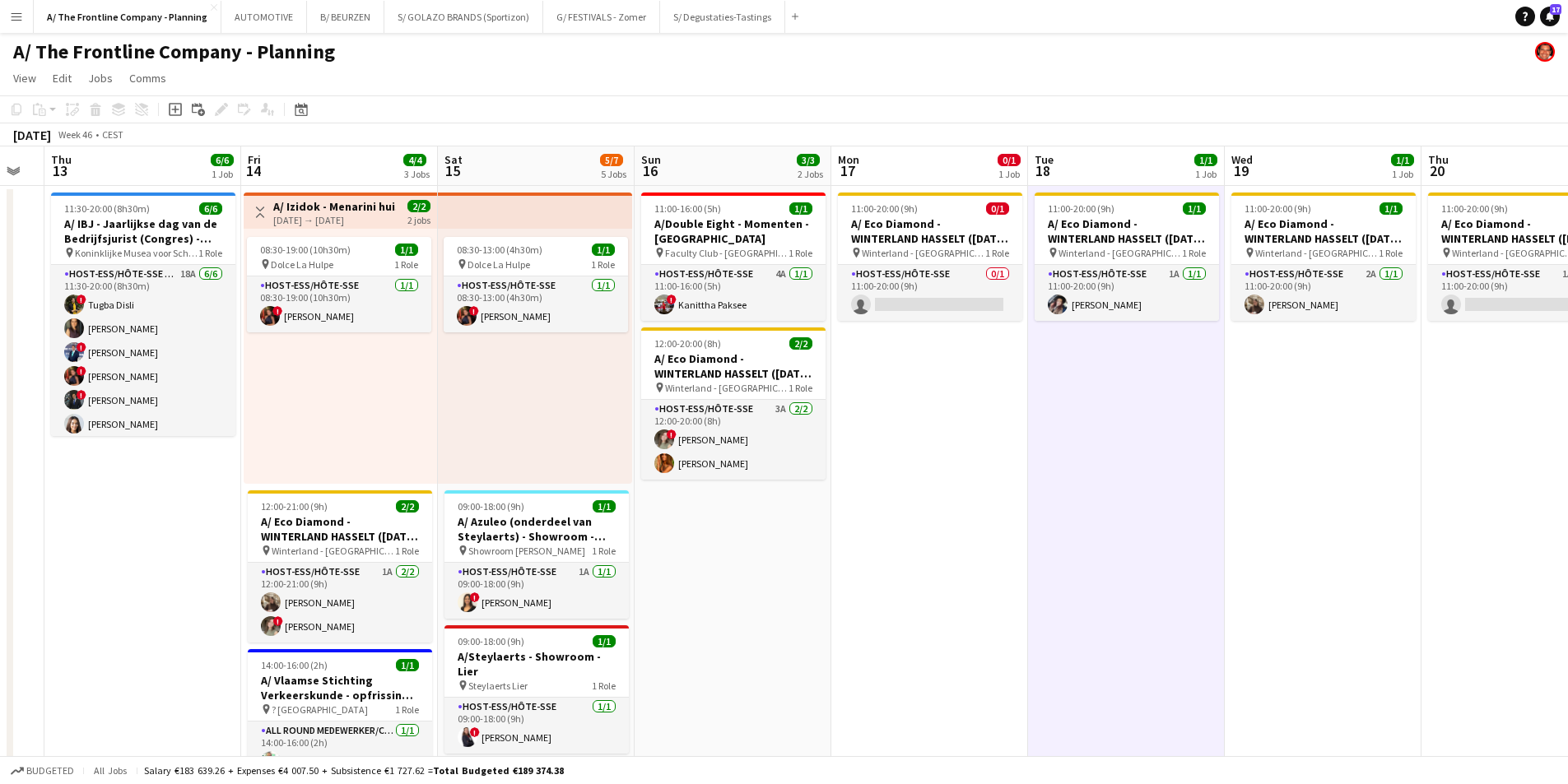
drag, startPoint x: 783, startPoint y: 443, endPoint x: 1109, endPoint y: 437, distance: 326.1
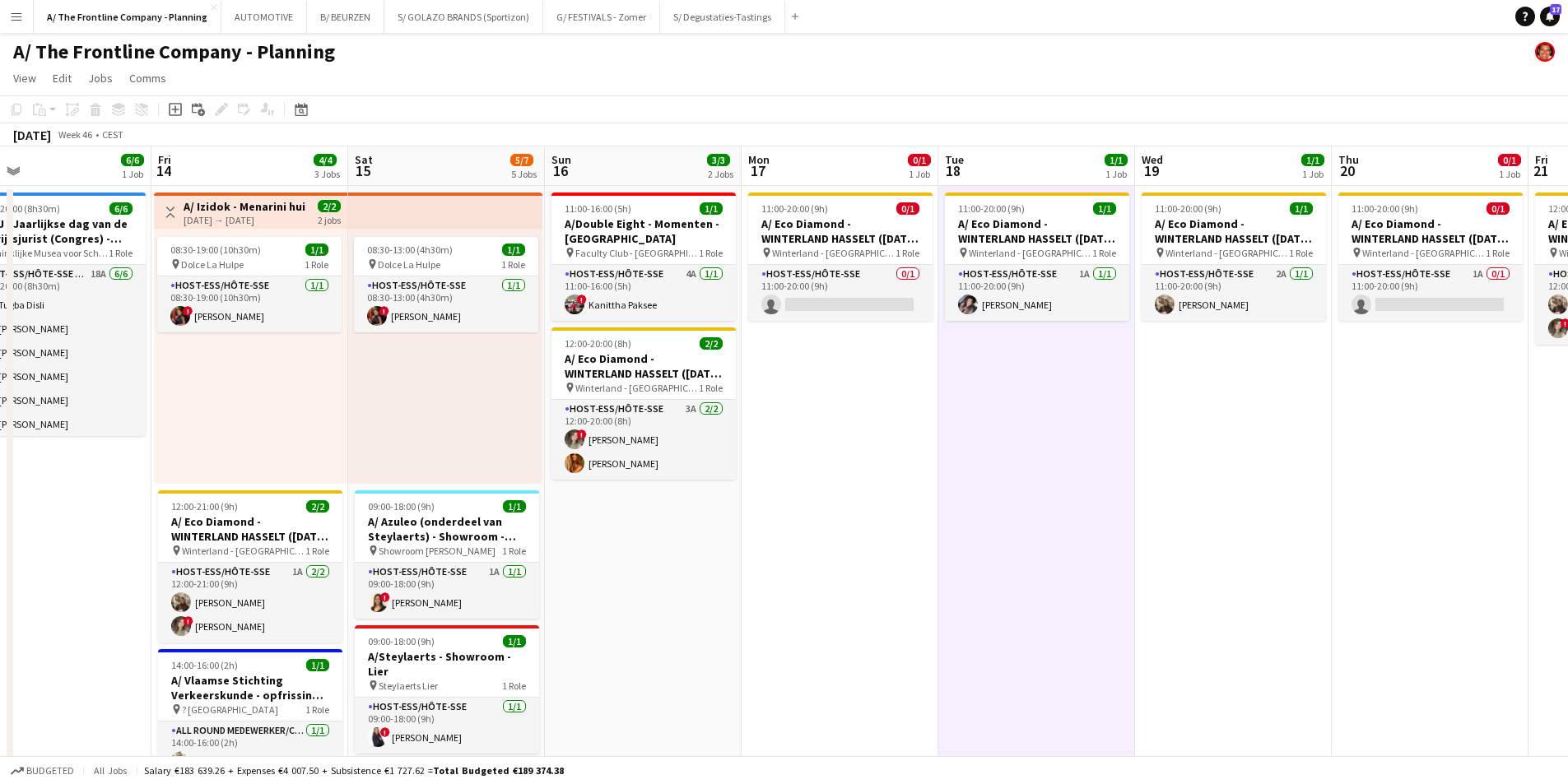
scroll to position [0, 417]
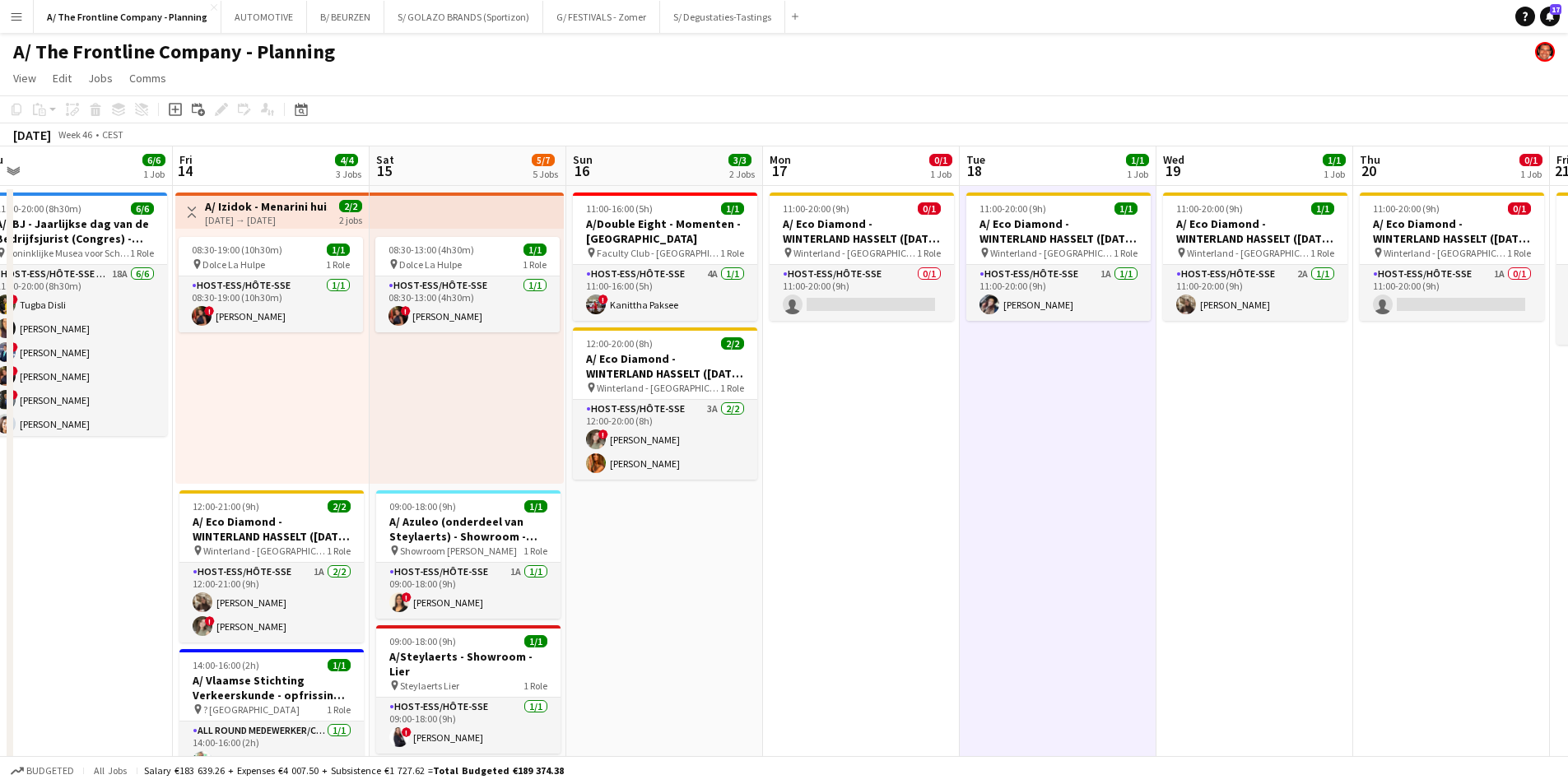
drag, startPoint x: 541, startPoint y: 420, endPoint x: 669, endPoint y: 405, distance: 128.9
